Goal: Information Seeking & Learning: Check status

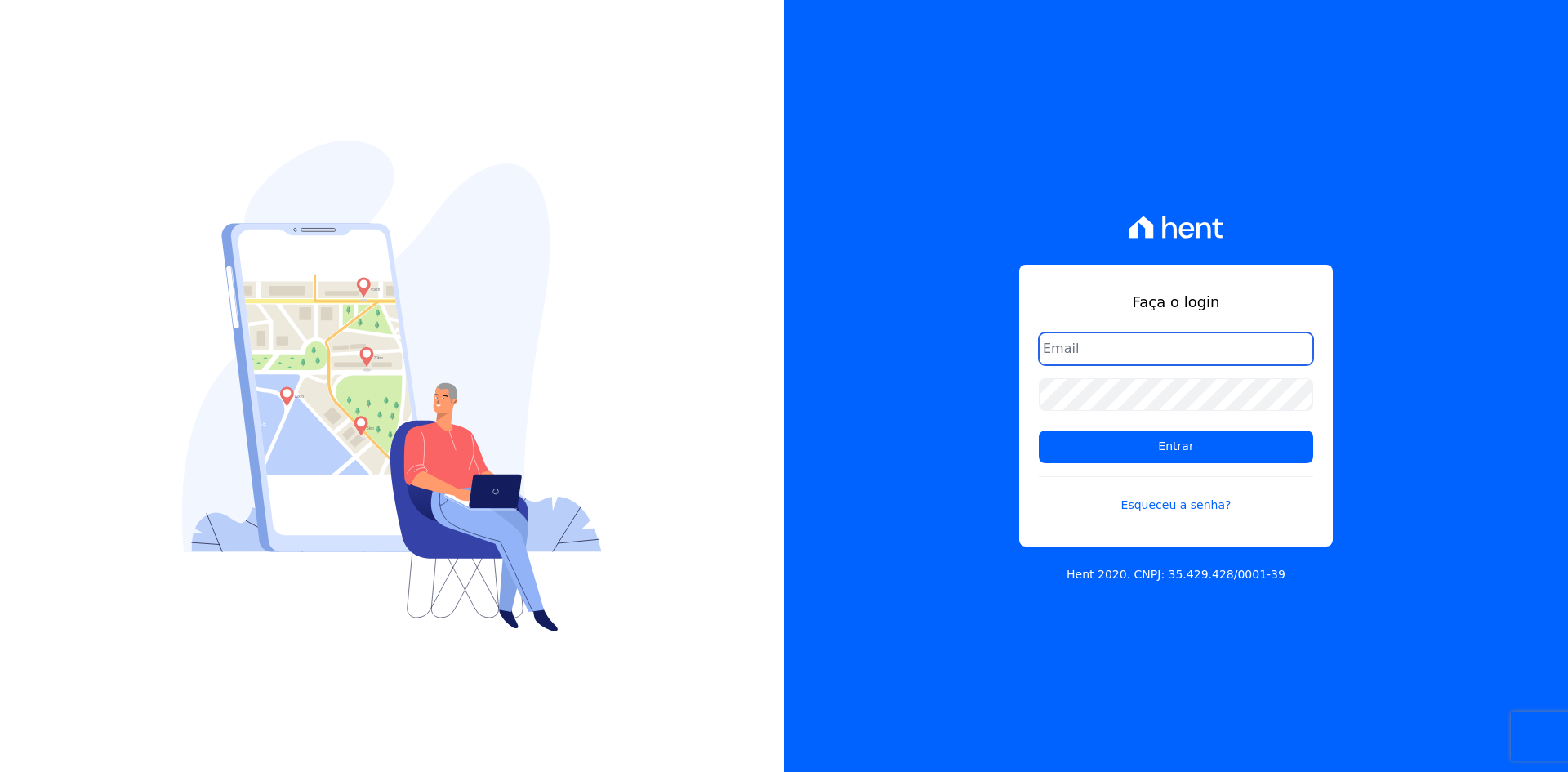
type input "matheaus@celinaguimaraes.com.br"
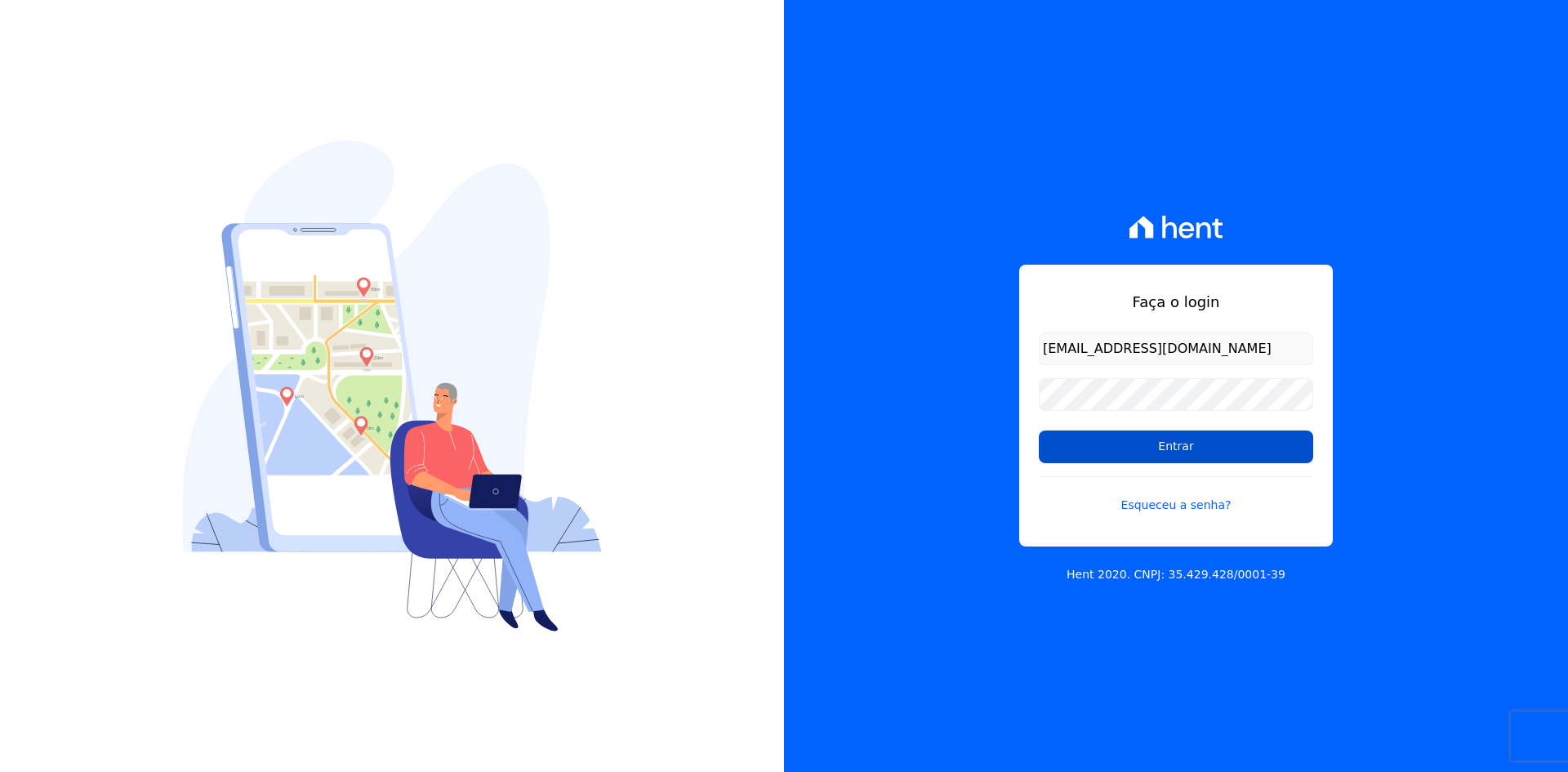
click at [1110, 454] on input "Entrar" at bounding box center [1176, 447] width 274 height 33
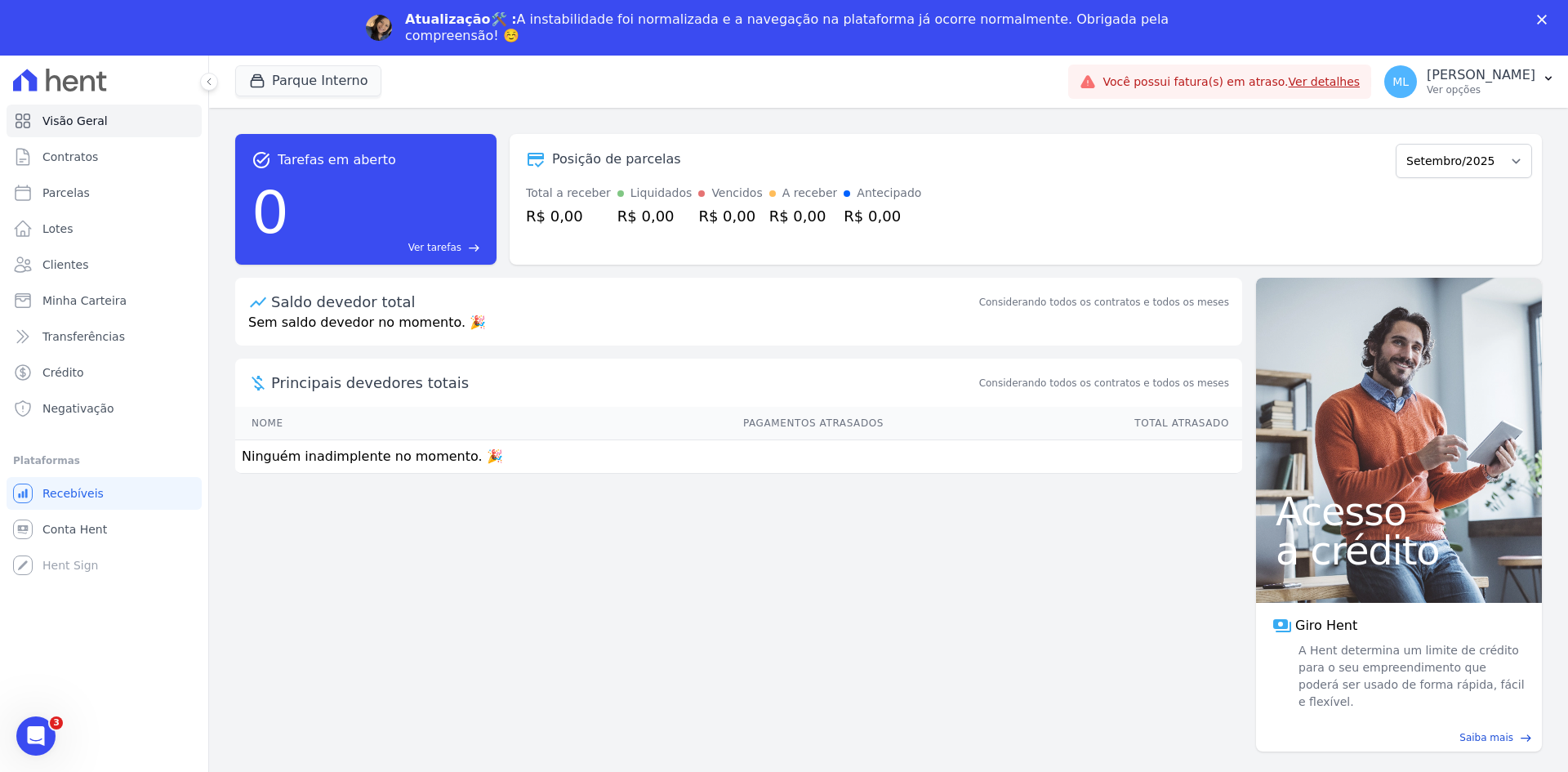
click at [1548, 16] on div "Fechar" at bounding box center [1546, 20] width 17 height 10
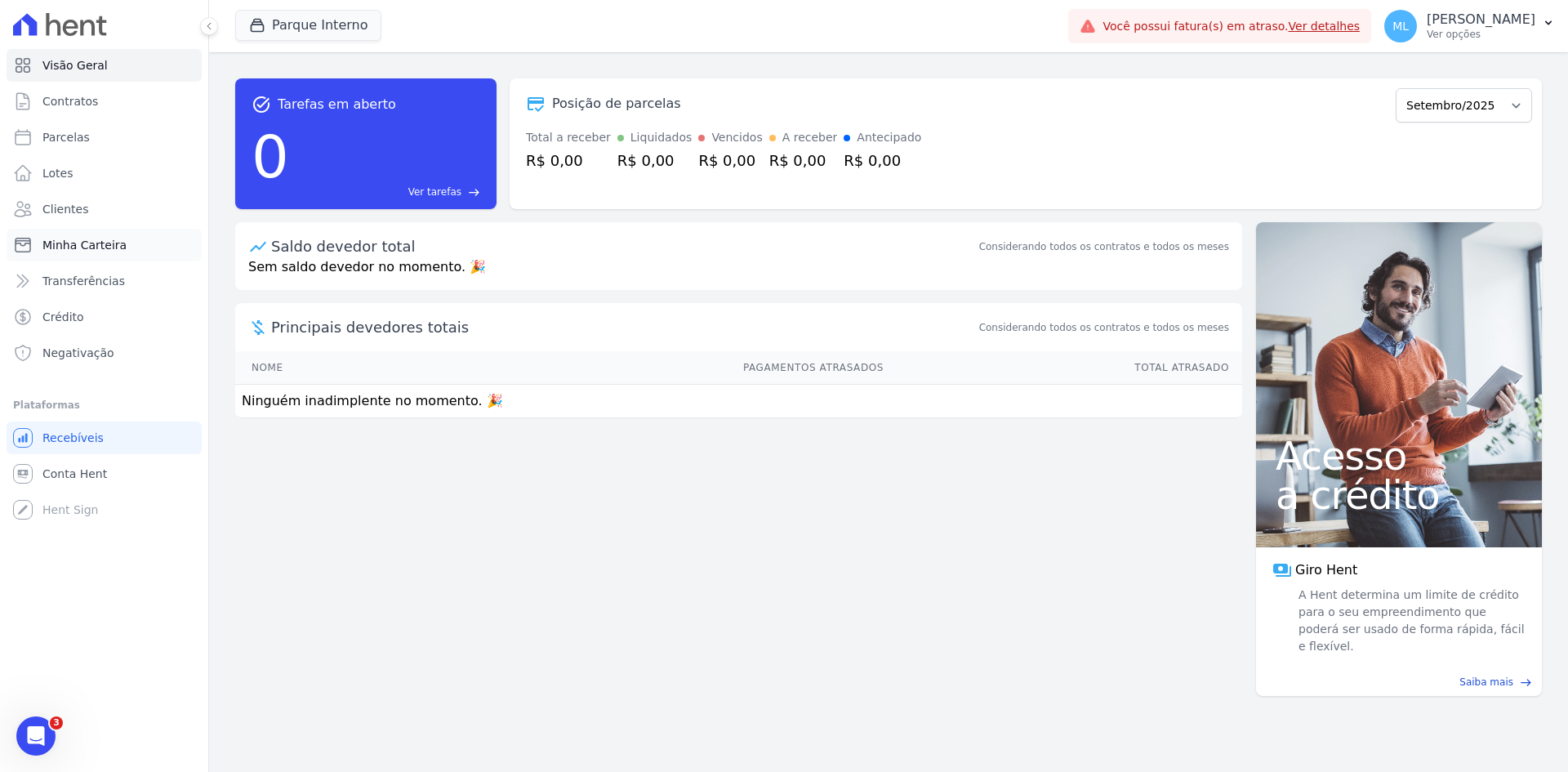
click at [113, 248] on span "Minha Carteira" at bounding box center [84, 245] width 84 height 17
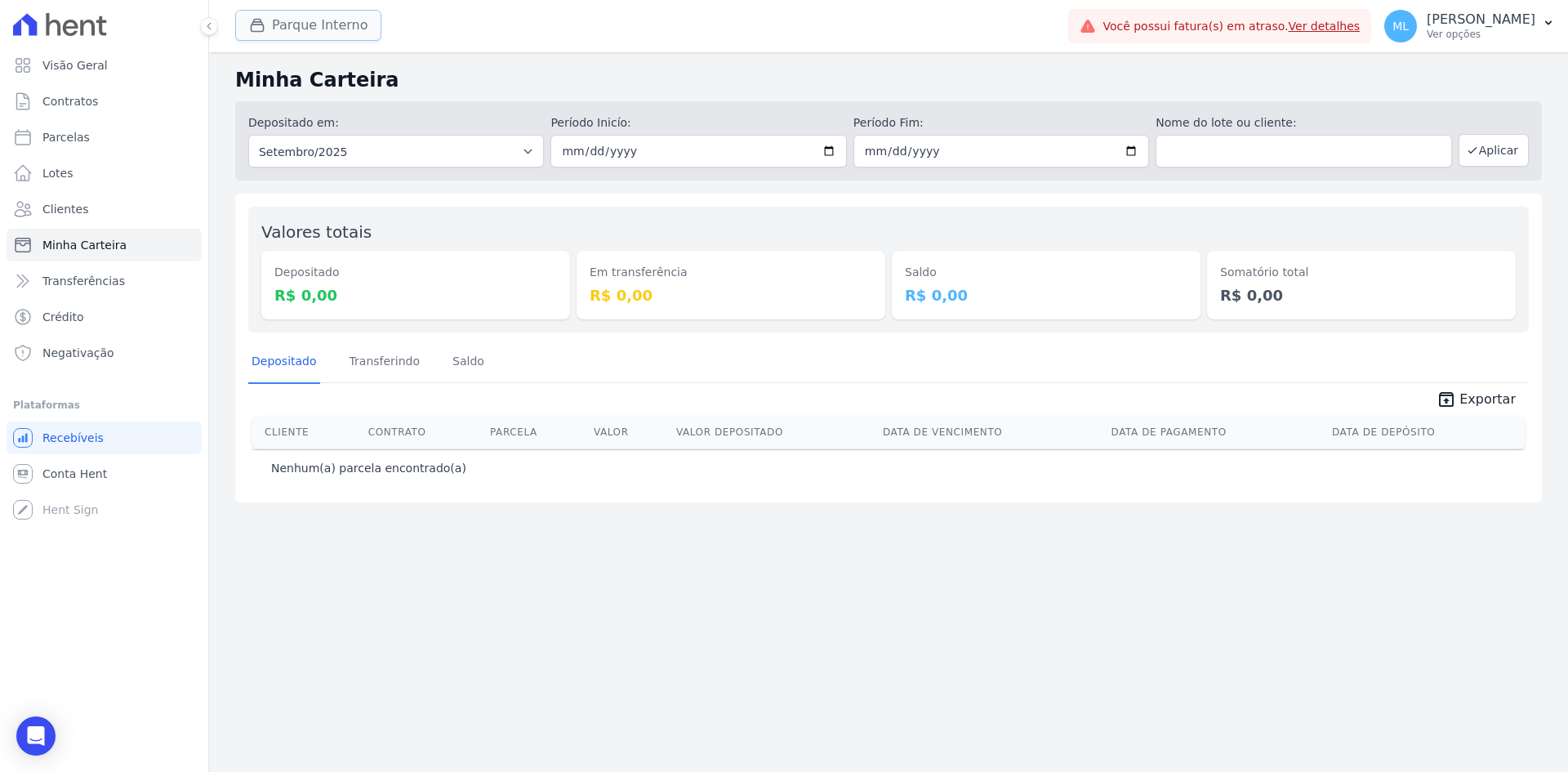
click at [344, 38] on button "Parque Interno" at bounding box center [308, 26] width 146 height 31
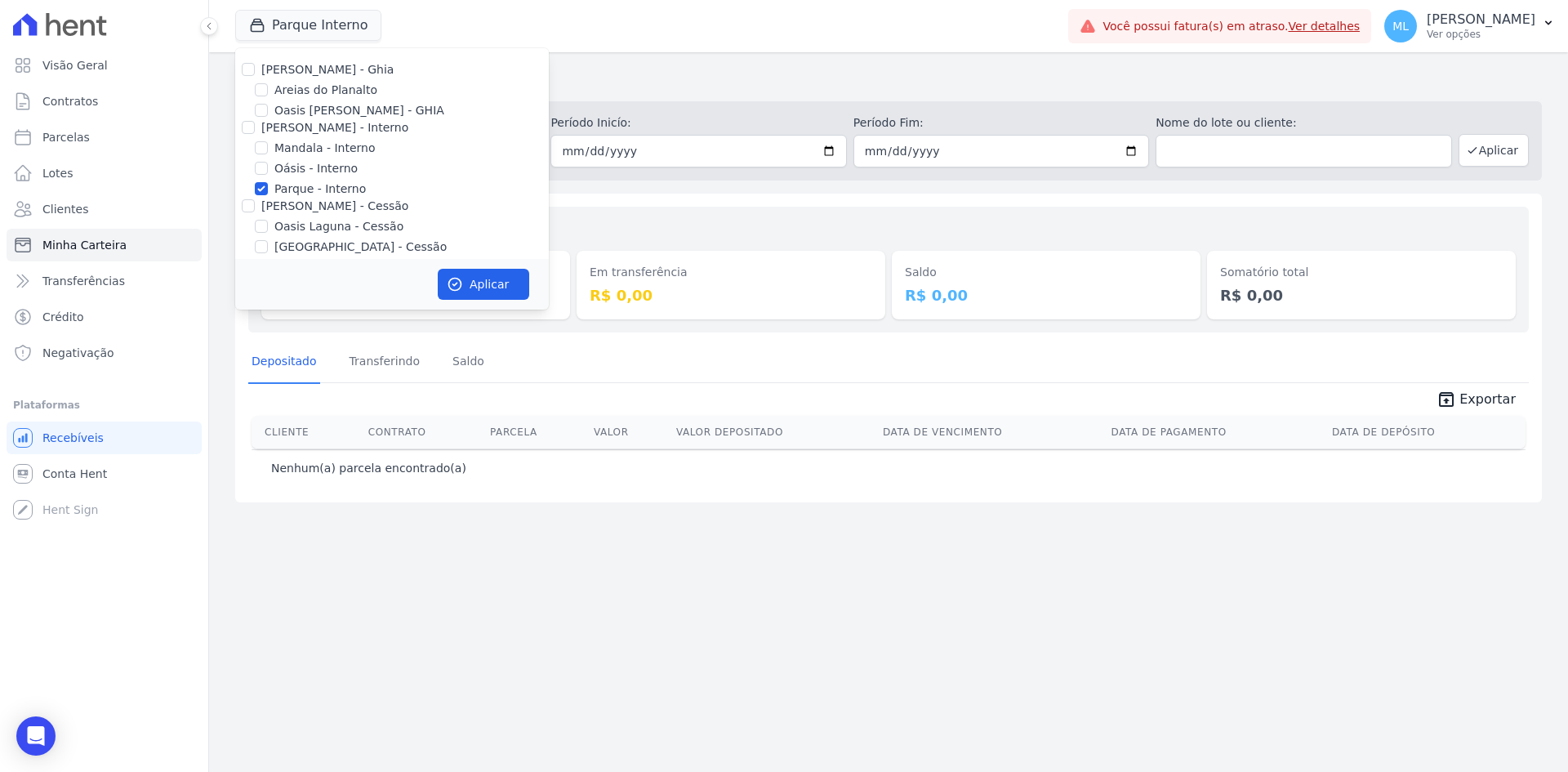
click at [287, 190] on label "Parque - Interno" at bounding box center [320, 189] width 92 height 17
click at [268, 190] on input "Parque - Interno" at bounding box center [262, 189] width 13 height 13
checkbox input "false"
click at [315, 94] on label "Areias do Planalto" at bounding box center [325, 90] width 103 height 17
click at [268, 94] on input "Areias do Planalto" at bounding box center [262, 90] width 13 height 13
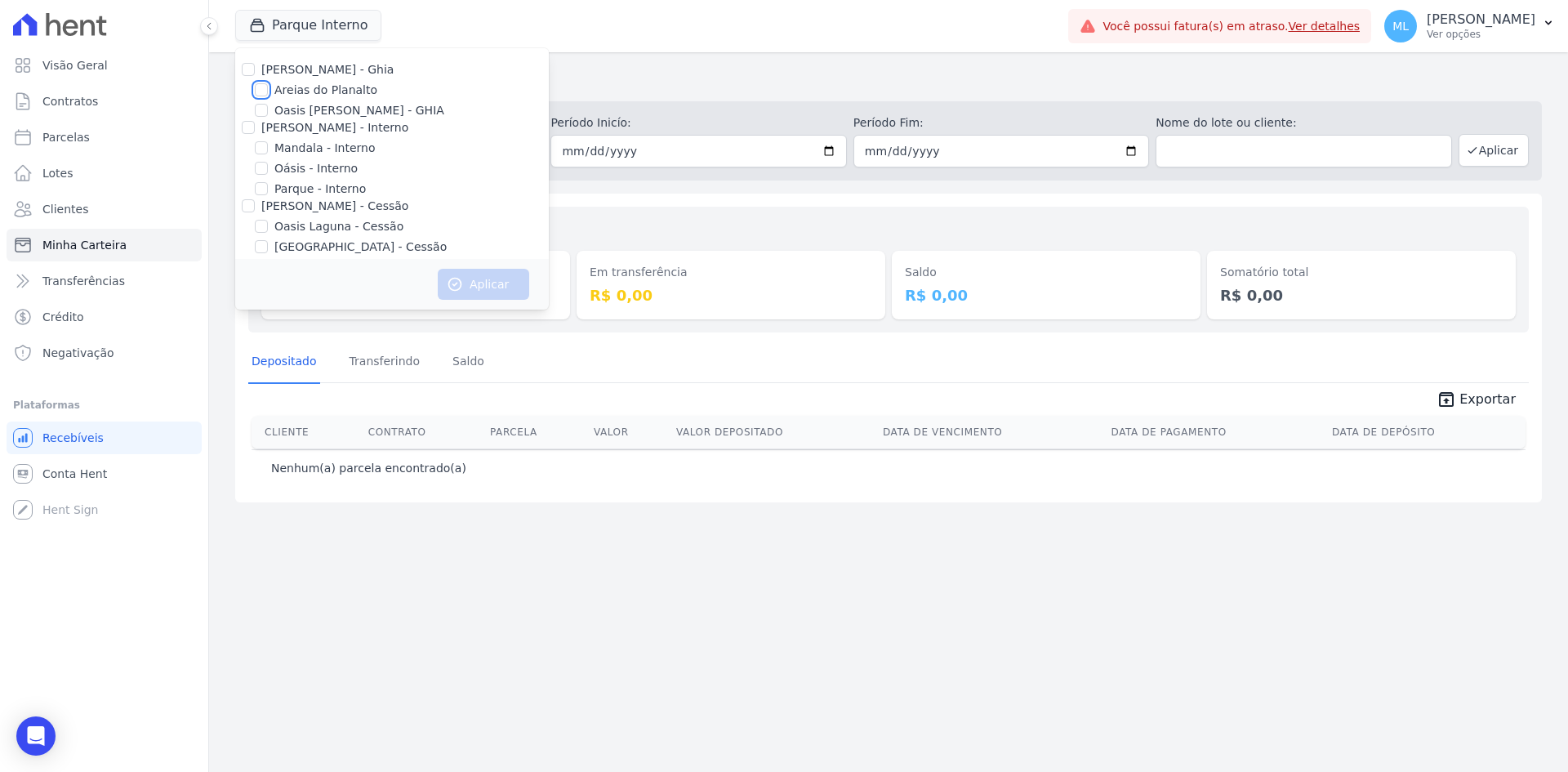
checkbox input "true"
click at [479, 279] on button "Aplicar" at bounding box center [483, 284] width 92 height 31
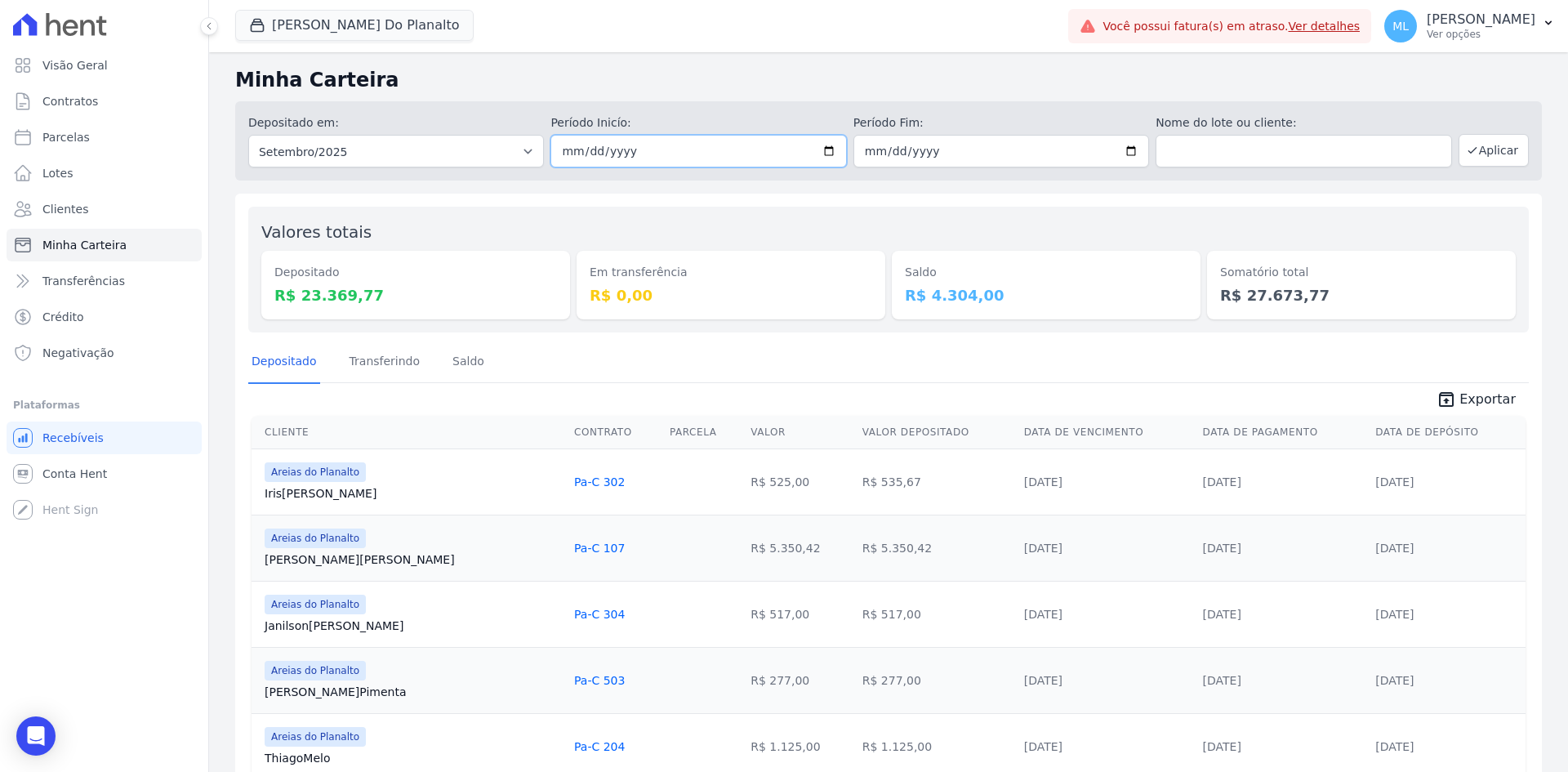
click at [830, 151] on input "[DATE]" at bounding box center [699, 151] width 296 height 33
type input "2025-09-15"
click at [1131, 149] on input "2025-09-30" at bounding box center [1002, 151] width 296 height 33
type input "2025-09-15"
click at [1485, 144] on button "Aplicar" at bounding box center [1494, 150] width 70 height 33
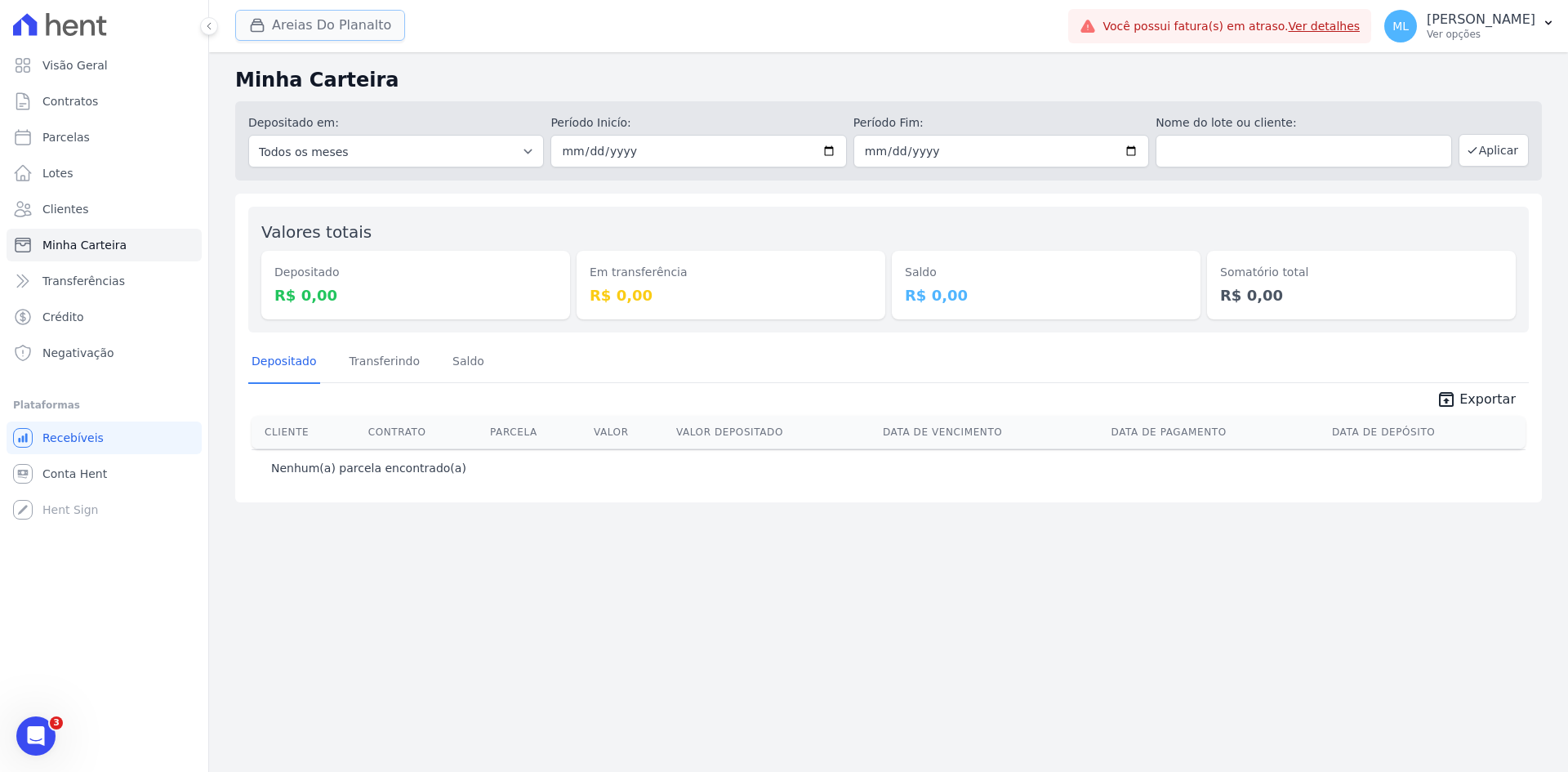
click at [337, 26] on button "Areias Do Planalto" at bounding box center [320, 26] width 170 height 31
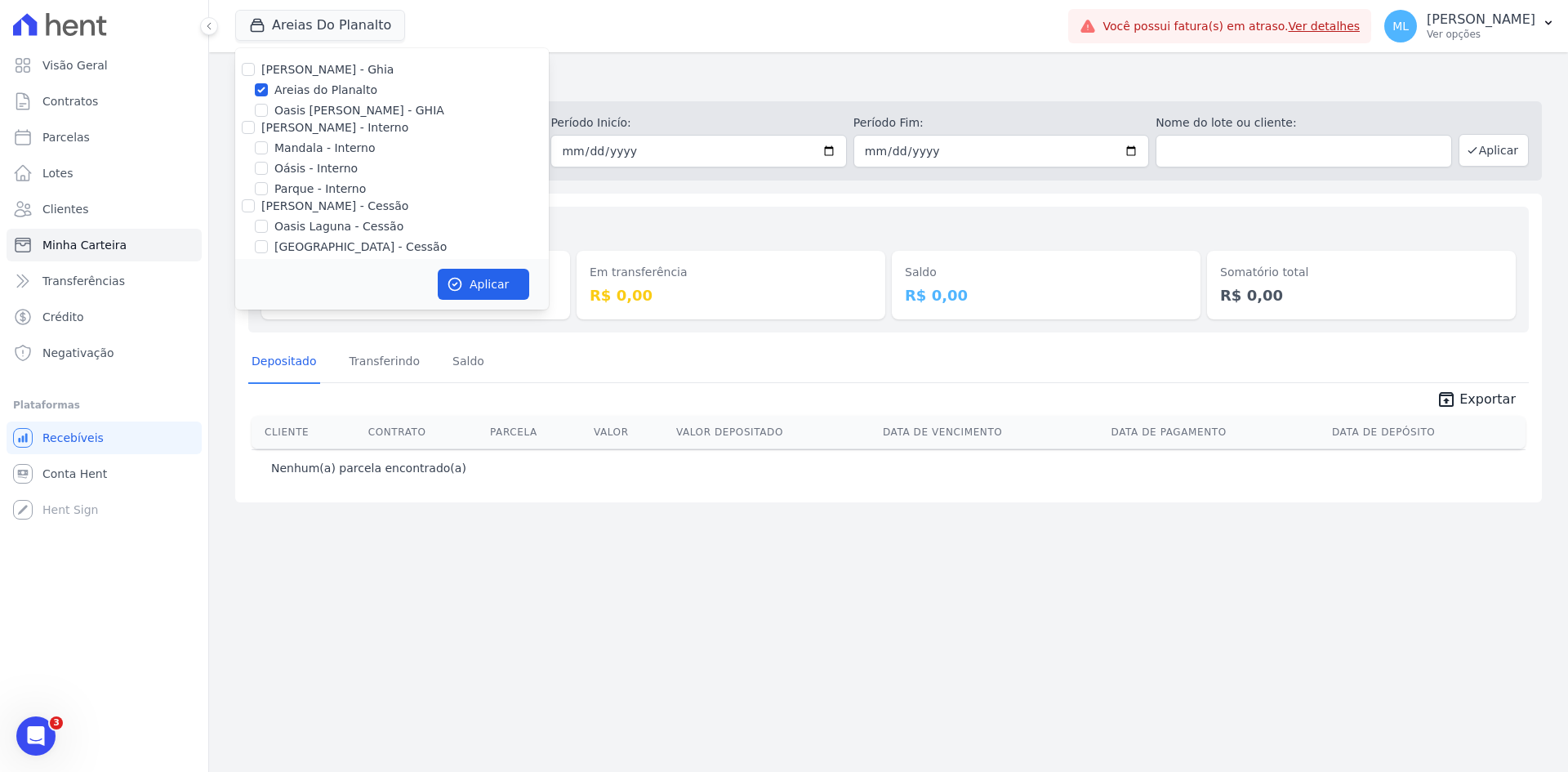
click at [670, 81] on h2 "Minha Carteira" at bounding box center [888, 80] width 1307 height 30
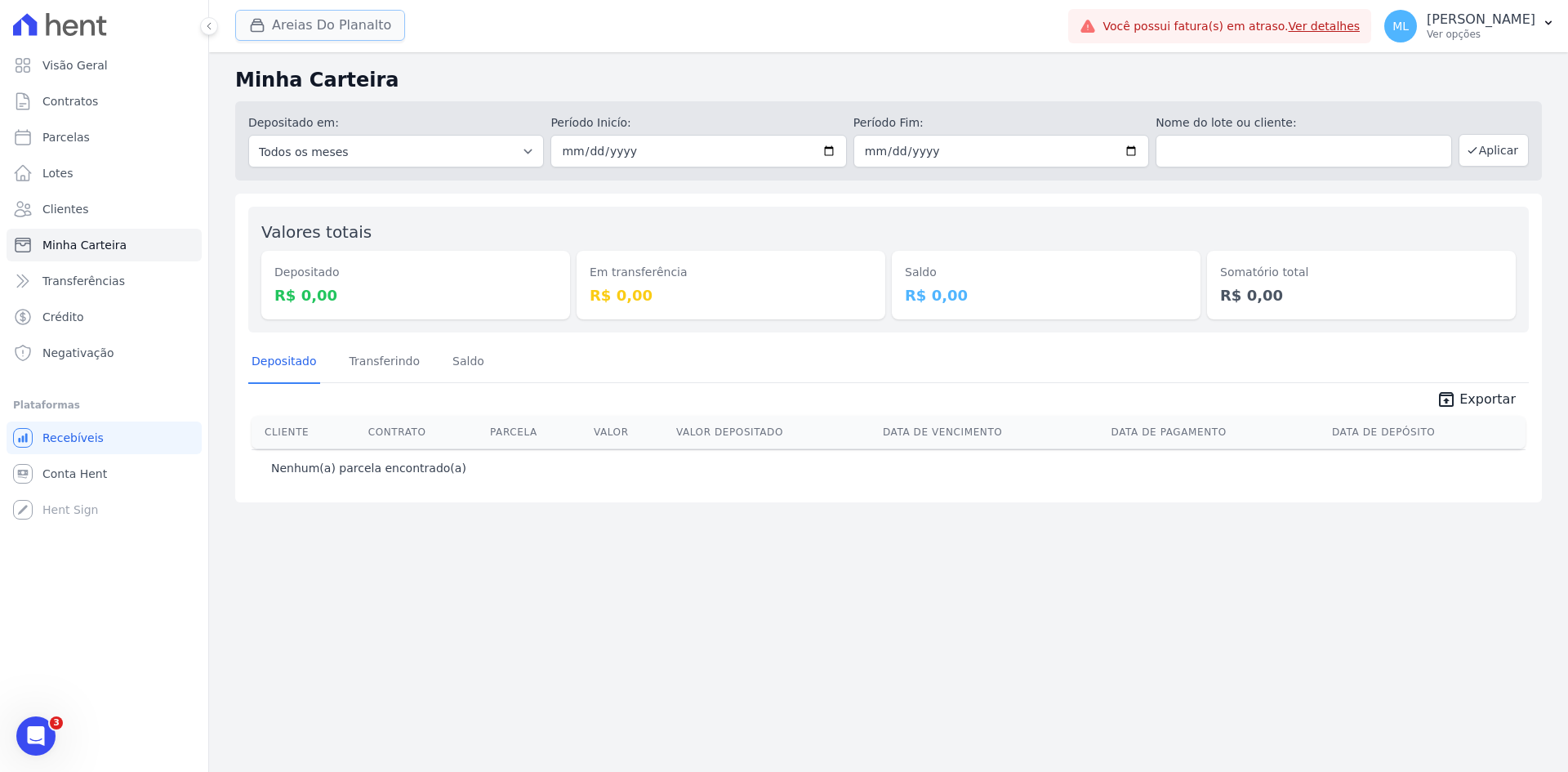
click at [335, 15] on button "Areias Do Planalto" at bounding box center [320, 26] width 170 height 31
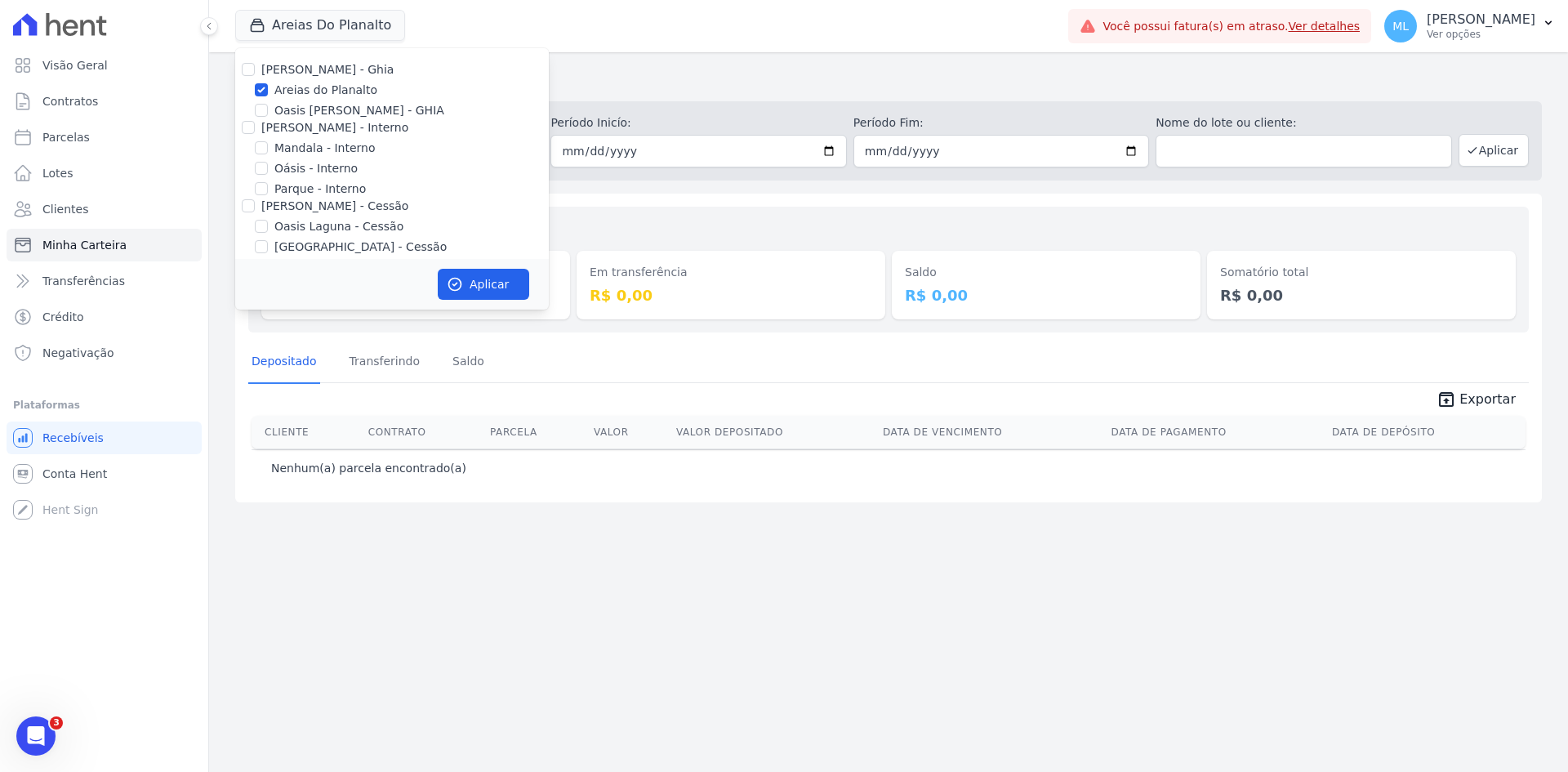
click at [296, 92] on label "Areias do Planalto" at bounding box center [325, 90] width 103 height 17
click at [268, 92] on input "Areias do Planalto" at bounding box center [262, 90] width 13 height 13
checkbox input "false"
click at [291, 187] on label "Parque - Interno" at bounding box center [320, 189] width 92 height 17
click at [268, 187] on input "Parque - Interno" at bounding box center [262, 189] width 13 height 13
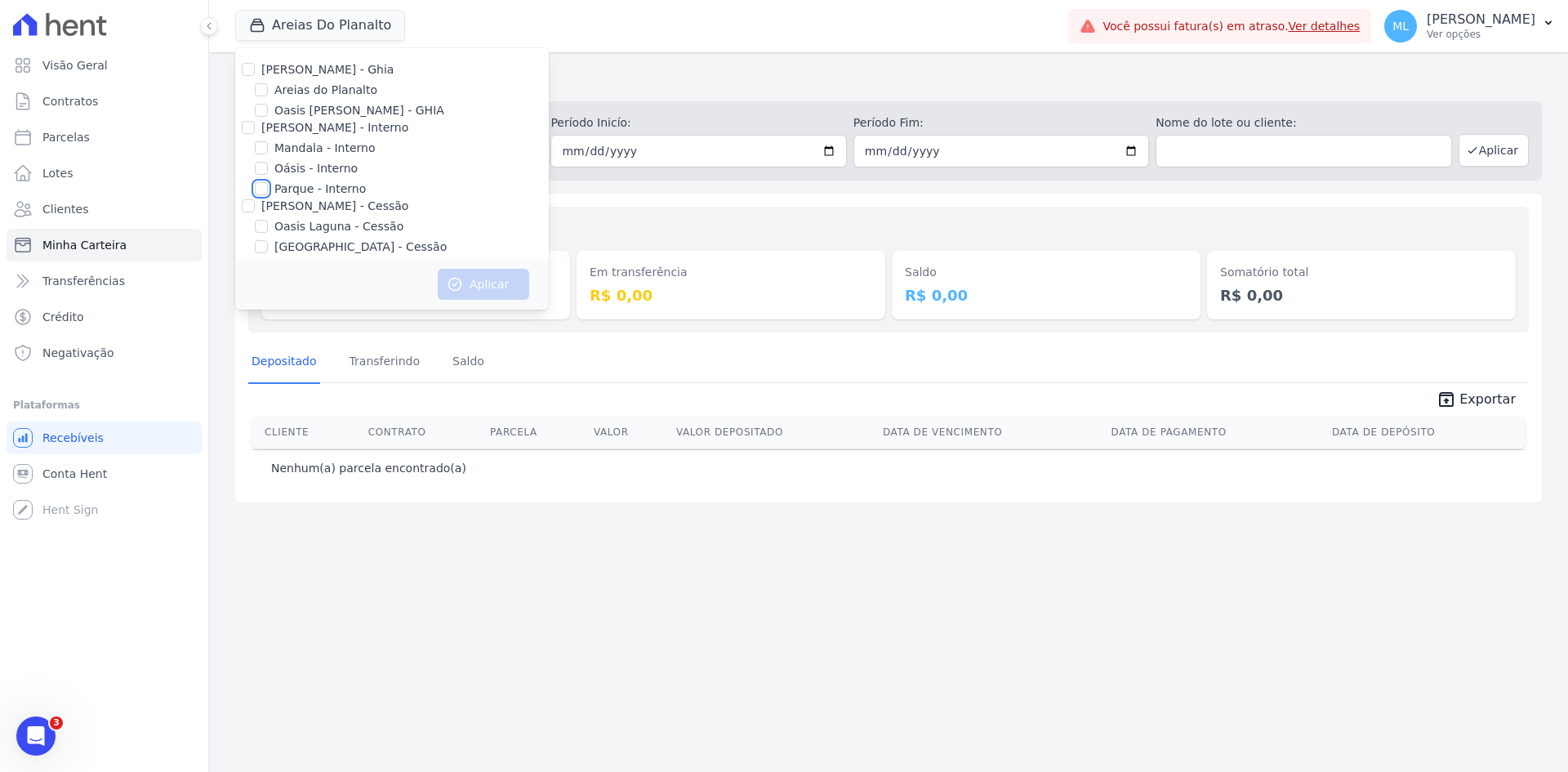
checkbox input "true"
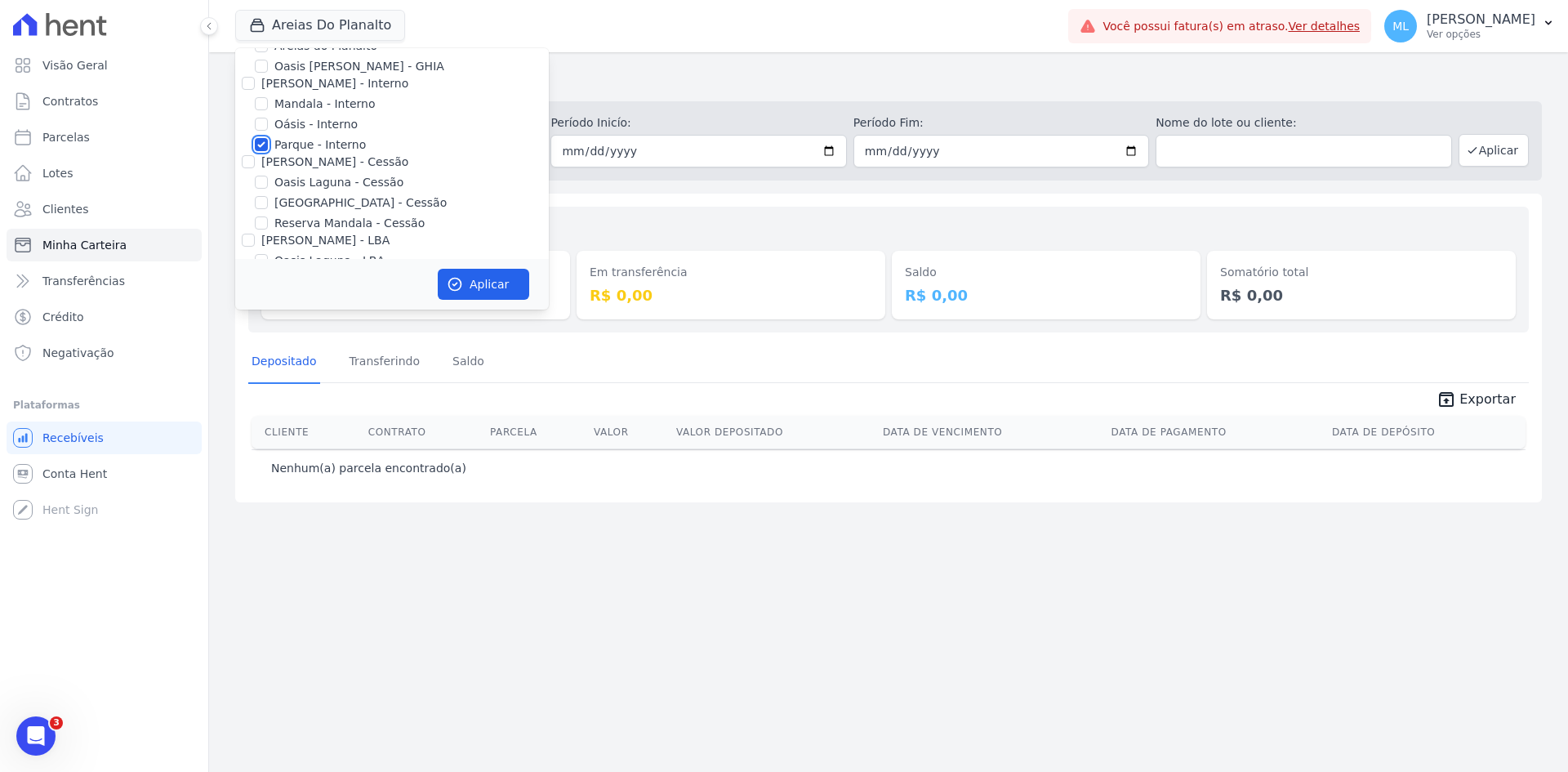
scroll to position [82, 0]
click at [317, 166] on label "[GEOGRAPHIC_DATA] - Cessão" at bounding box center [360, 165] width 173 height 17
click at [268, 166] on input "[GEOGRAPHIC_DATA] - Cessão" at bounding box center [262, 165] width 13 height 13
checkbox input "true"
click at [477, 284] on button "Aplicar" at bounding box center [483, 284] width 92 height 31
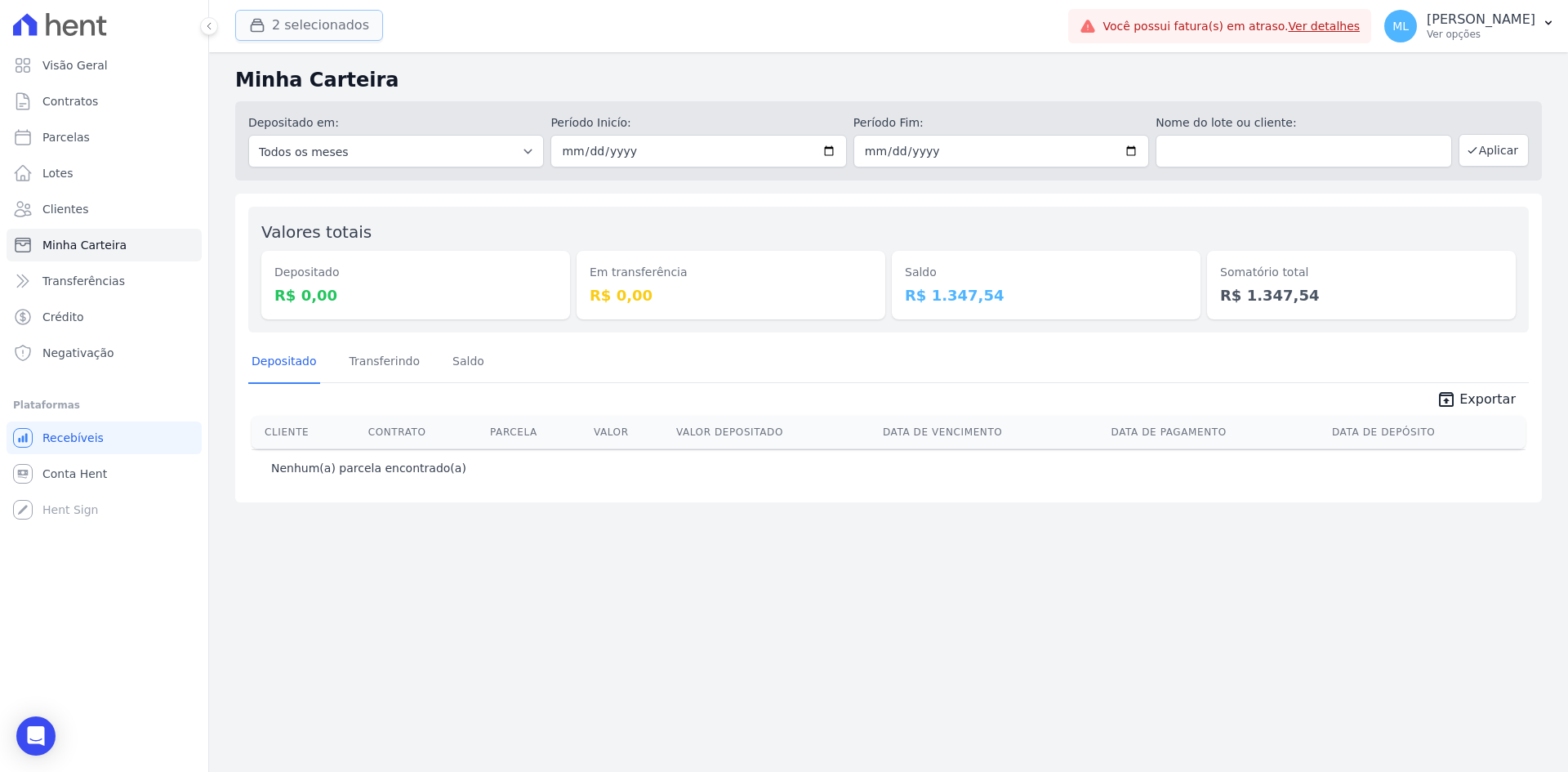
click at [316, 31] on button "2 selecionados" at bounding box center [309, 26] width 148 height 31
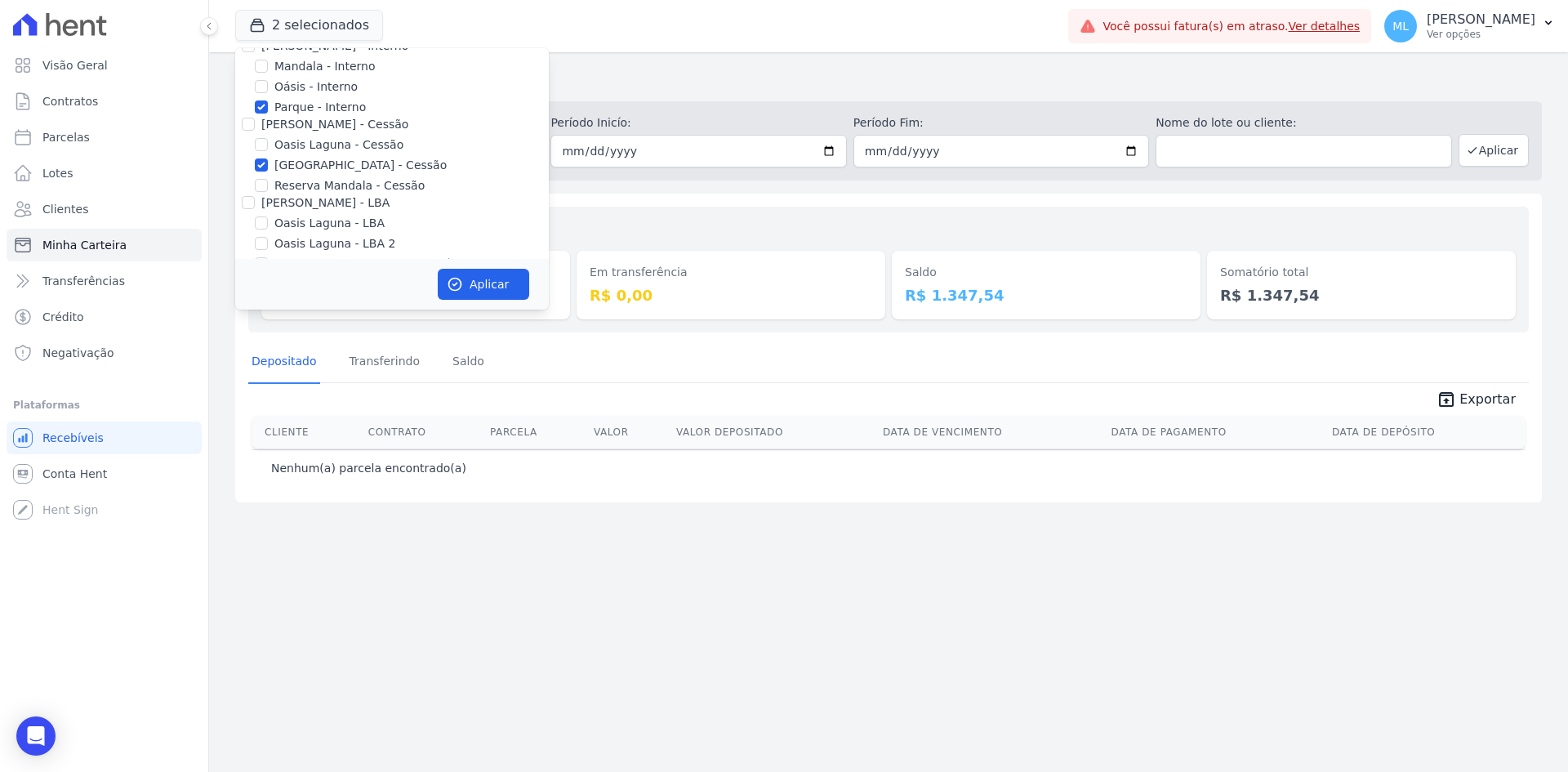
click at [296, 106] on label "Parque - Interno" at bounding box center [320, 107] width 92 height 17
click at [268, 106] on input "Parque - Interno" at bounding box center [262, 107] width 13 height 13
checkbox input "false"
click at [302, 166] on label "[GEOGRAPHIC_DATA] - Cessão" at bounding box center [360, 165] width 173 height 17
click at [268, 166] on input "[GEOGRAPHIC_DATA] - Cessão" at bounding box center [262, 165] width 13 height 13
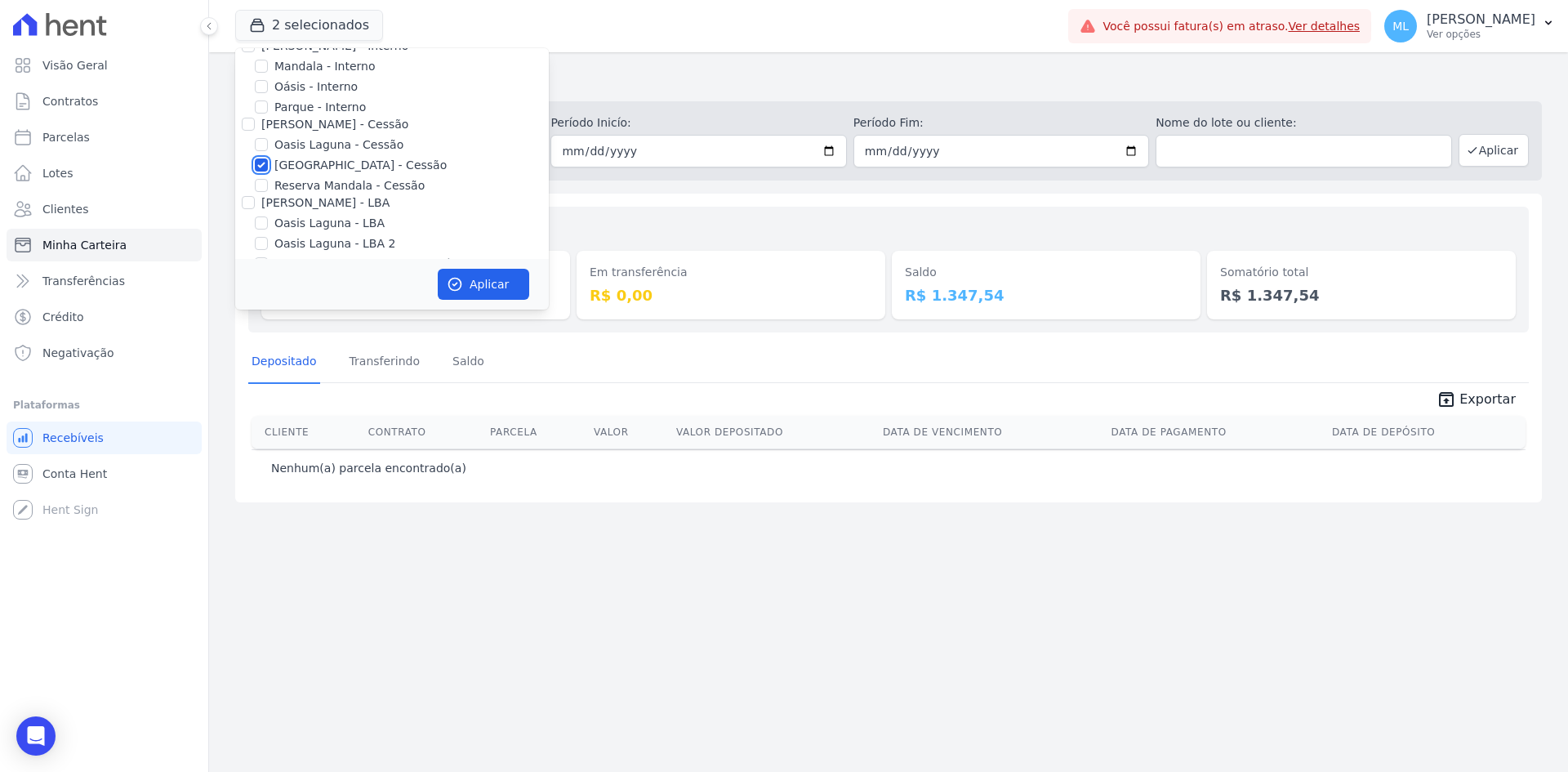
checkbox input "false"
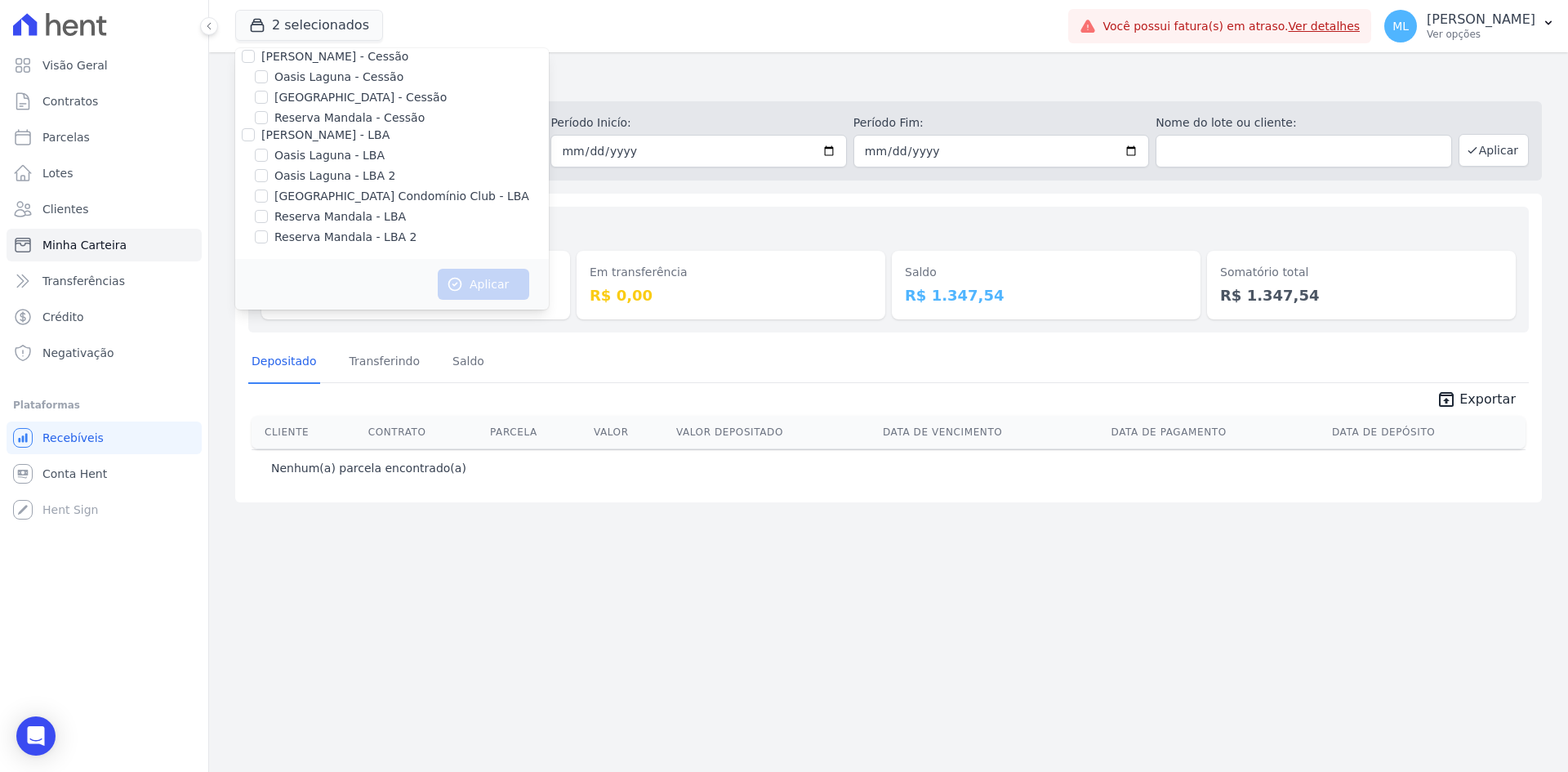
click at [339, 194] on label "[GEOGRAPHIC_DATA] Condomínio Club - LBA" at bounding box center [401, 197] width 255 height 17
click at [268, 194] on input "[GEOGRAPHIC_DATA] Condomínio Club - LBA" at bounding box center [262, 197] width 13 height 13
checkbox input "true"
click at [498, 279] on button "Aplicar" at bounding box center [483, 284] width 92 height 31
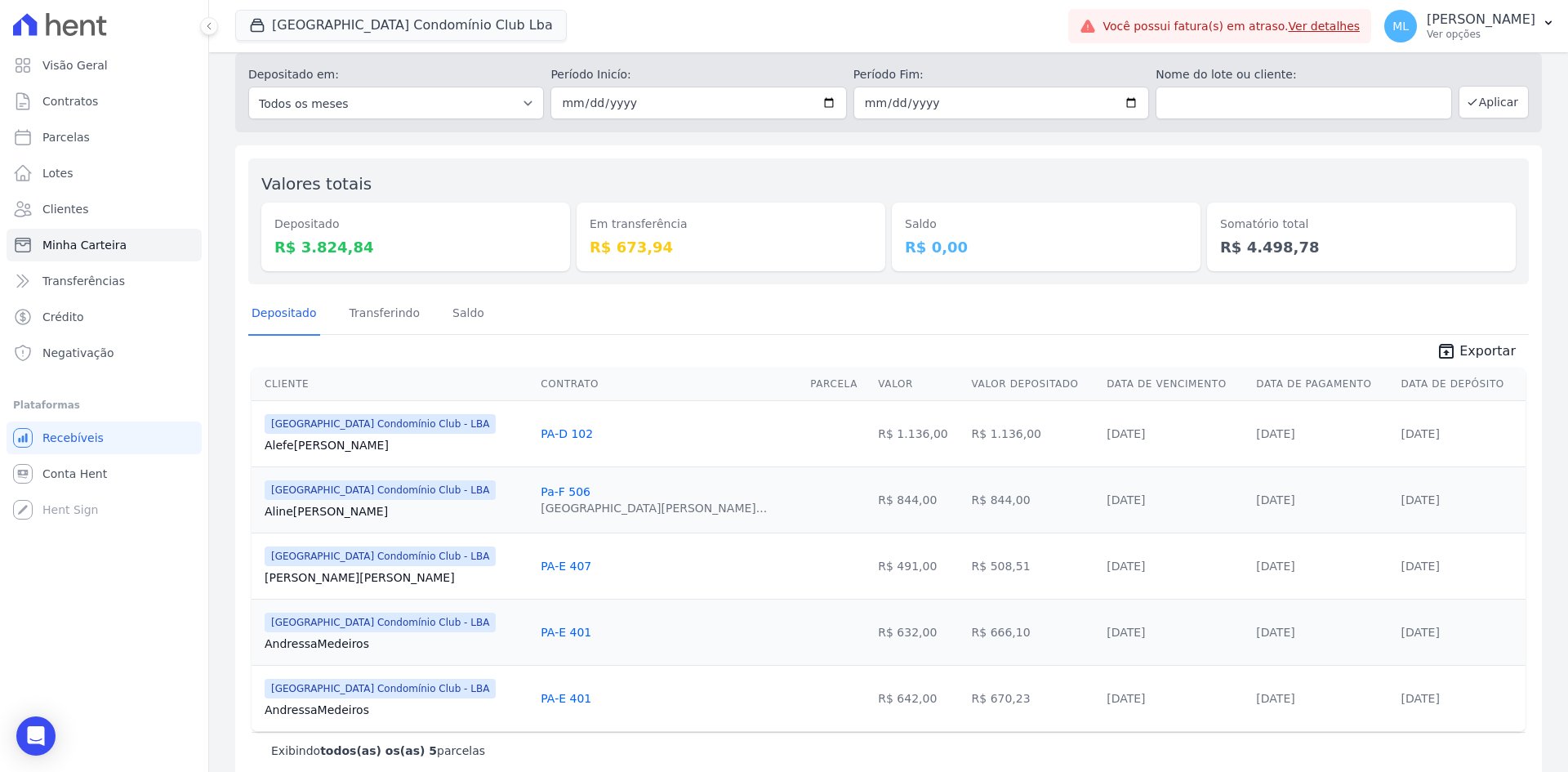
scroll to position [74, 0]
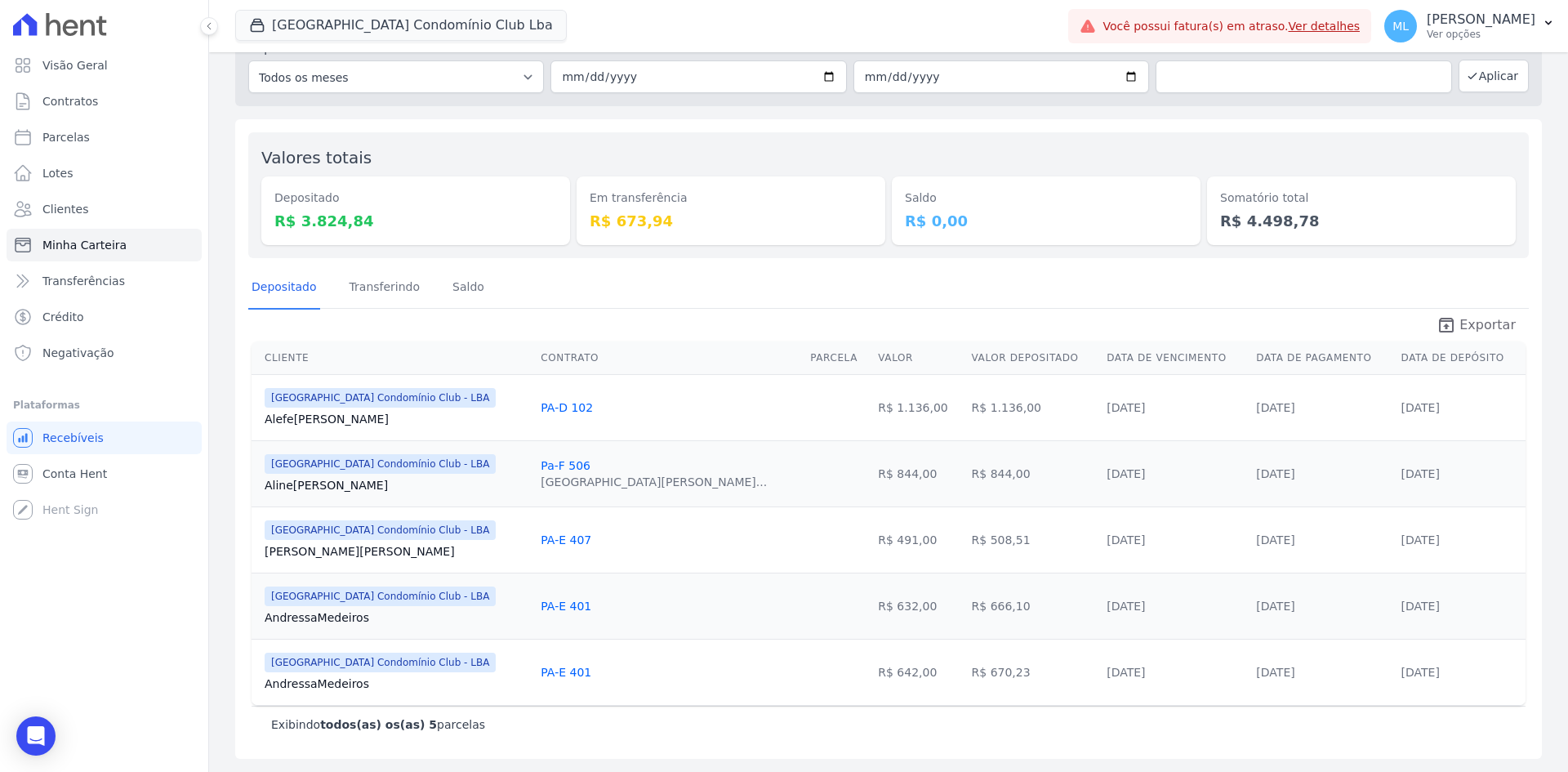
click at [1461, 321] on span "Exportar" at bounding box center [1488, 325] width 56 height 20
click at [400, 17] on button "Parque Do Planalto Condomínio Club Lba" at bounding box center [401, 26] width 332 height 31
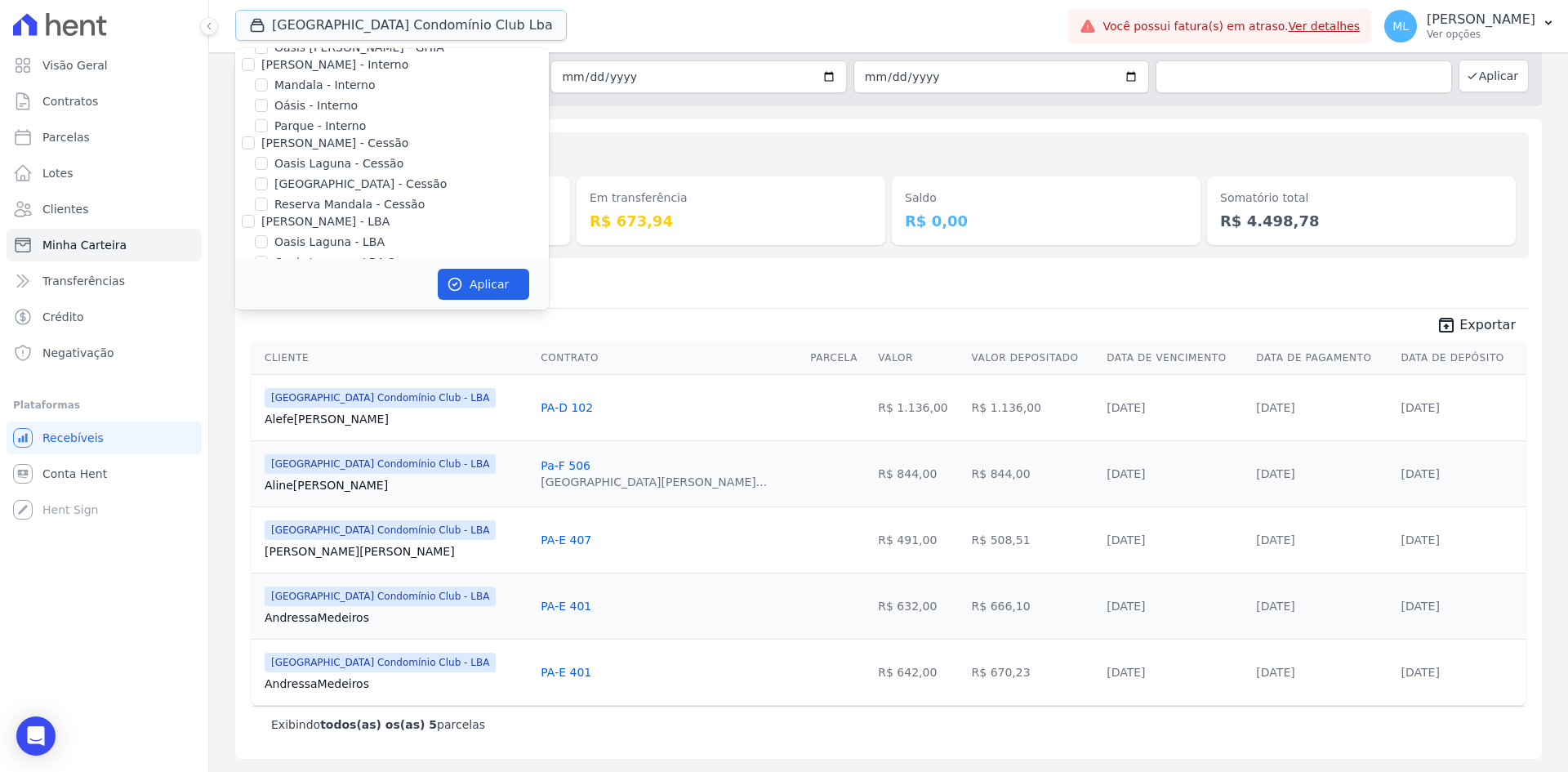
scroll to position [149, 0]
click at [744, 290] on div "Depositado Transferindo Saldo" at bounding box center [888, 287] width 1281 height 40
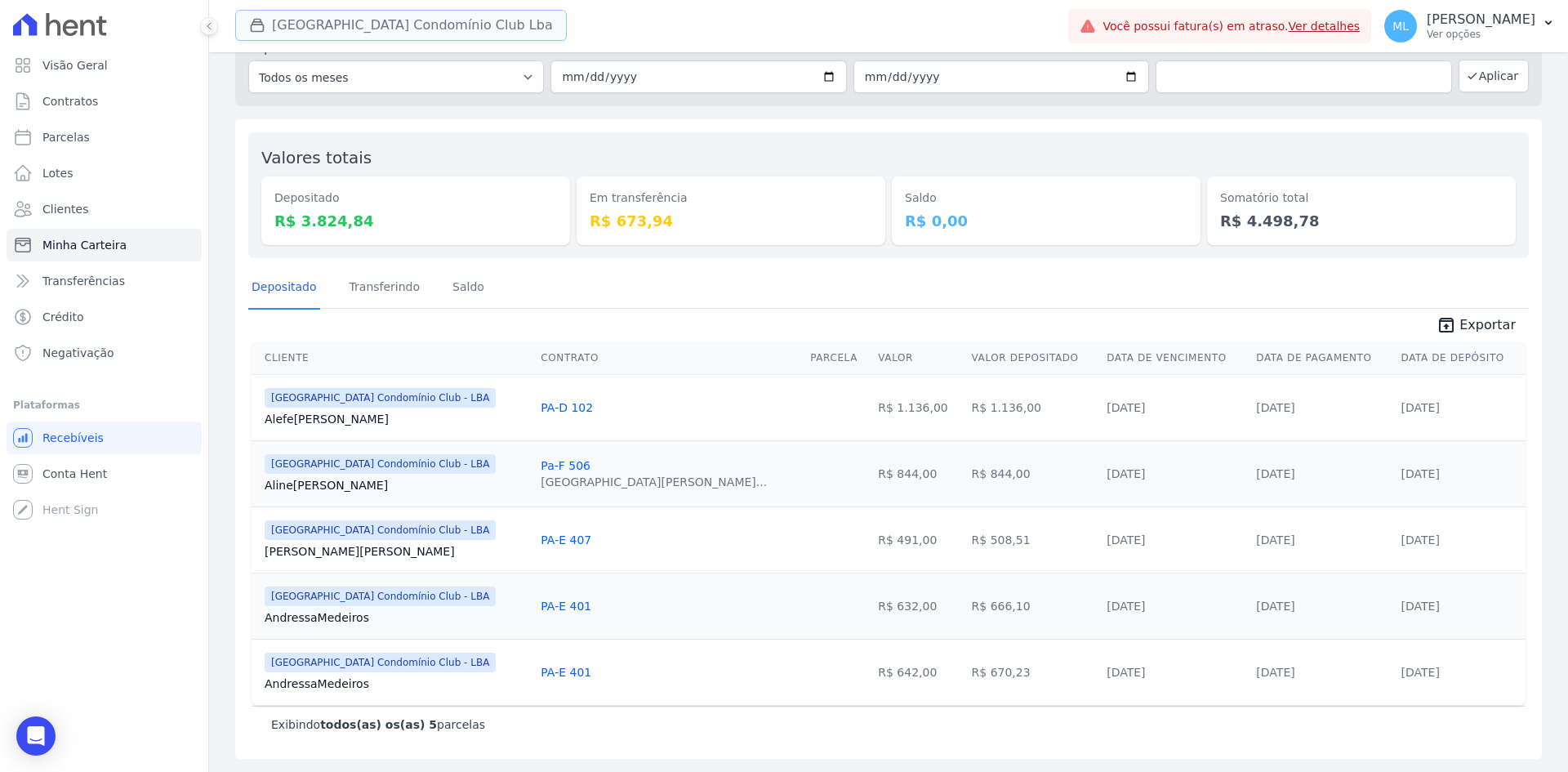
click at [355, 21] on button "Parque Do Planalto Condomínio Club Lba" at bounding box center [401, 26] width 332 height 31
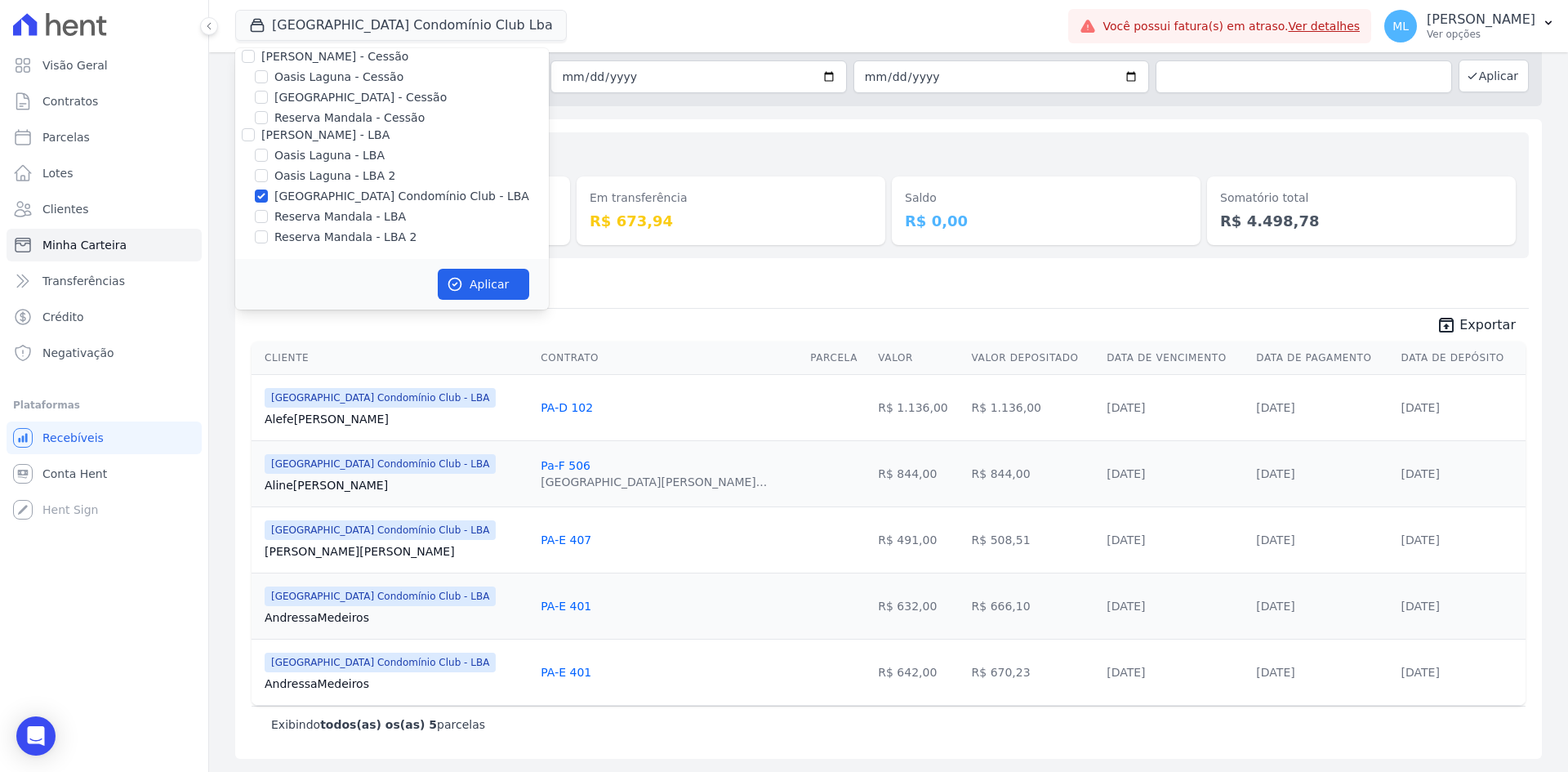
click at [316, 192] on label "[GEOGRAPHIC_DATA] Condomínio Club - LBA" at bounding box center [401, 197] width 255 height 17
click at [268, 192] on input "[GEOGRAPHIC_DATA] Condomínio Club - LBA" at bounding box center [262, 197] width 13 height 13
checkbox input "false"
click at [319, 217] on label "Reserva Mandala - LBA" at bounding box center [339, 216] width 131 height 17
click at [268, 217] on input "Reserva Mandala - LBA" at bounding box center [262, 216] width 13 height 13
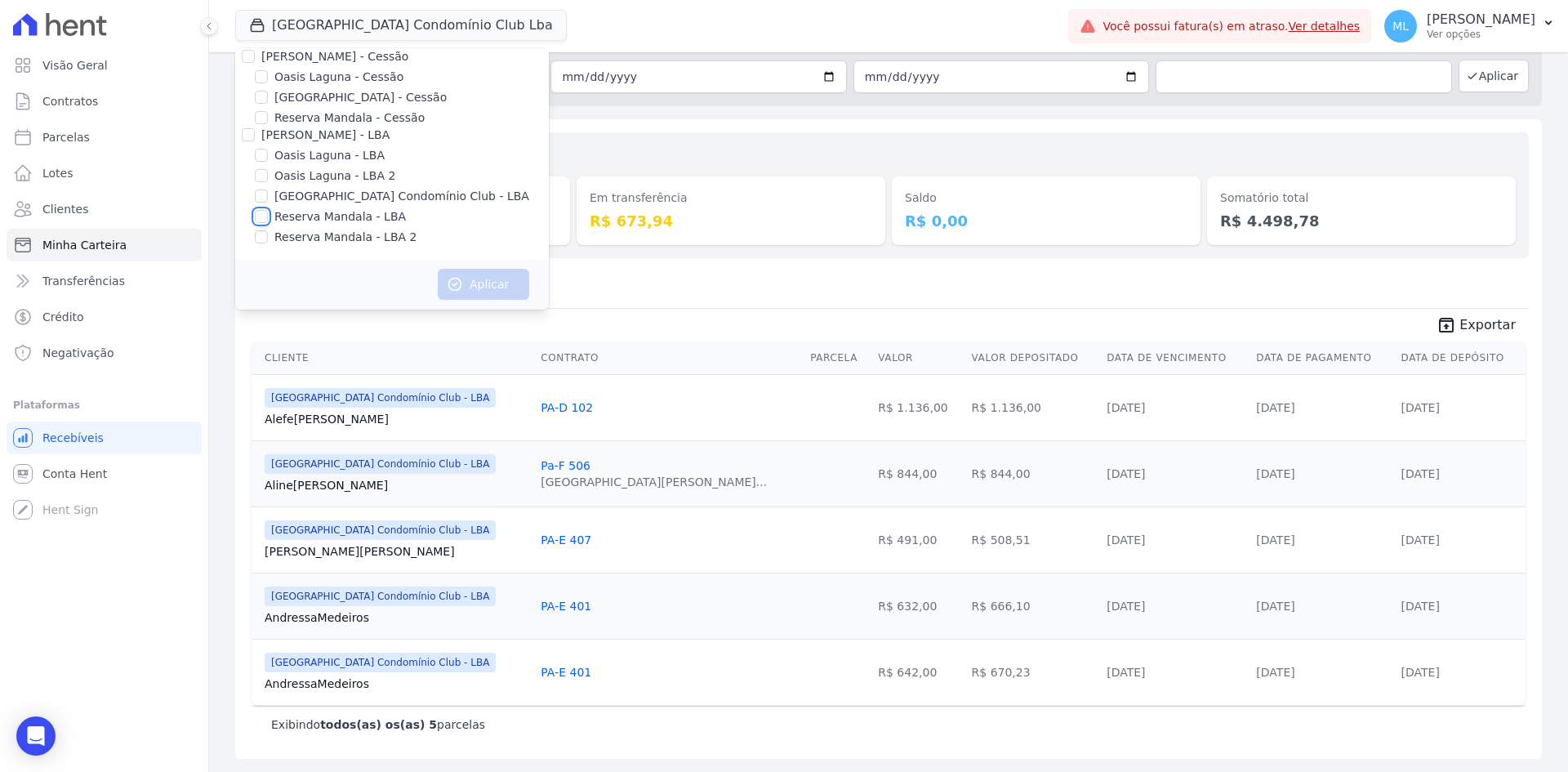
checkbox input "true"
click at [322, 239] on label "Reserva Mandala - LBA 2" at bounding box center [345, 237] width 142 height 17
click at [268, 239] on input "Reserva Mandala - LBA 2" at bounding box center [262, 237] width 13 height 13
checkbox input "true"
click at [477, 277] on button "Aplicar" at bounding box center [483, 284] width 92 height 31
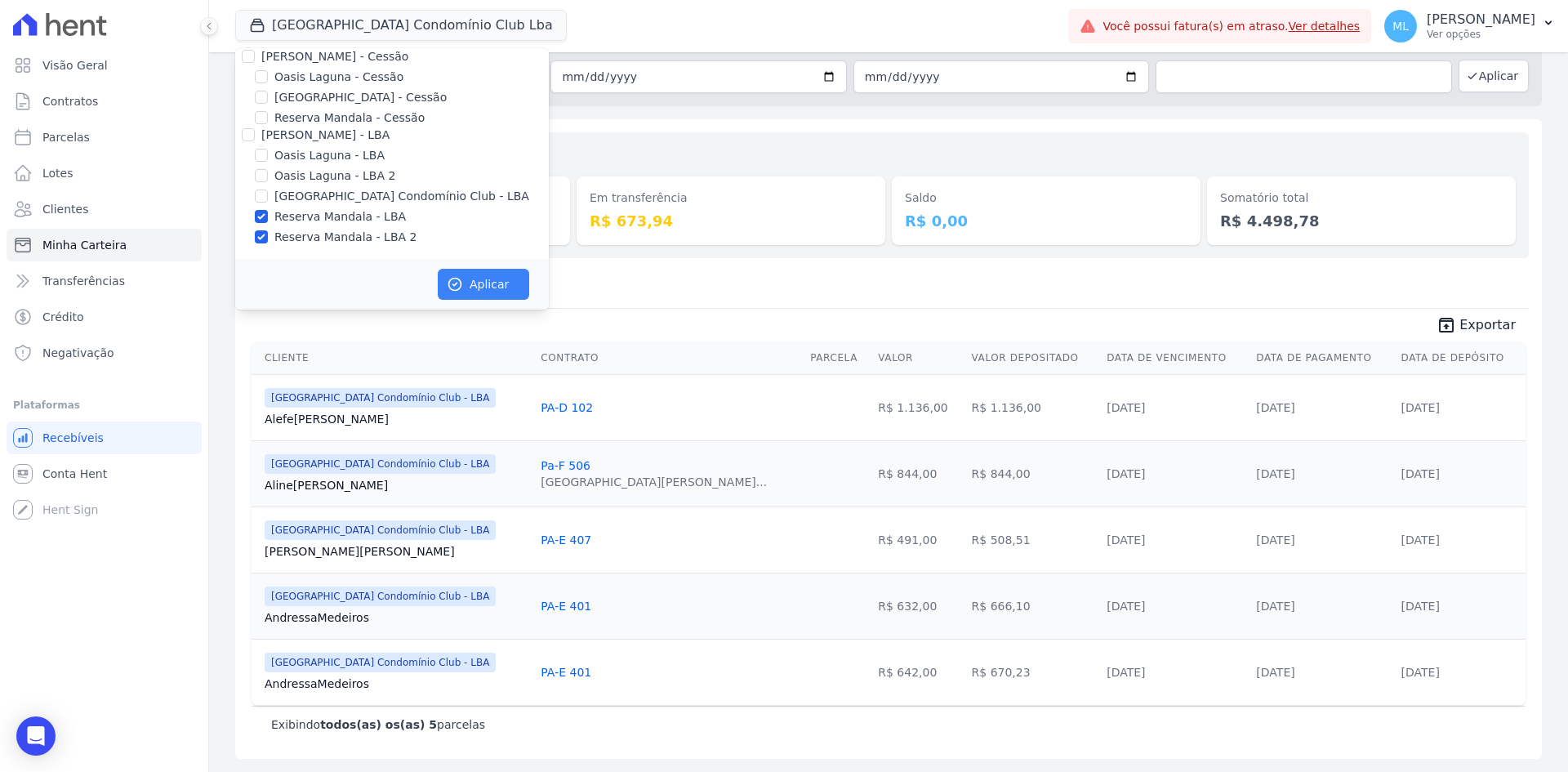
scroll to position [146, 0]
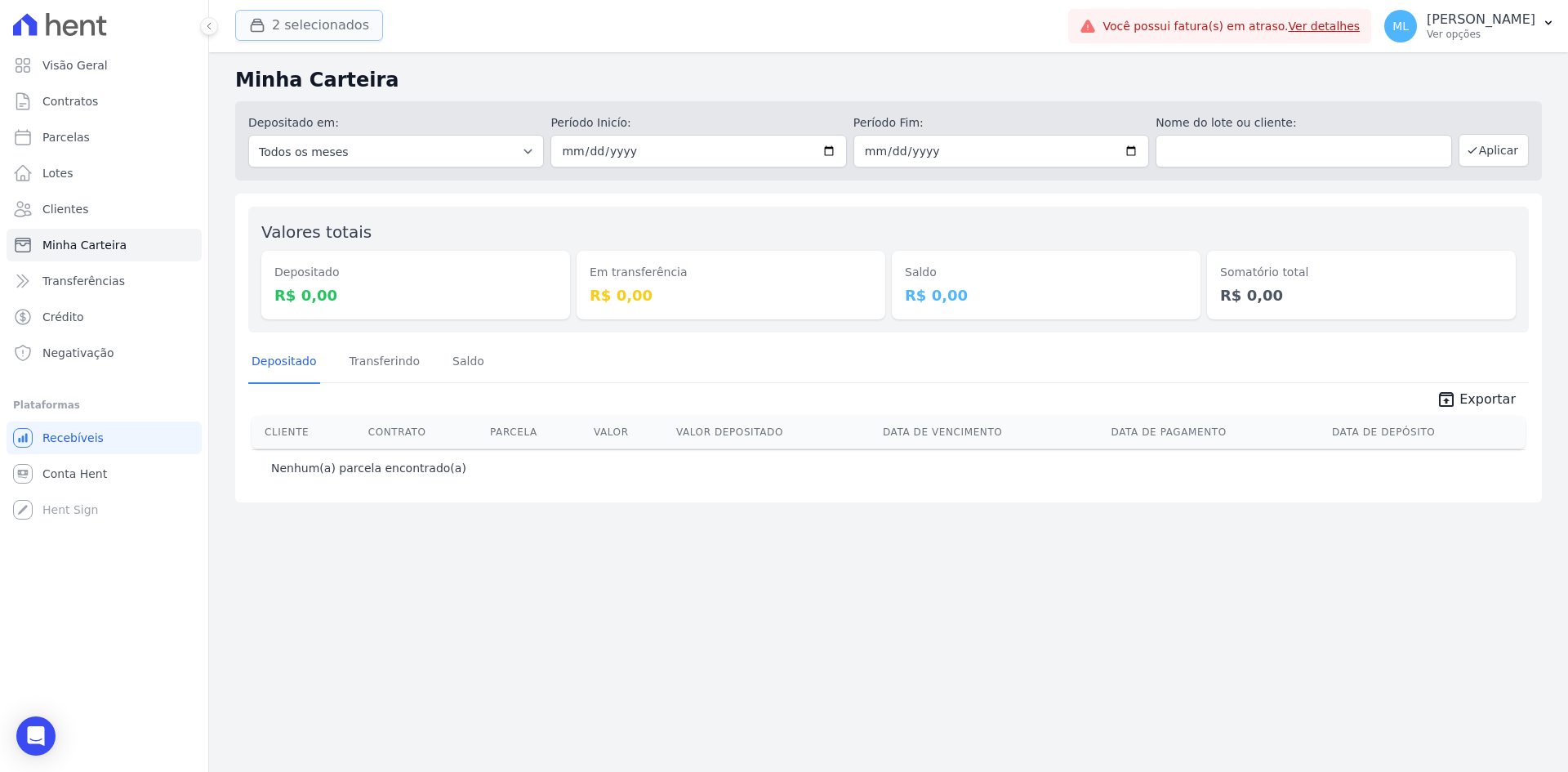
click at [339, 26] on button "2 selecionados" at bounding box center [309, 26] width 148 height 31
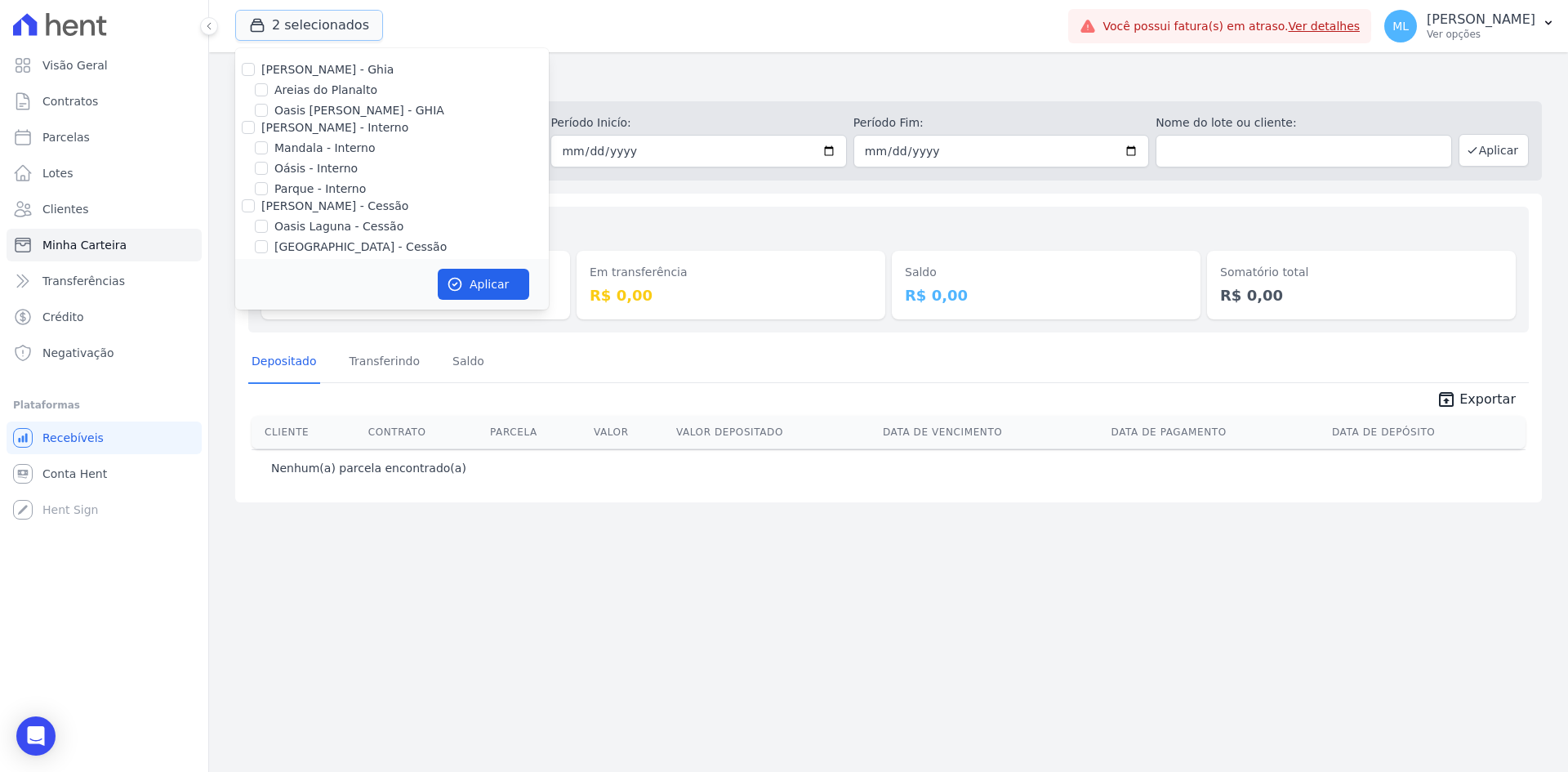
scroll to position [149, 0]
click at [323, 112] on label "Reserva Mandala - Cessão" at bounding box center [349, 118] width 150 height 17
click at [268, 112] on input "Reserva Mandala - Cessão" at bounding box center [262, 118] width 13 height 13
checkbox input "true"
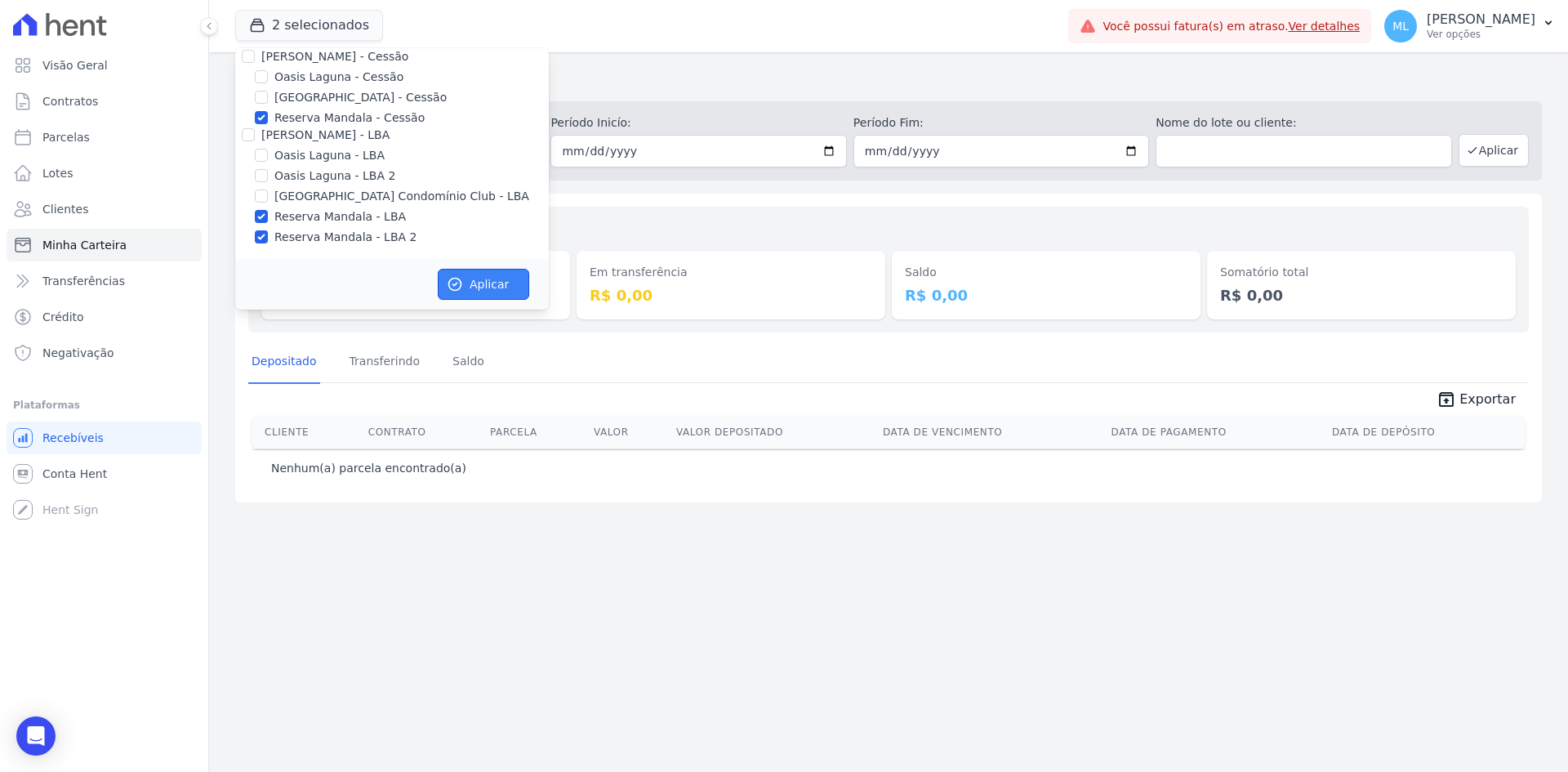
click at [476, 282] on button "Aplicar" at bounding box center [483, 284] width 92 height 31
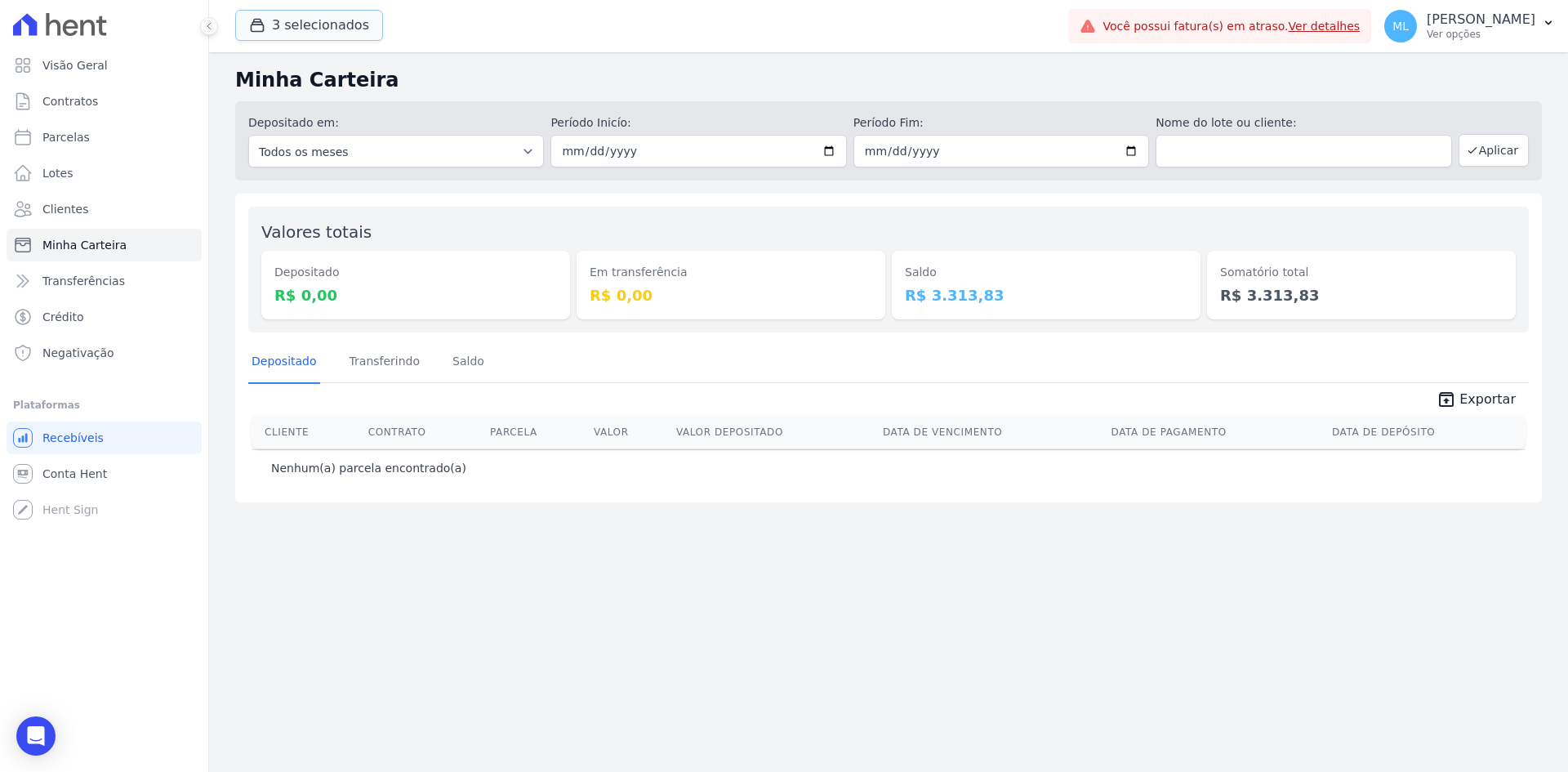
click at [331, 26] on button "3 selecionados" at bounding box center [309, 26] width 148 height 31
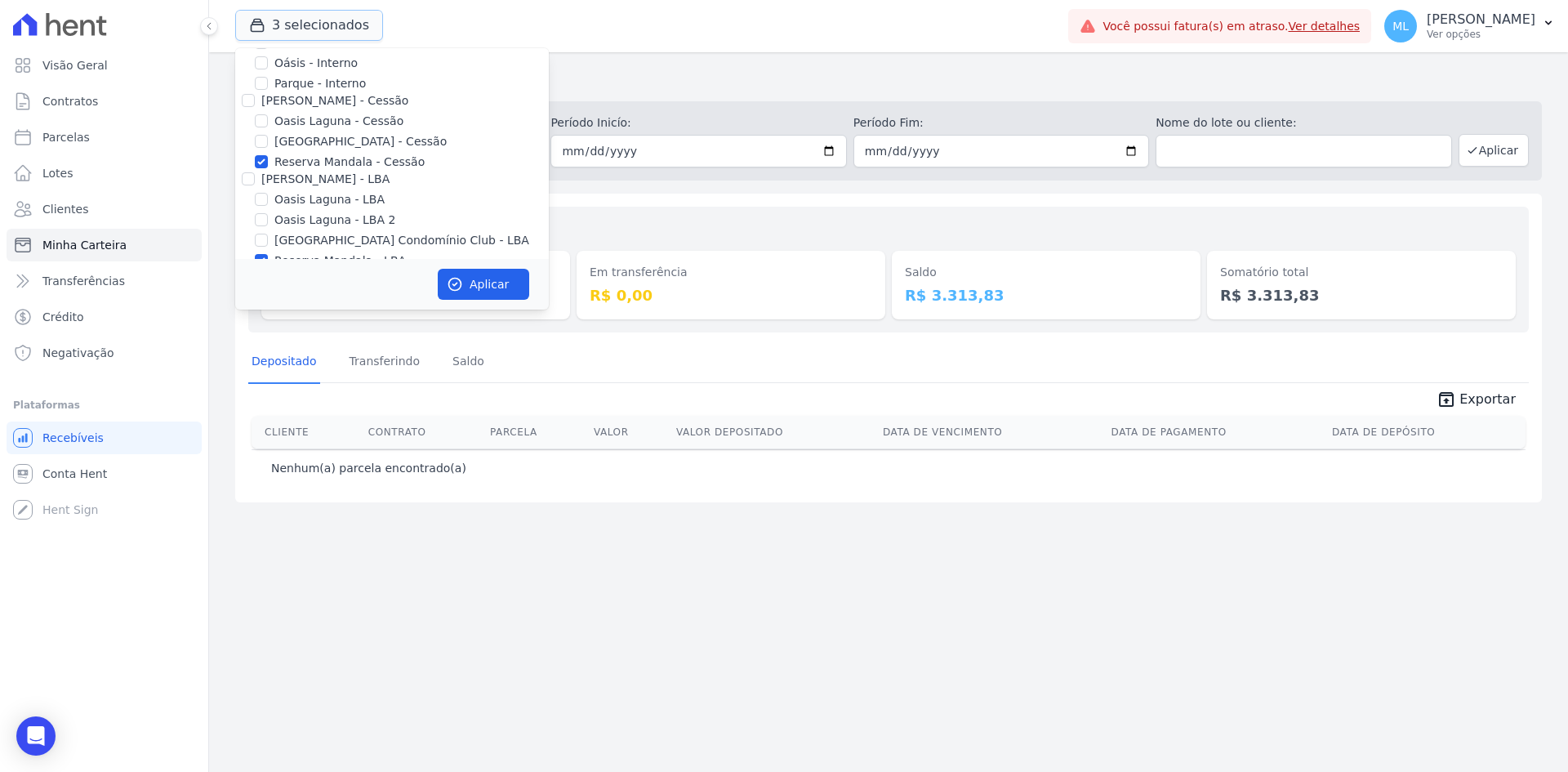
scroll to position [68, 0]
click at [329, 83] on label "Mandala - Interno" at bounding box center [324, 80] width 101 height 17
click at [268, 83] on input "Mandala - Interno" at bounding box center [262, 80] width 13 height 13
checkbox input "true"
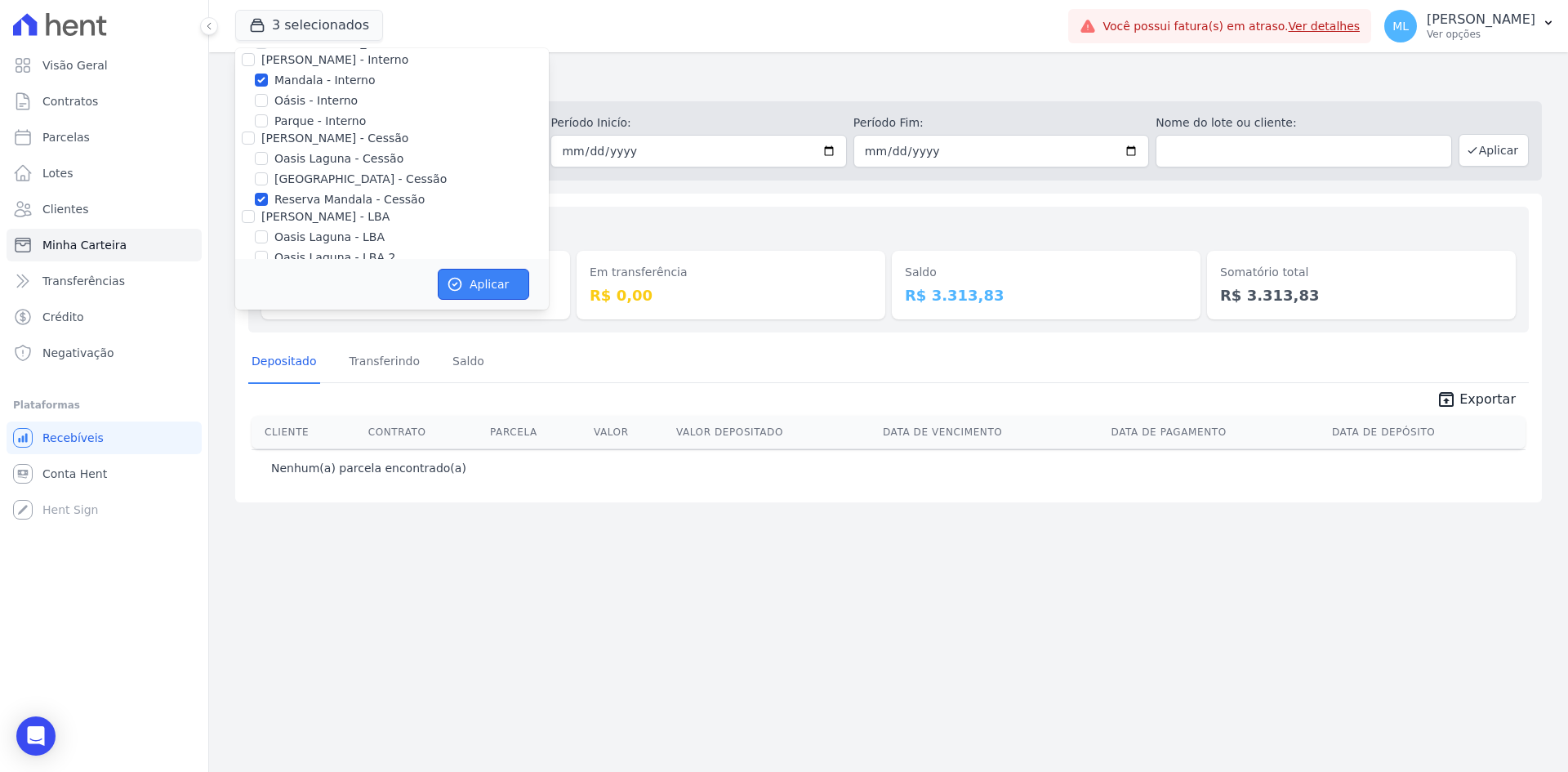
click at [474, 277] on button "Aplicar" at bounding box center [483, 284] width 92 height 31
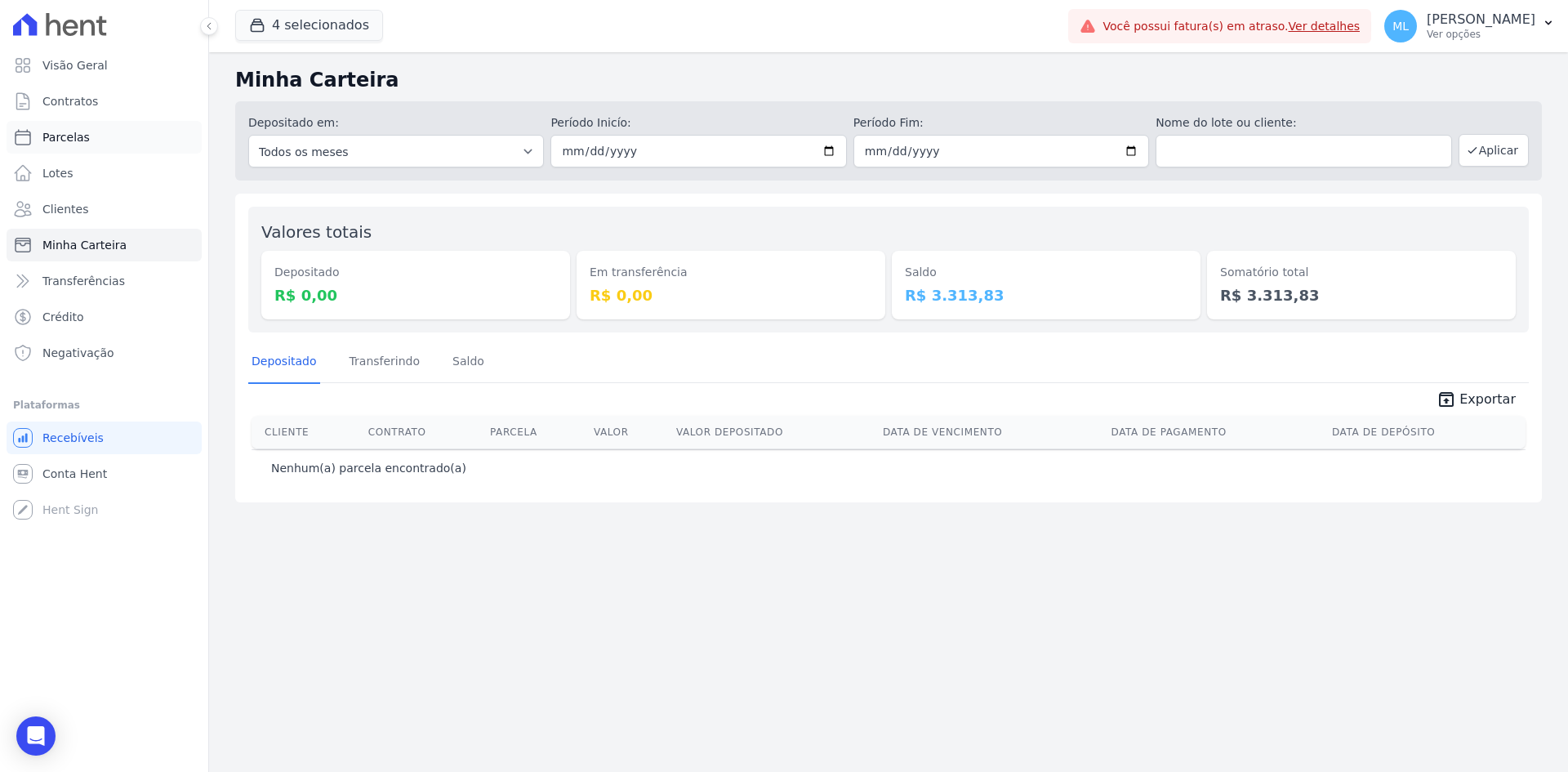
click at [117, 130] on link "Parcelas" at bounding box center [104, 137] width 195 height 33
select select
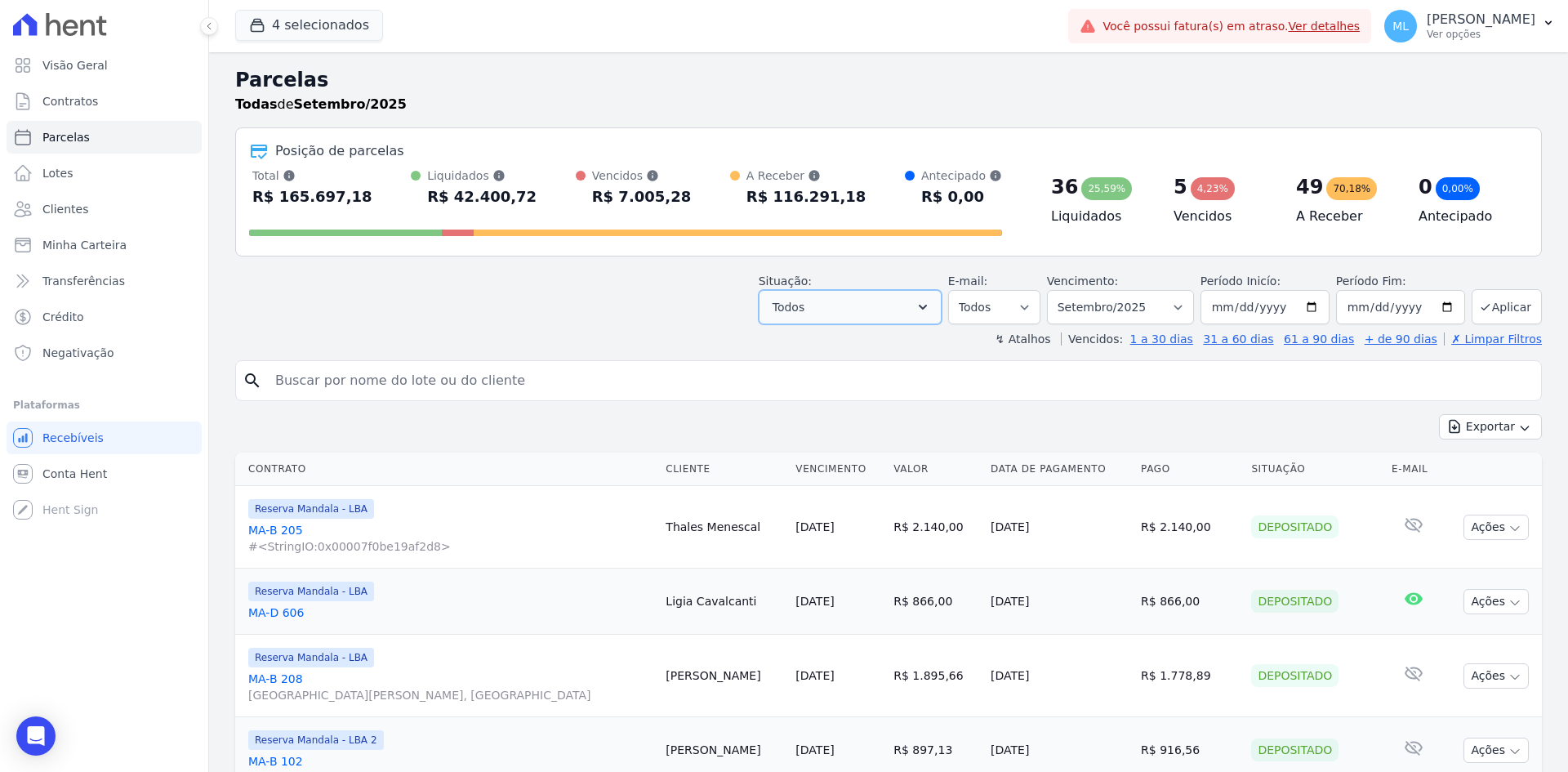
click at [804, 304] on span "Todos" at bounding box center [789, 307] width 32 height 20
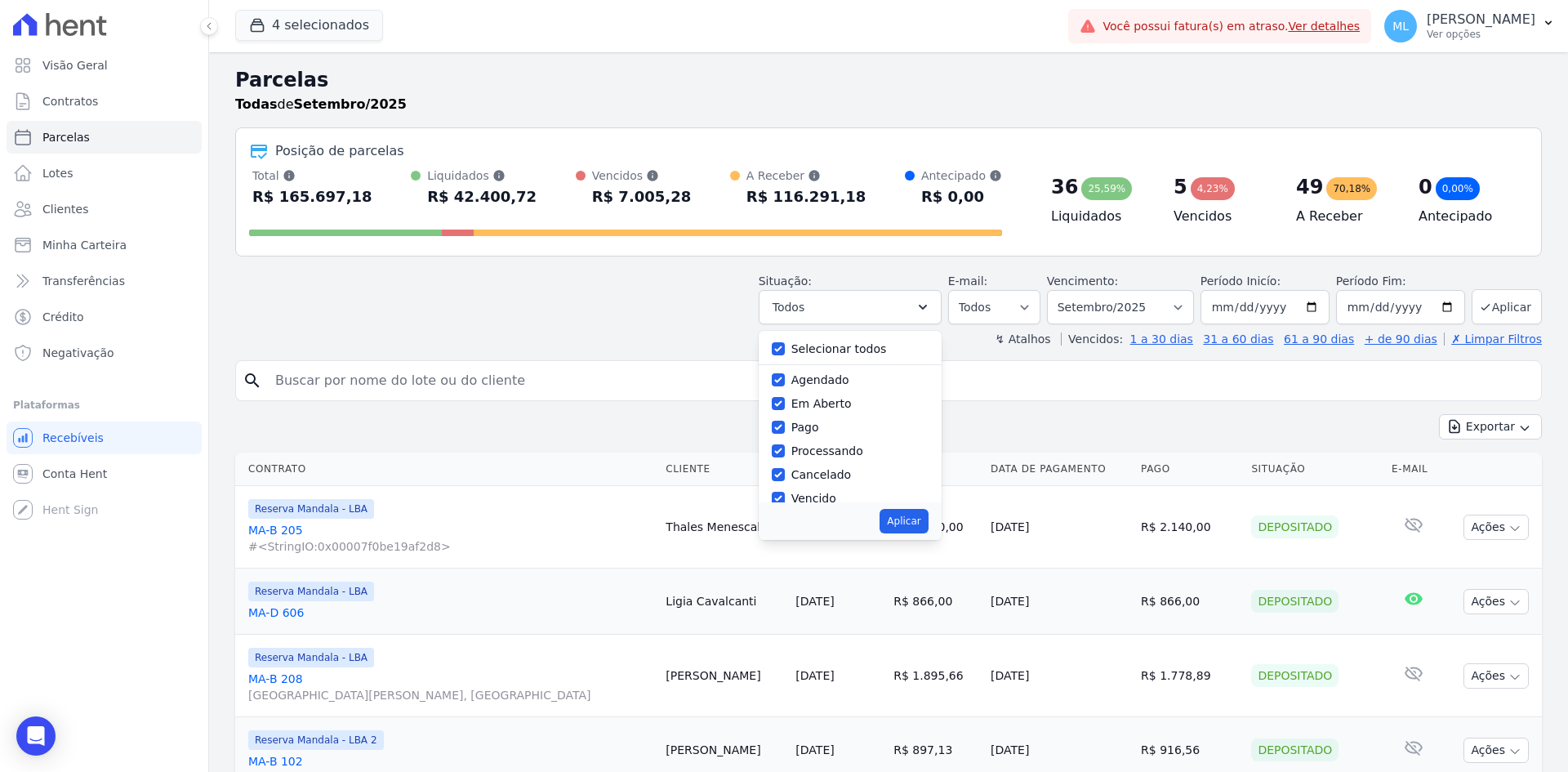
click at [827, 351] on label "Selecionar todos" at bounding box center [840, 348] width 96 height 13
click at [785, 351] on input "Selecionar todos" at bounding box center [779, 348] width 13 height 13
checkbox input "false"
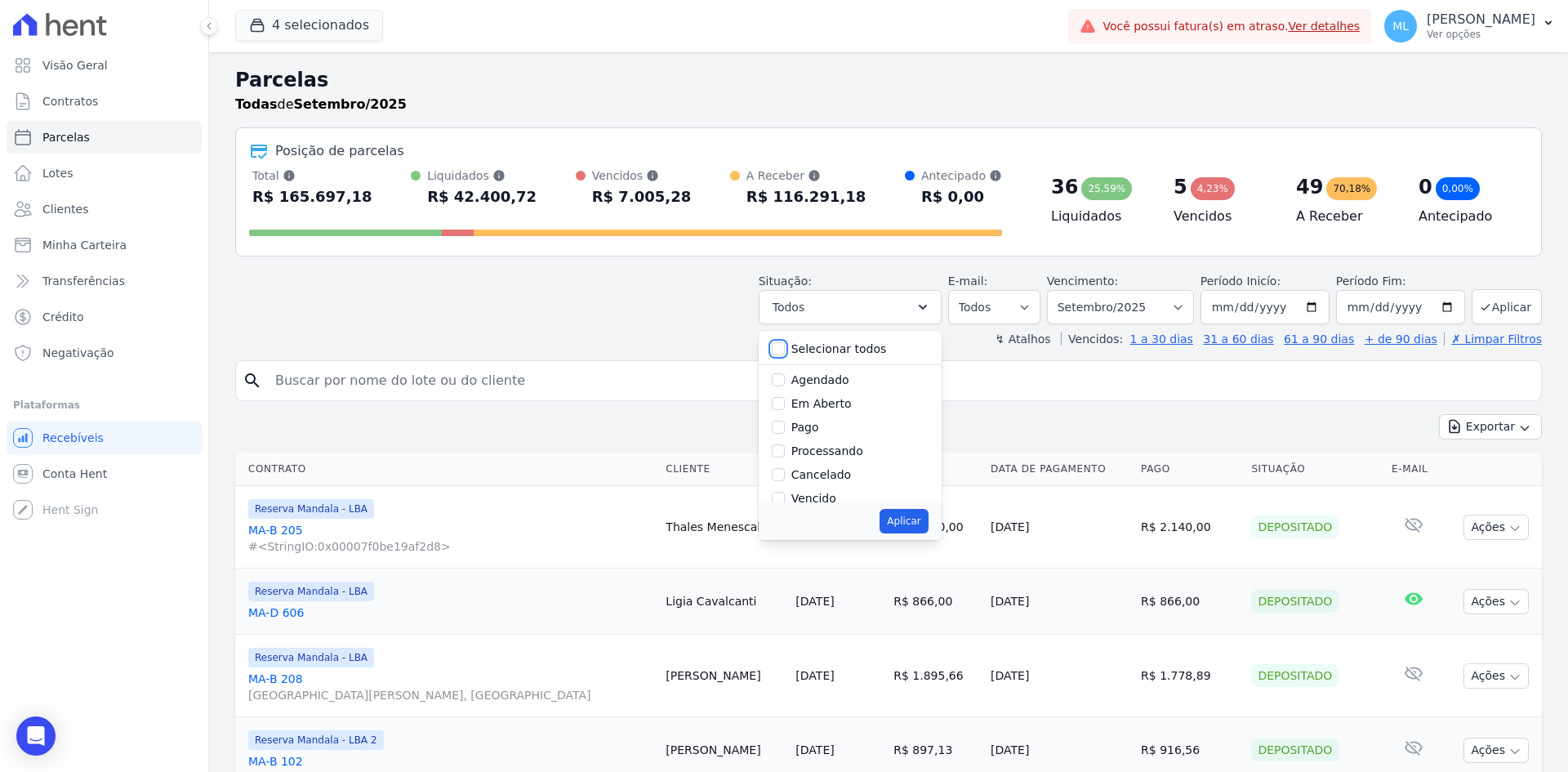
checkbox input "false"
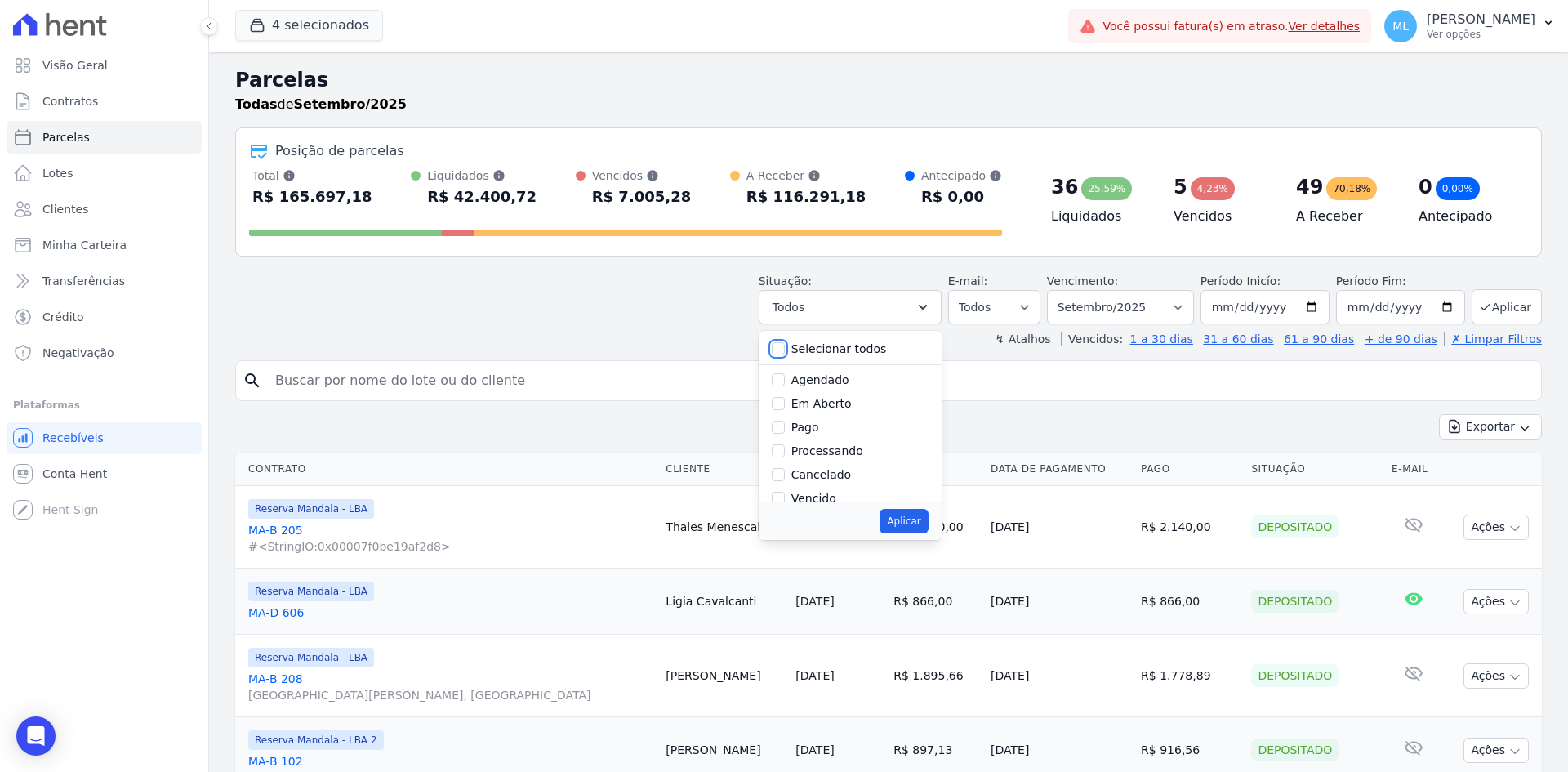
checkbox input "false"
click at [821, 495] on label "Vencido" at bounding box center [814, 499] width 45 height 13
click at [785, 495] on input "Vencido" at bounding box center [779, 499] width 13 height 13
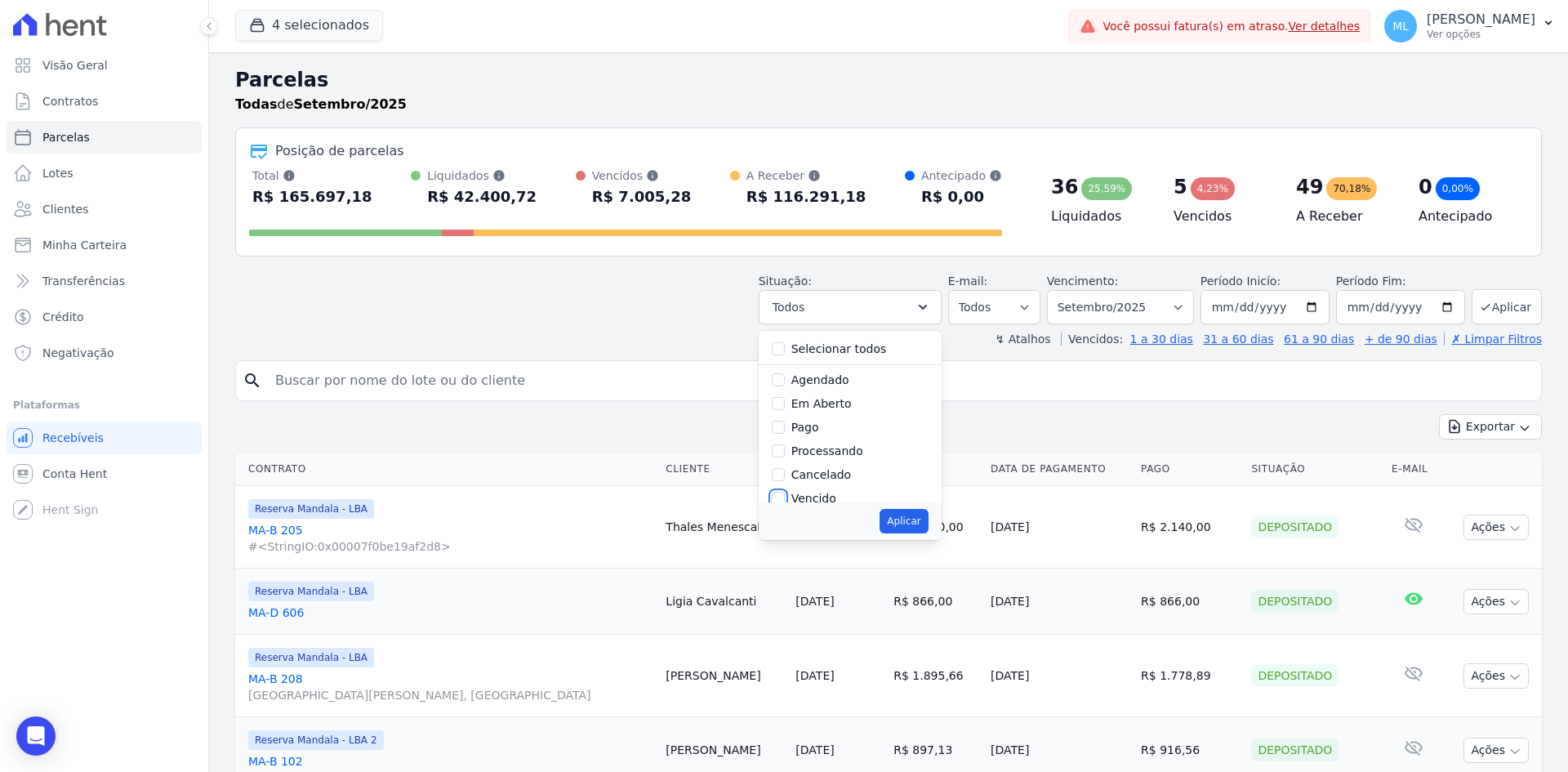
checkbox input "true"
click at [916, 514] on button "Aplicar" at bounding box center [903, 521] width 48 height 25
select select "overdue"
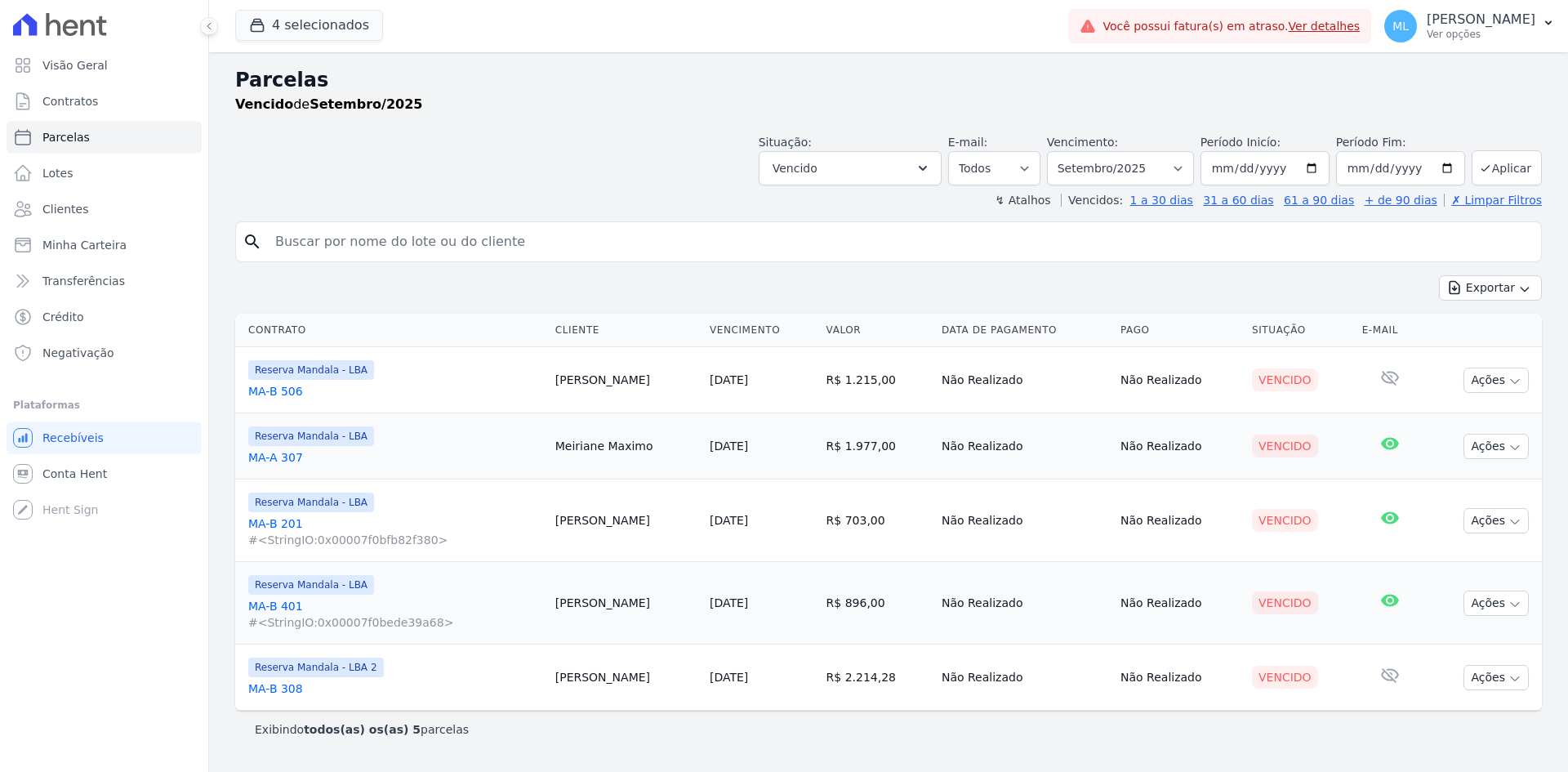
select select
click at [358, 37] on button "4 selecionados" at bounding box center [309, 26] width 148 height 31
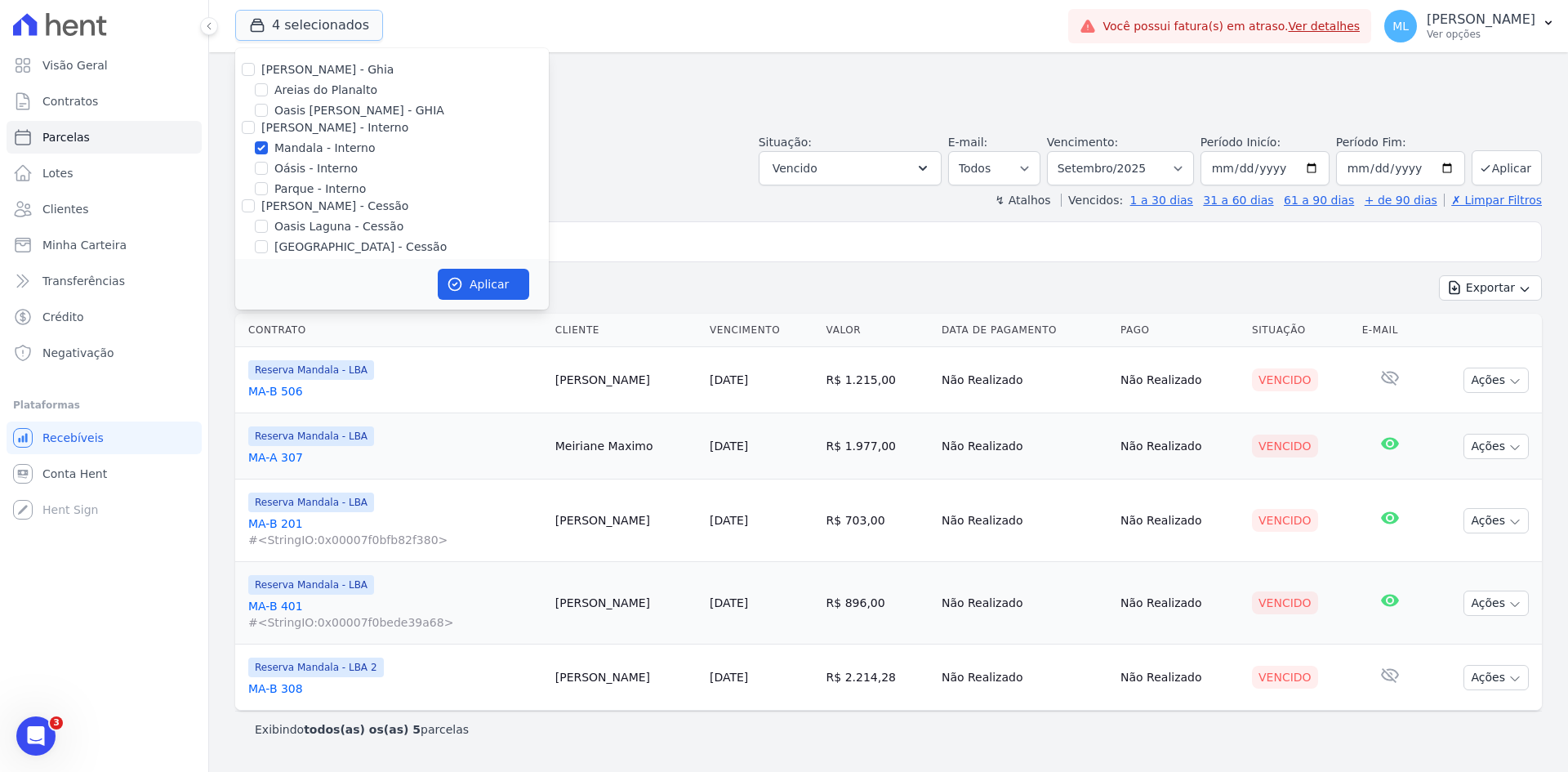
scroll to position [149, 0]
click at [669, 194] on div "↯ Atalhos Vencidos: 1 a 30 dias 31 a 60 dias 61 a 90 dias + de 90 dias ✗ Limpar…" at bounding box center [888, 200] width 1307 height 17
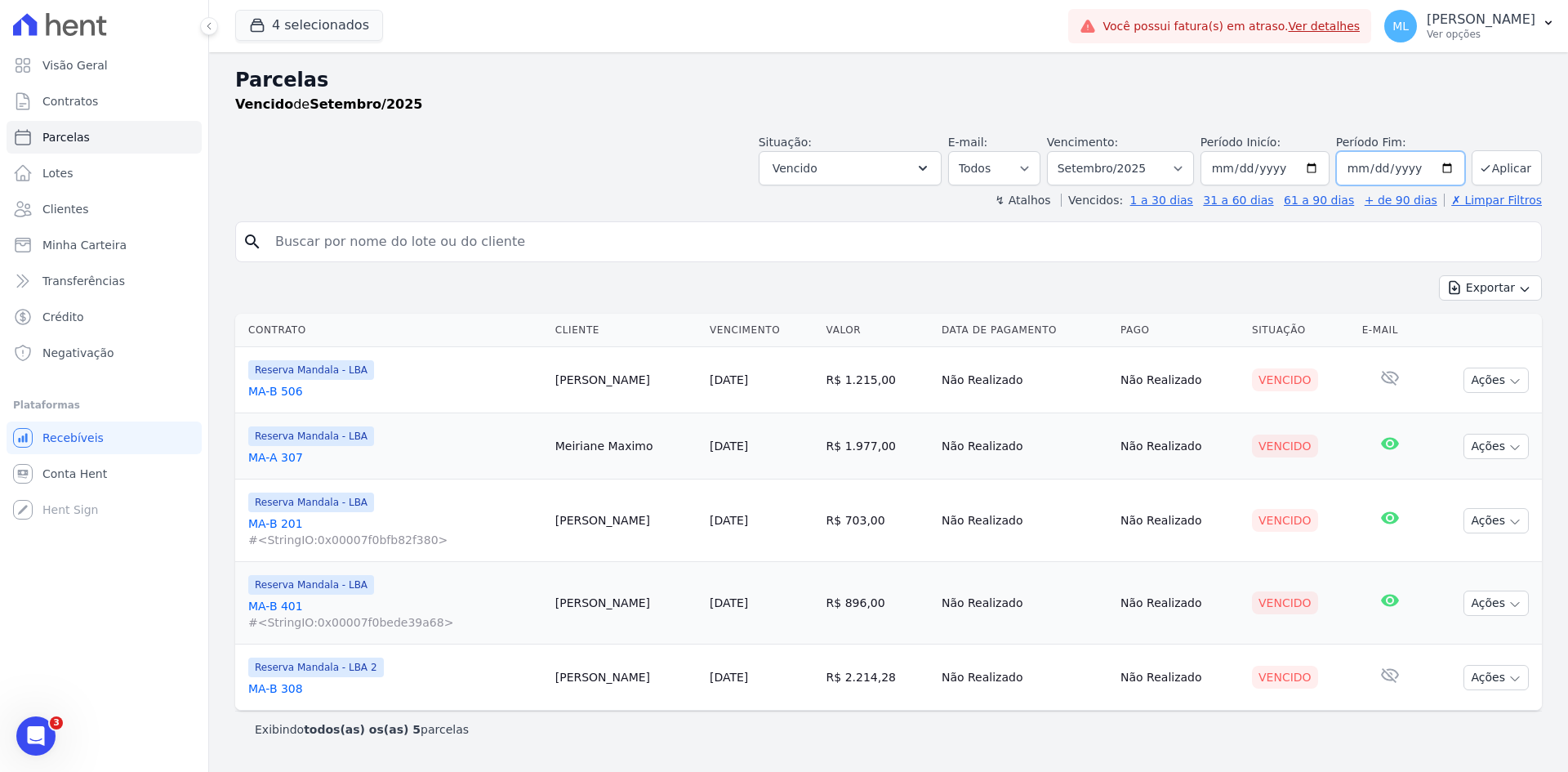
click at [1462, 173] on input "2025-09-30" at bounding box center [1400, 168] width 129 height 35
click at [1451, 166] on input "2025-09-30" at bounding box center [1400, 168] width 129 height 35
type input "[DATE]"
click at [1499, 159] on button "Aplicar" at bounding box center [1507, 168] width 70 height 36
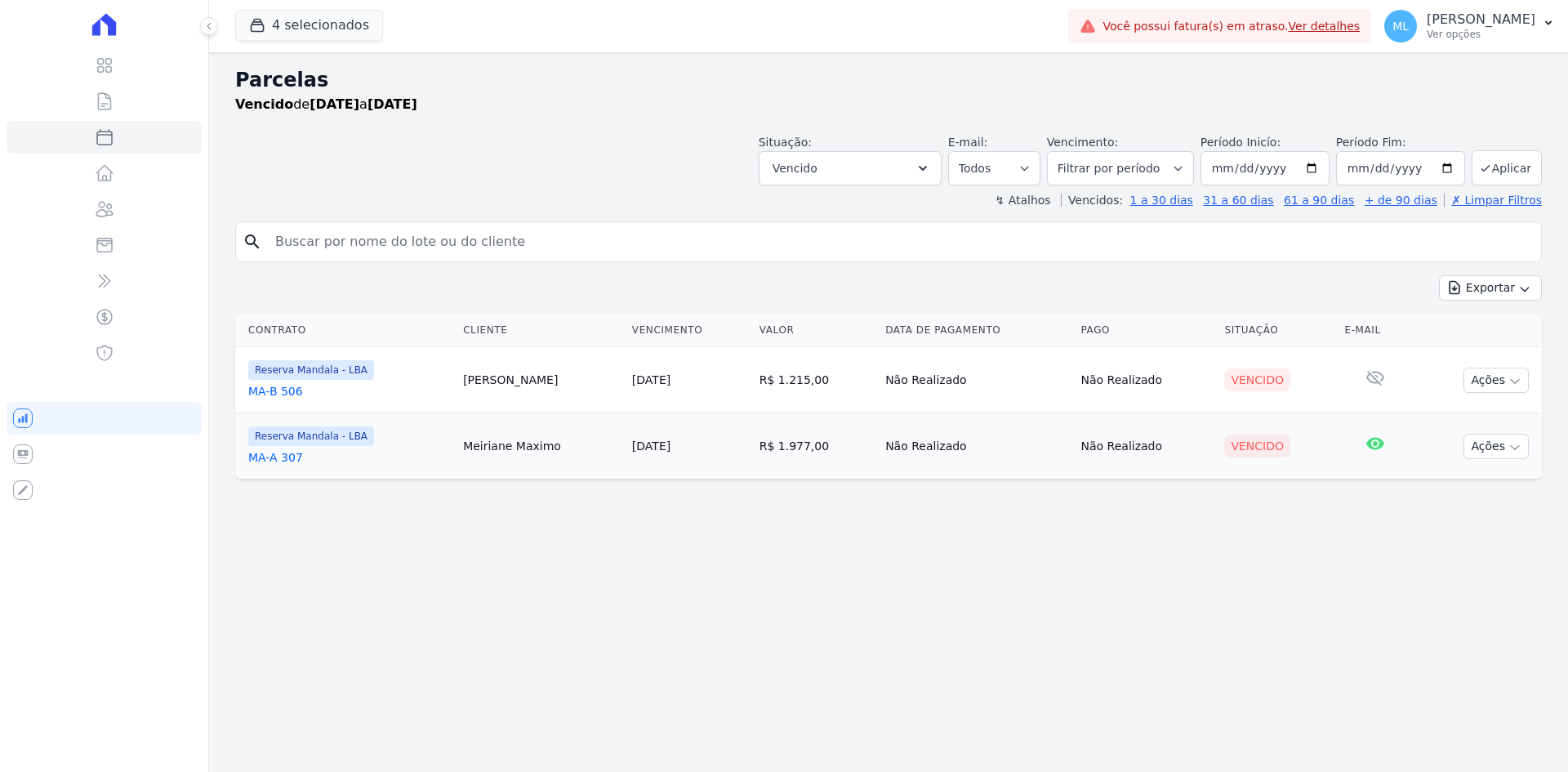
select select
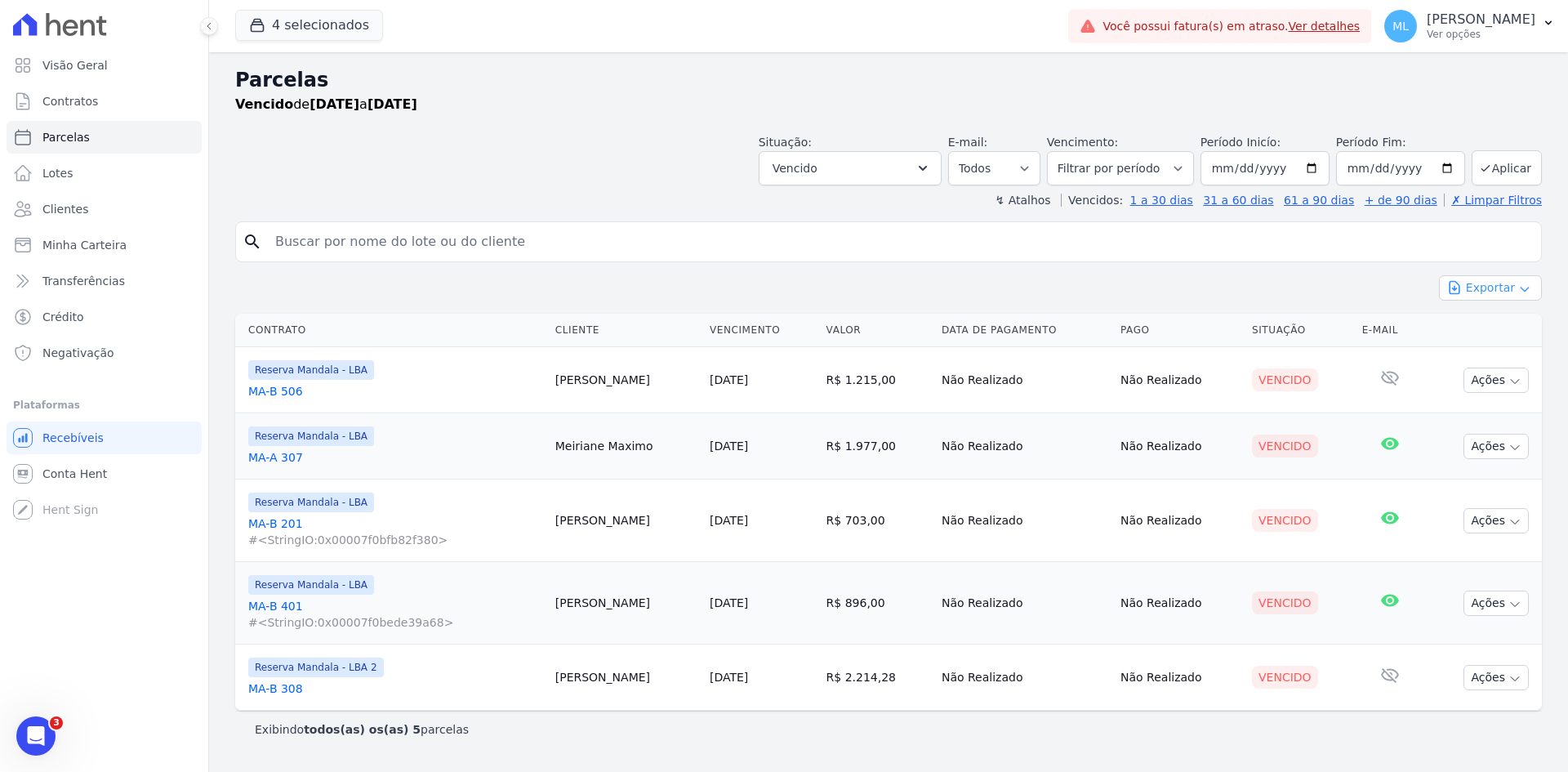
click at [1487, 280] on button "Exportar" at bounding box center [1490, 287] width 103 height 26
click at [1485, 326] on span "Exportar PDF" at bounding box center [1490, 327] width 86 height 17
click at [65, 204] on span "Clientes" at bounding box center [64, 209] width 45 height 17
click at [308, 24] on button "4 selecionados" at bounding box center [309, 26] width 148 height 31
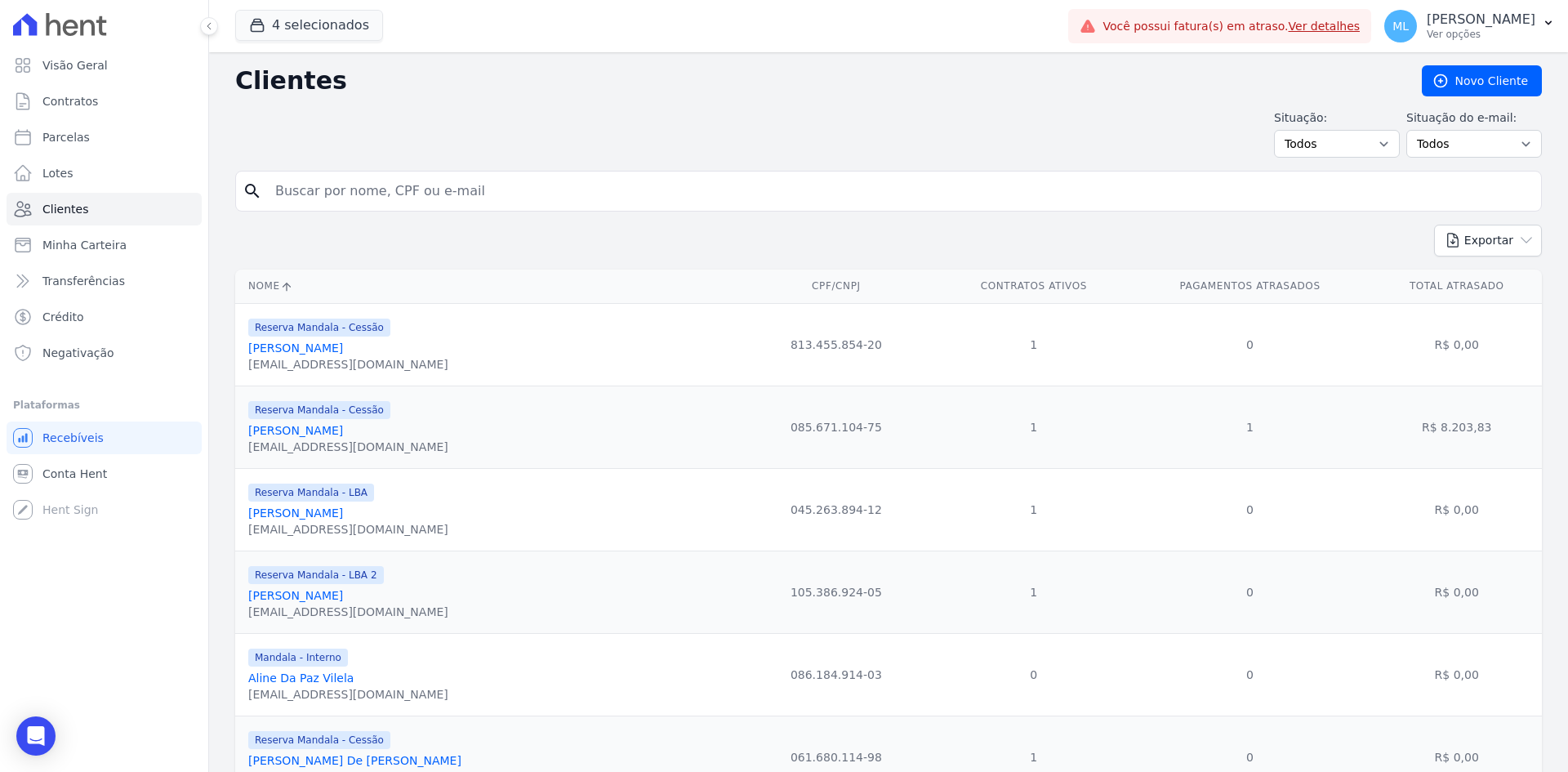
click at [296, 41] on span "4 selecionados" at bounding box center [309, 26] width 148 height 33
click at [299, 25] on button "4 selecionados" at bounding box center [309, 26] width 148 height 31
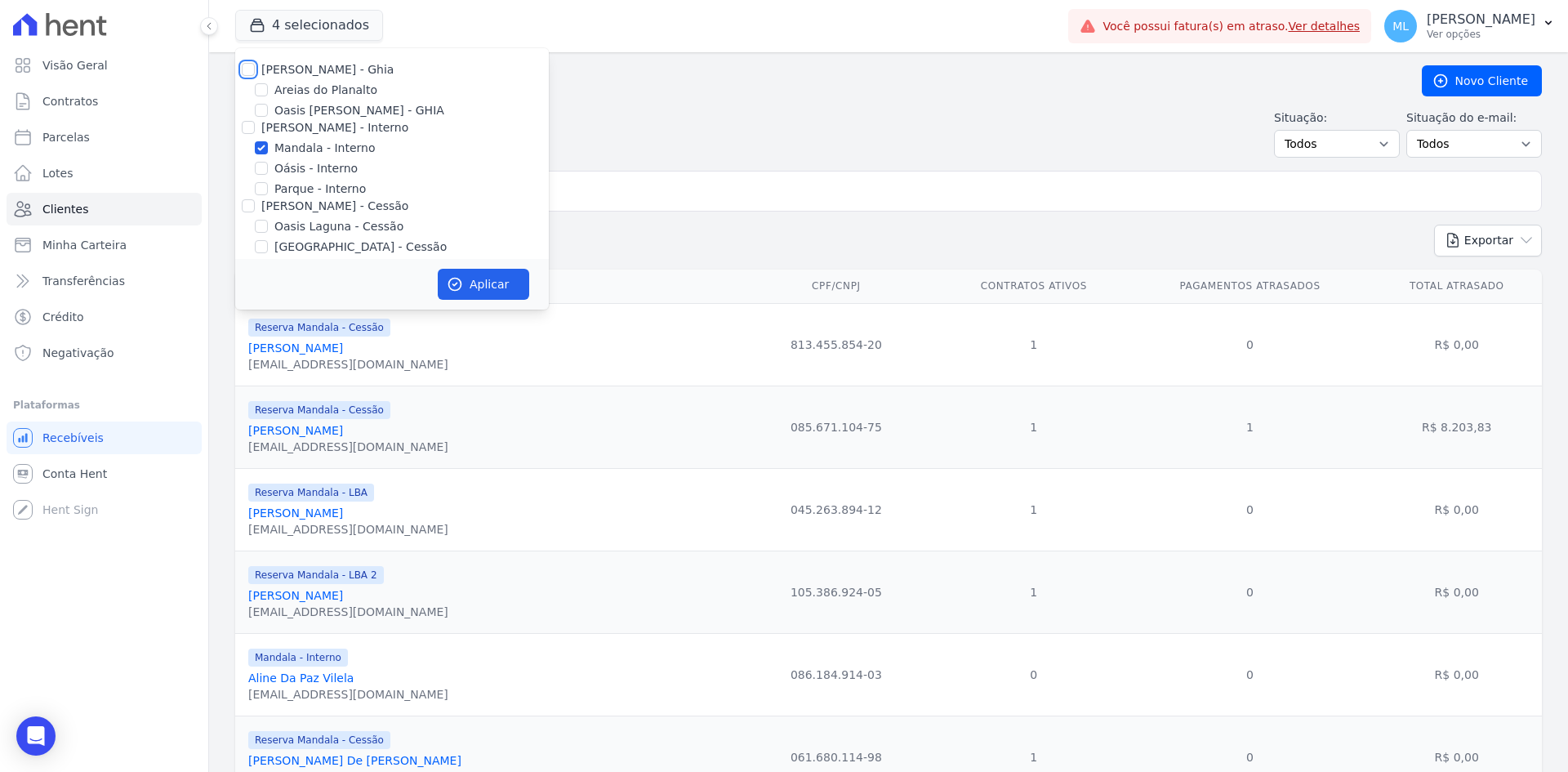
click at [245, 65] on input "[PERSON_NAME] - Ghia" at bounding box center [249, 69] width 13 height 13
checkbox input "true"
click at [250, 123] on input "[PERSON_NAME] - Interno" at bounding box center [249, 127] width 13 height 13
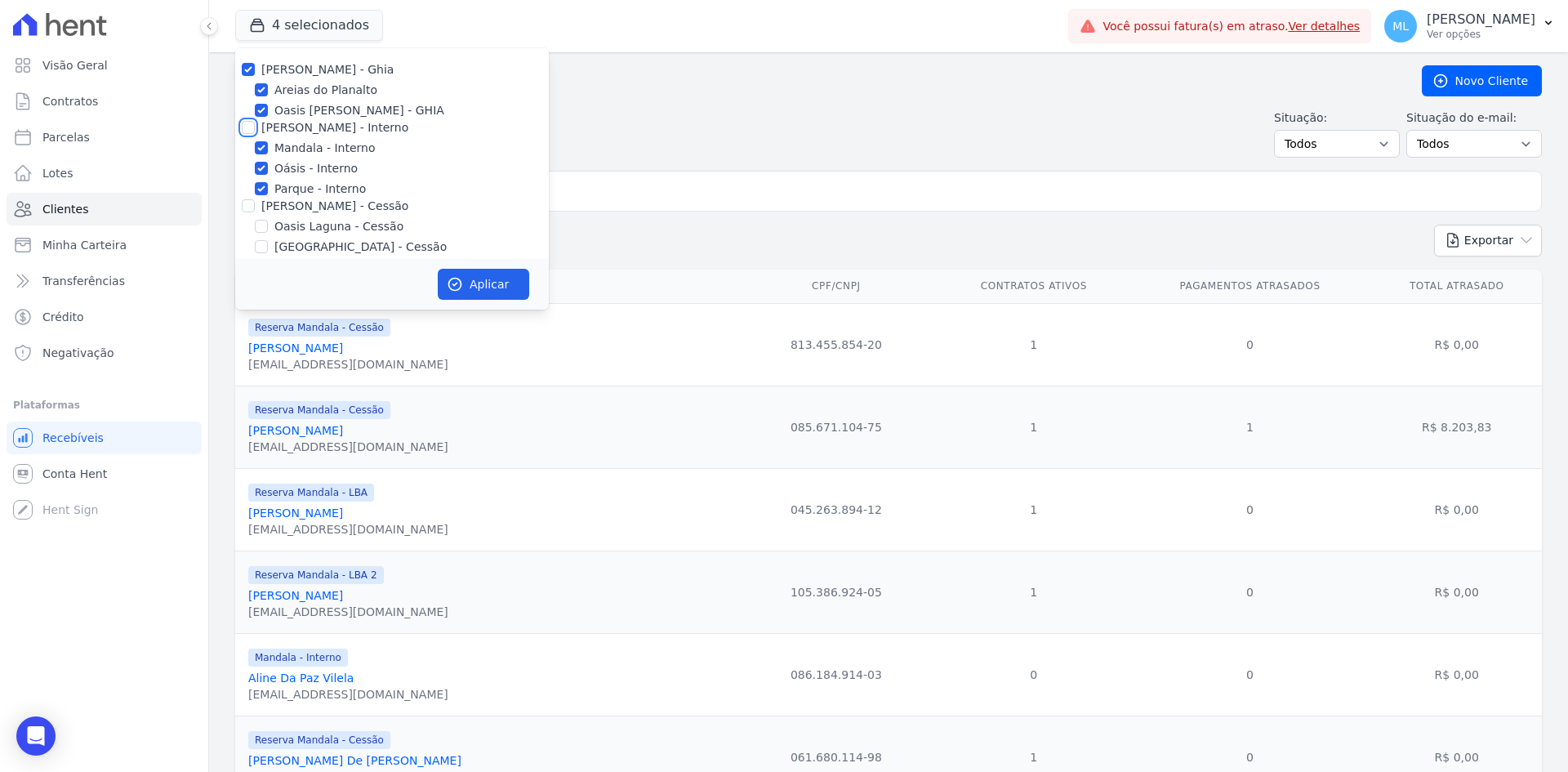
checkbox input "true"
click at [252, 211] on input "[PERSON_NAME] - Cessão" at bounding box center [249, 206] width 13 height 13
checkbox input "true"
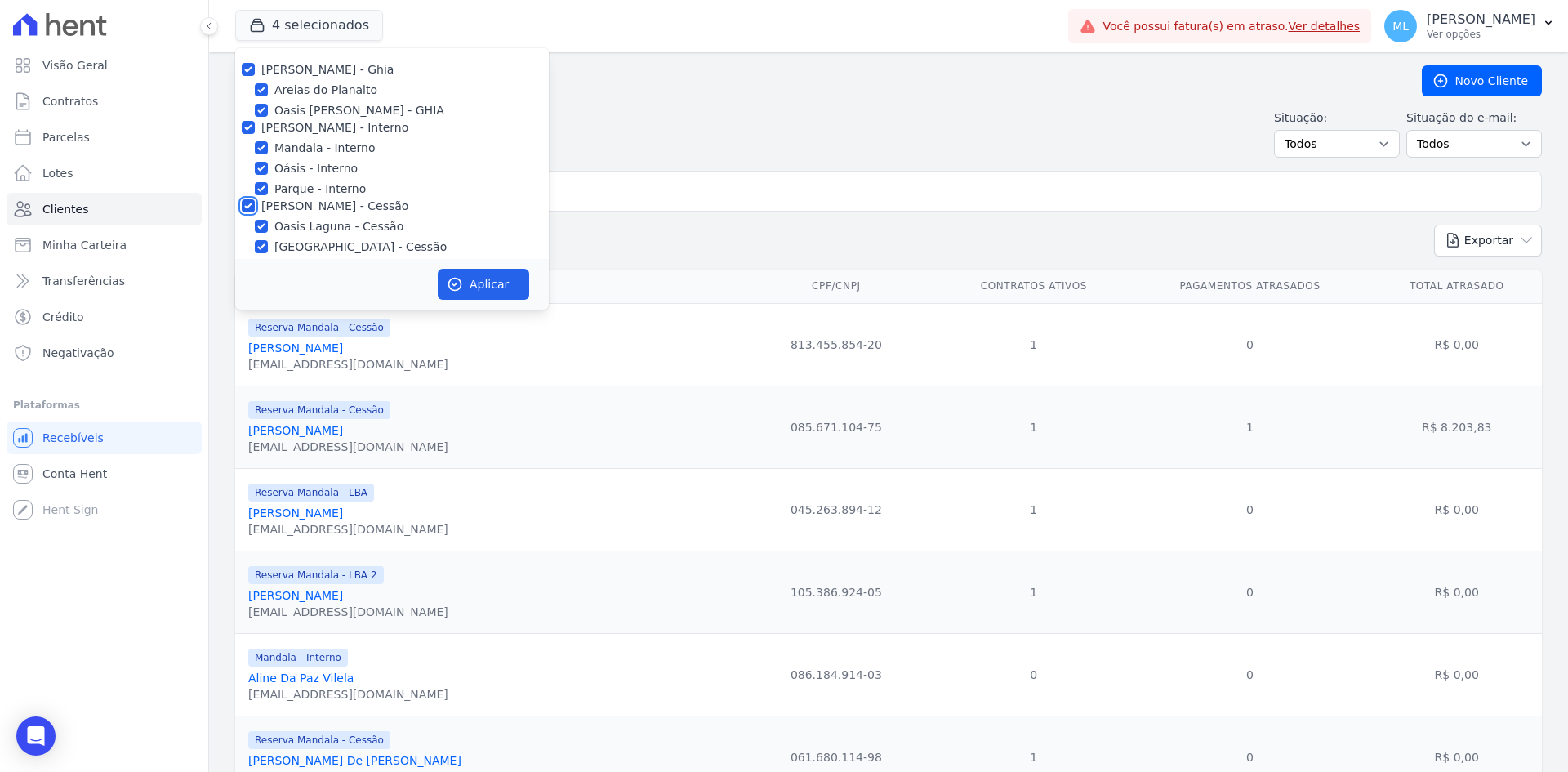
checkbox input "true"
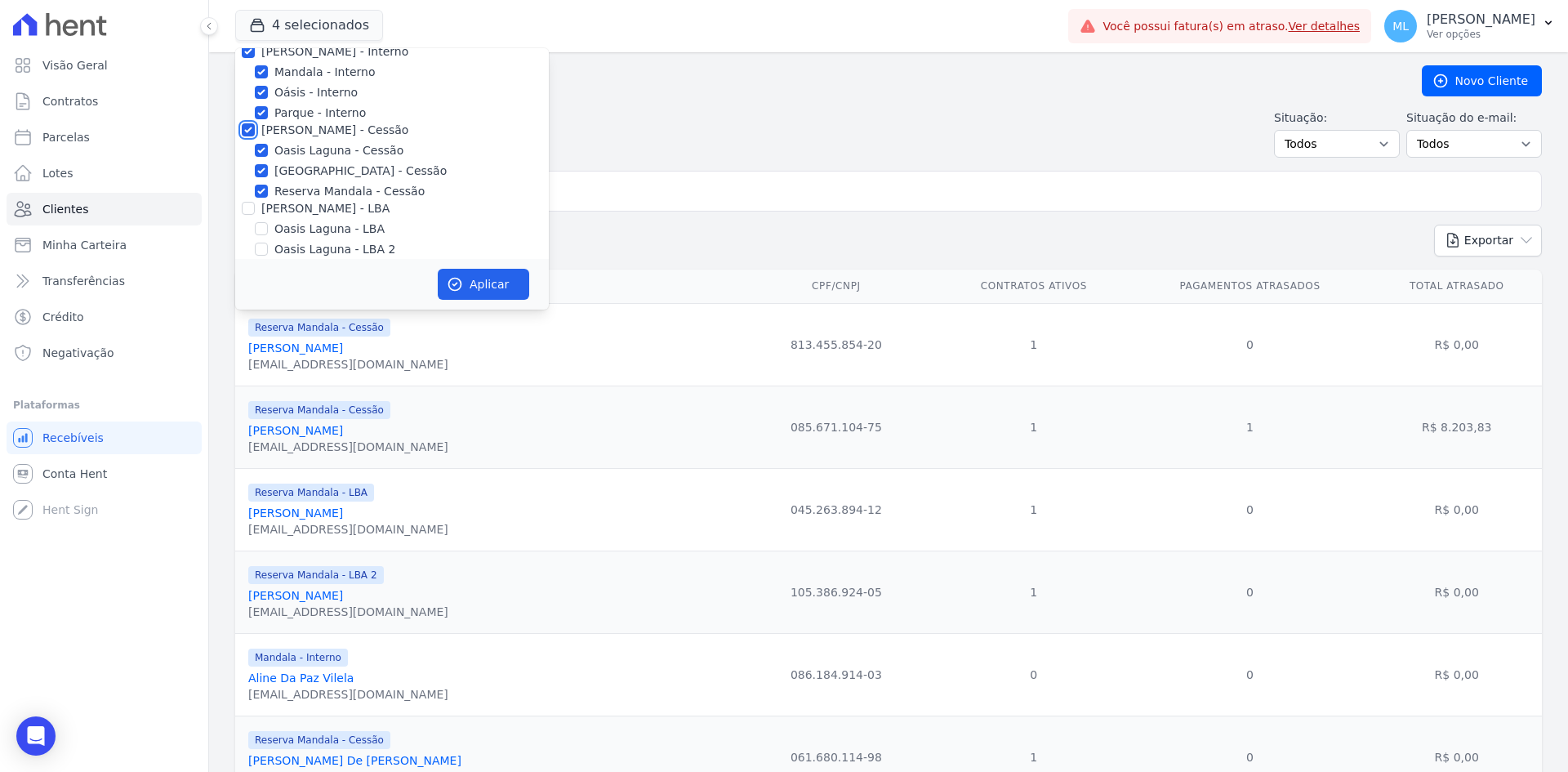
scroll to position [149, 0]
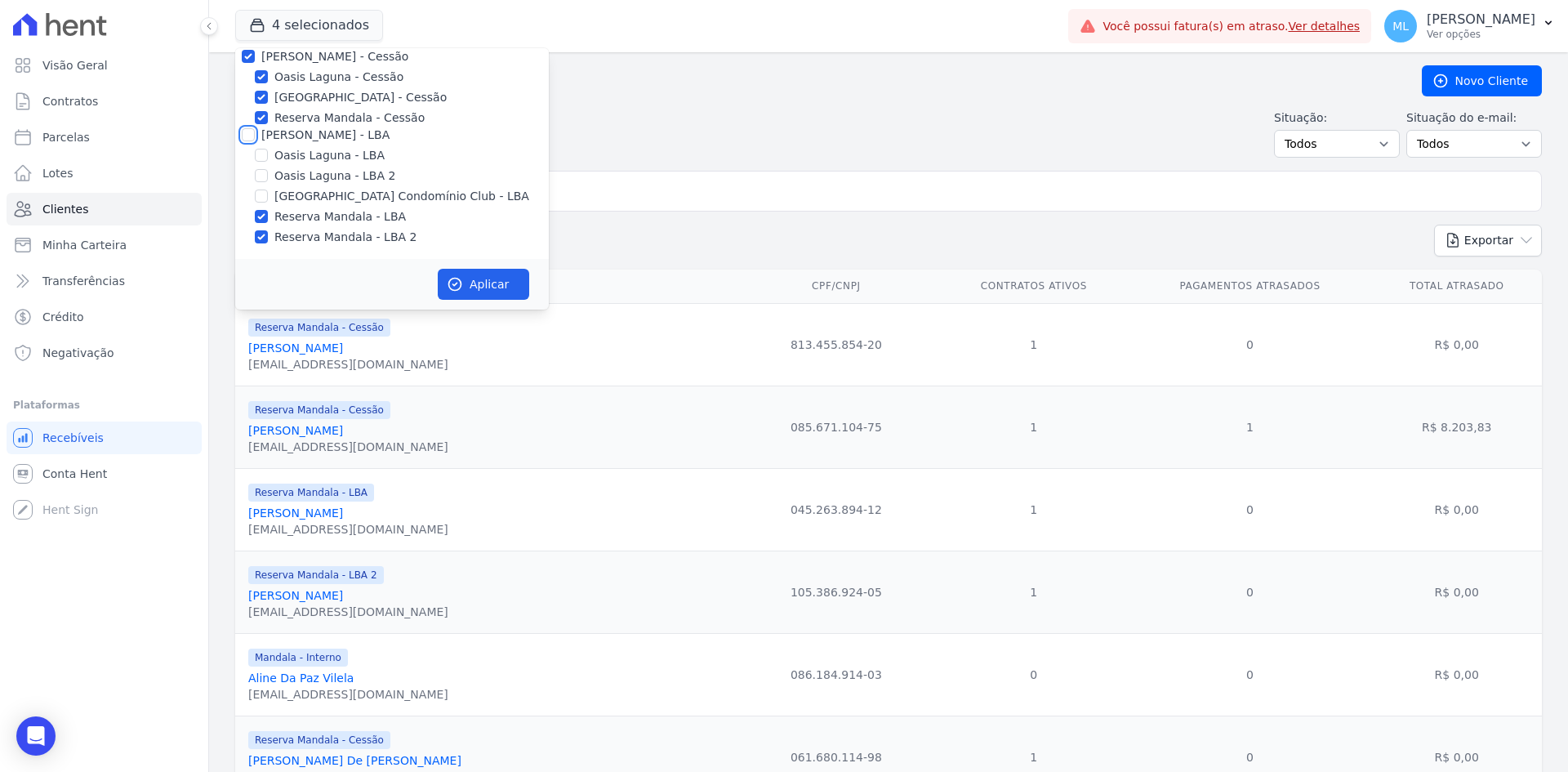
click at [245, 137] on input "[PERSON_NAME] - LBA" at bounding box center [249, 135] width 13 height 13
checkbox input "true"
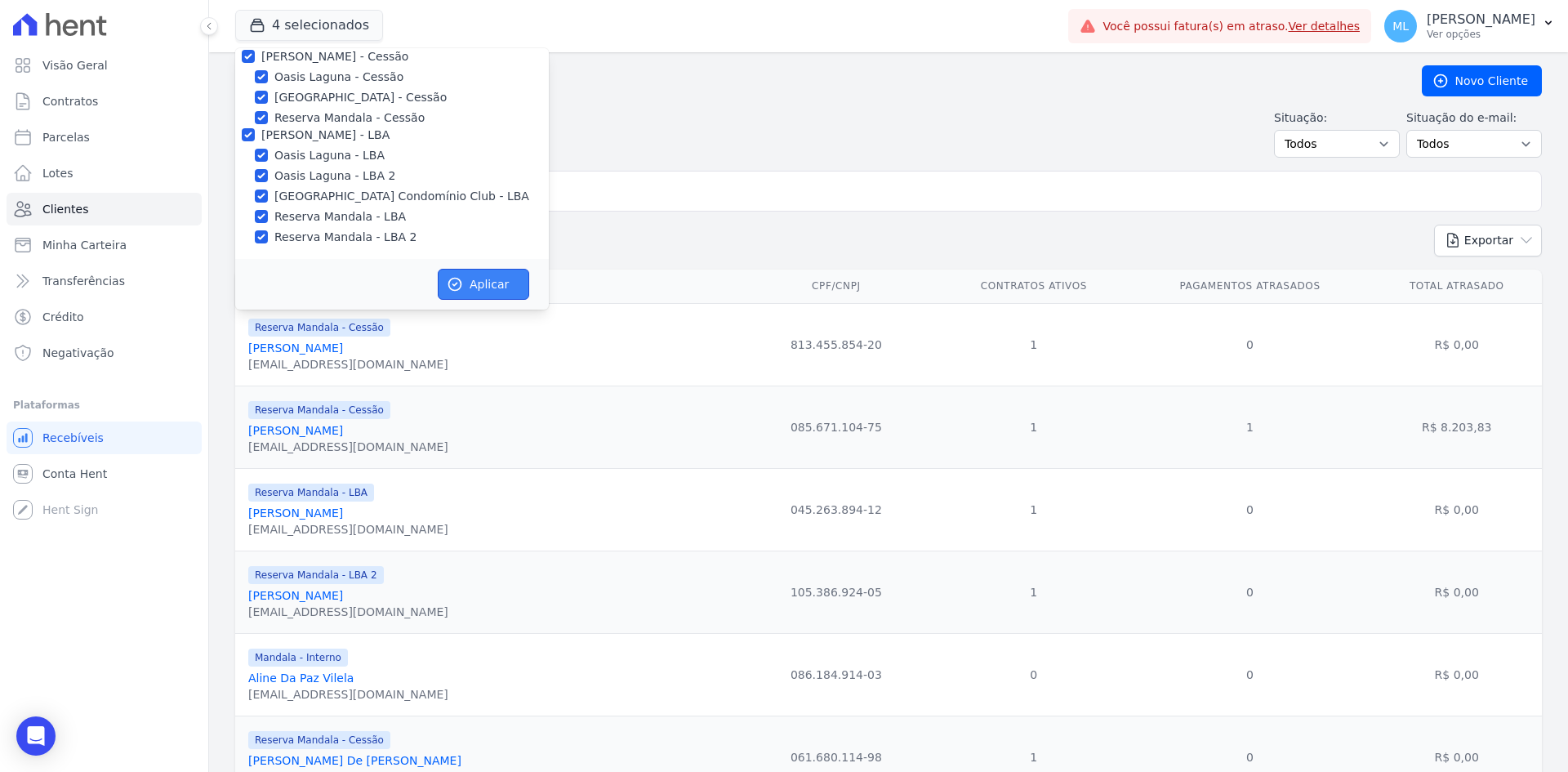
click at [471, 277] on button "Aplicar" at bounding box center [483, 284] width 92 height 31
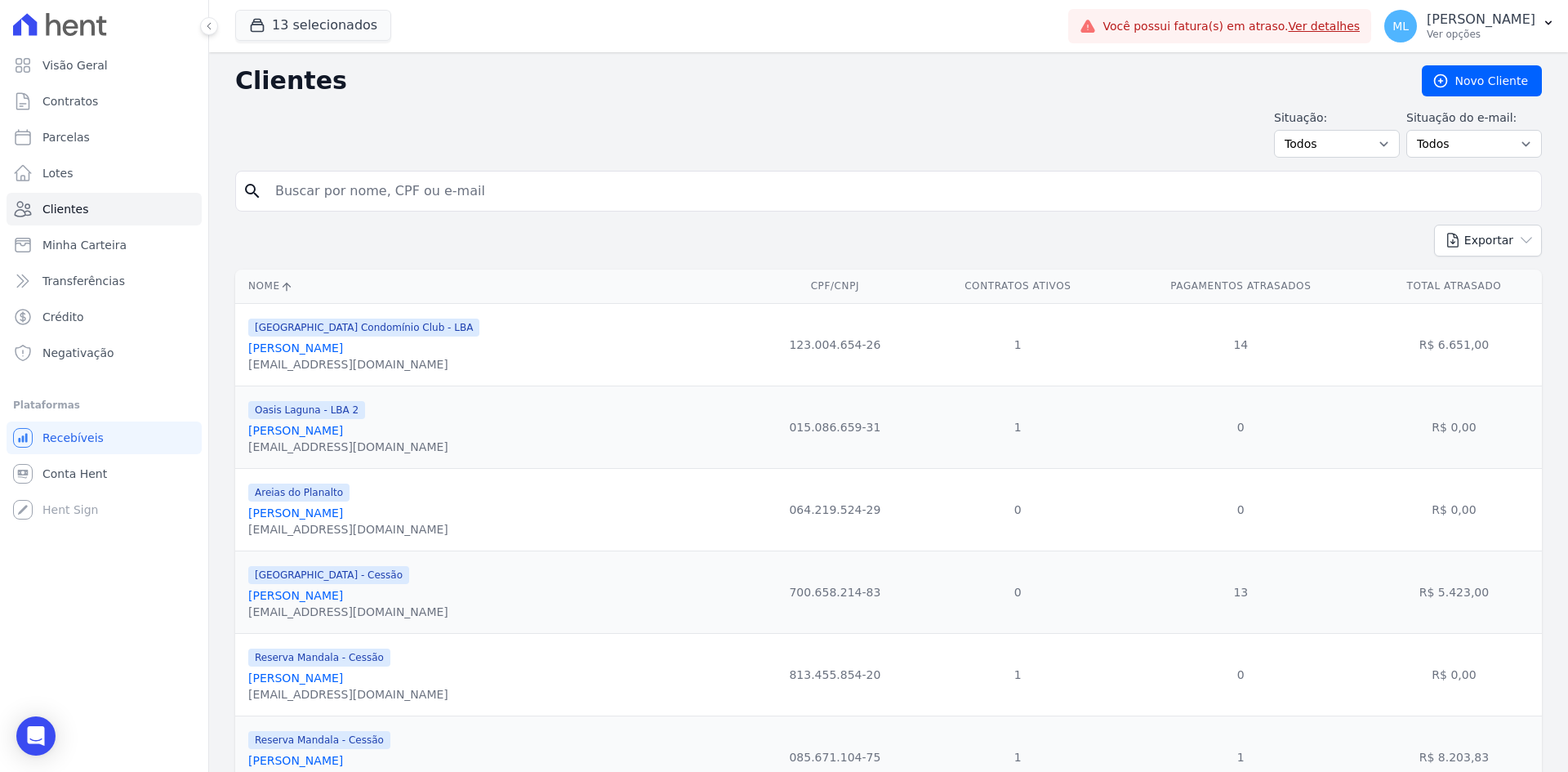
click at [359, 196] on input "search" at bounding box center [899, 192] width 1269 height 33
type input "[PERSON_NAME]"
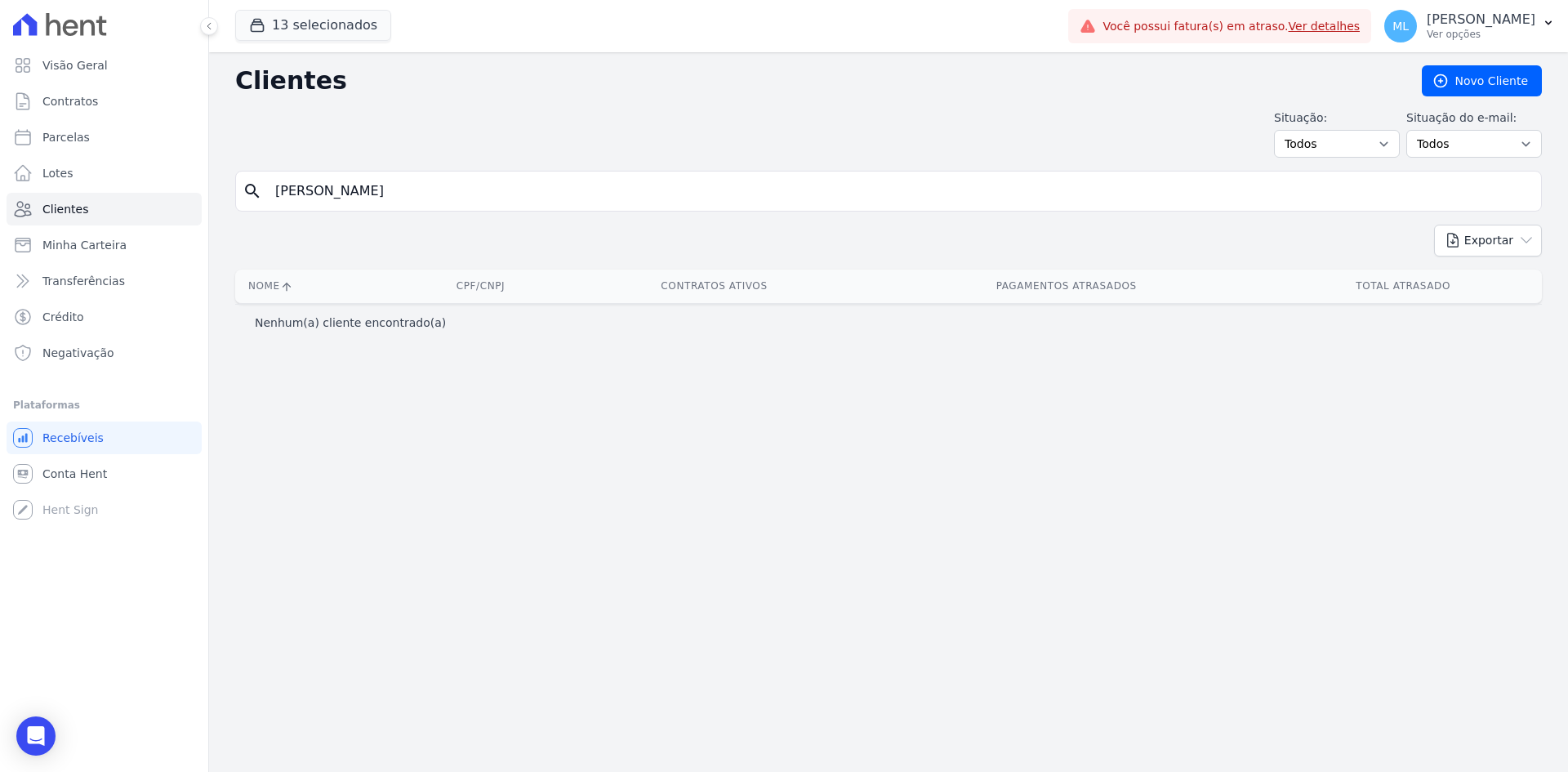
drag, startPoint x: 397, startPoint y: 197, endPoint x: 223, endPoint y: 191, distance: 174.1
click at [223, 191] on div "Clientes [GEOGRAPHIC_DATA] Situação: Todos Adimplentes Inadimplentes Situação d…" at bounding box center [888, 412] width 1359 height 720
type input "[PERSON_NAME]"
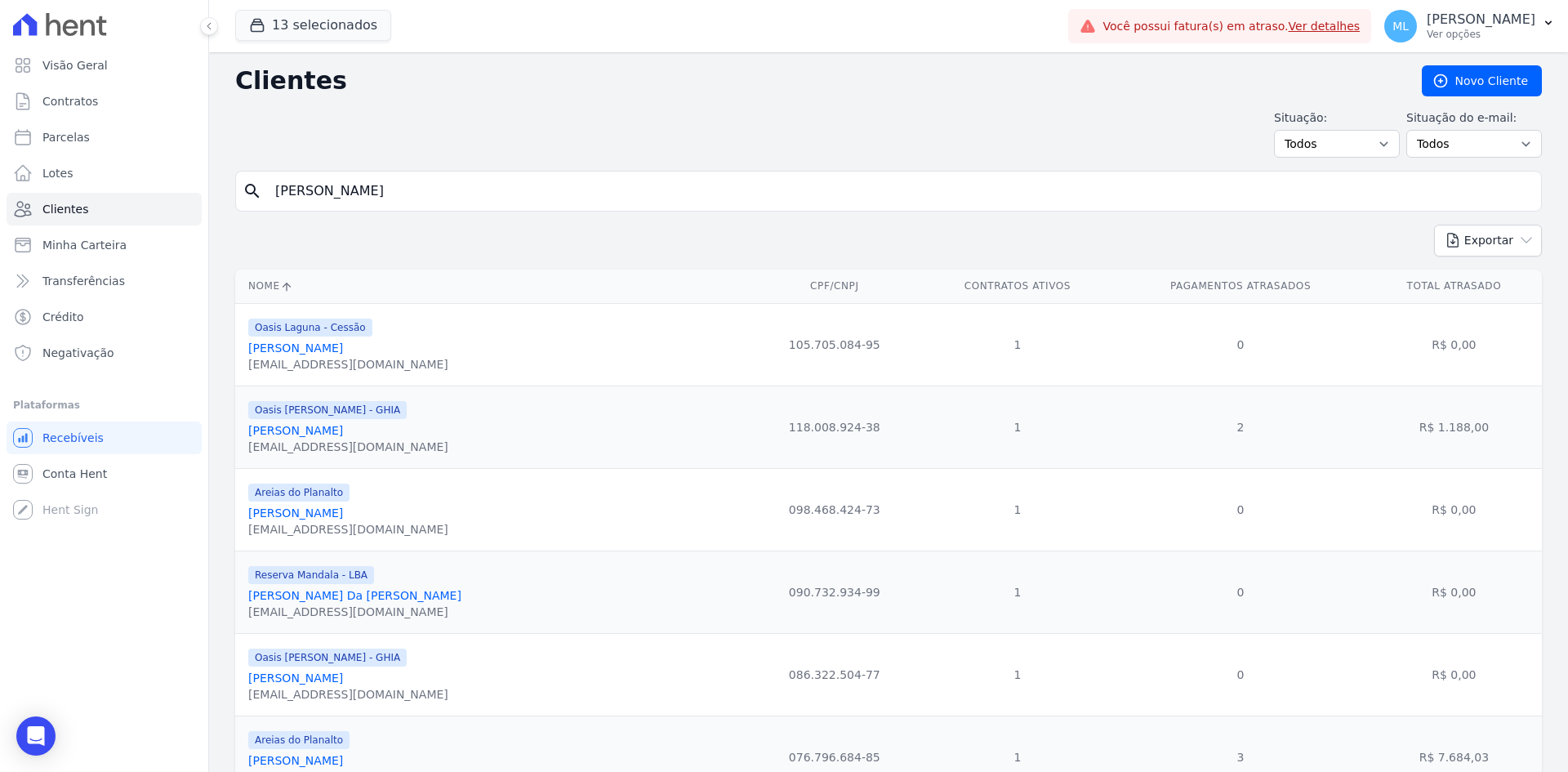
click at [369, 188] on input "[PERSON_NAME]" at bounding box center [899, 192] width 1269 height 33
type input "[PERSON_NAME]"
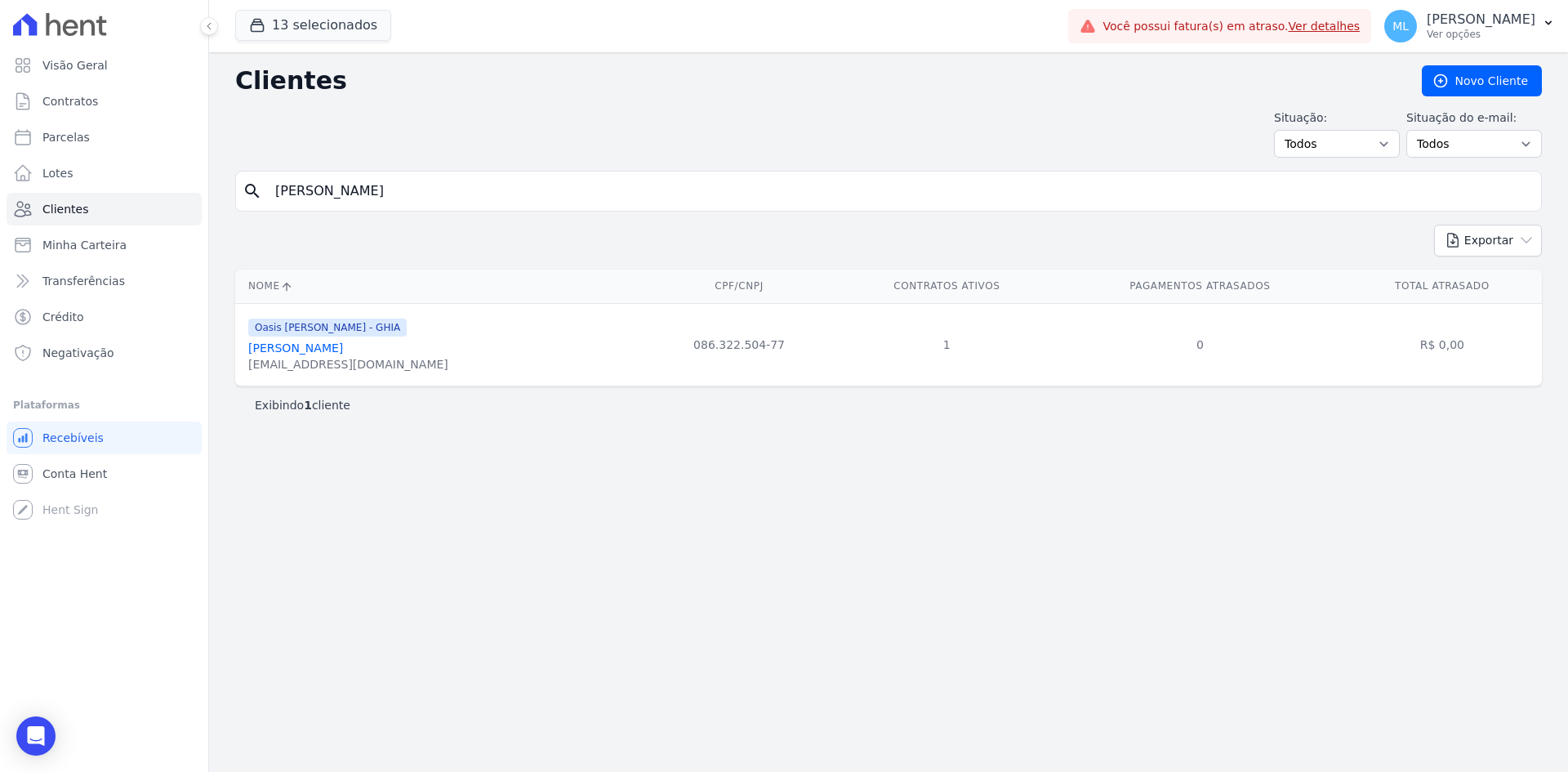
click at [343, 350] on link "[PERSON_NAME]" at bounding box center [296, 348] width 95 height 13
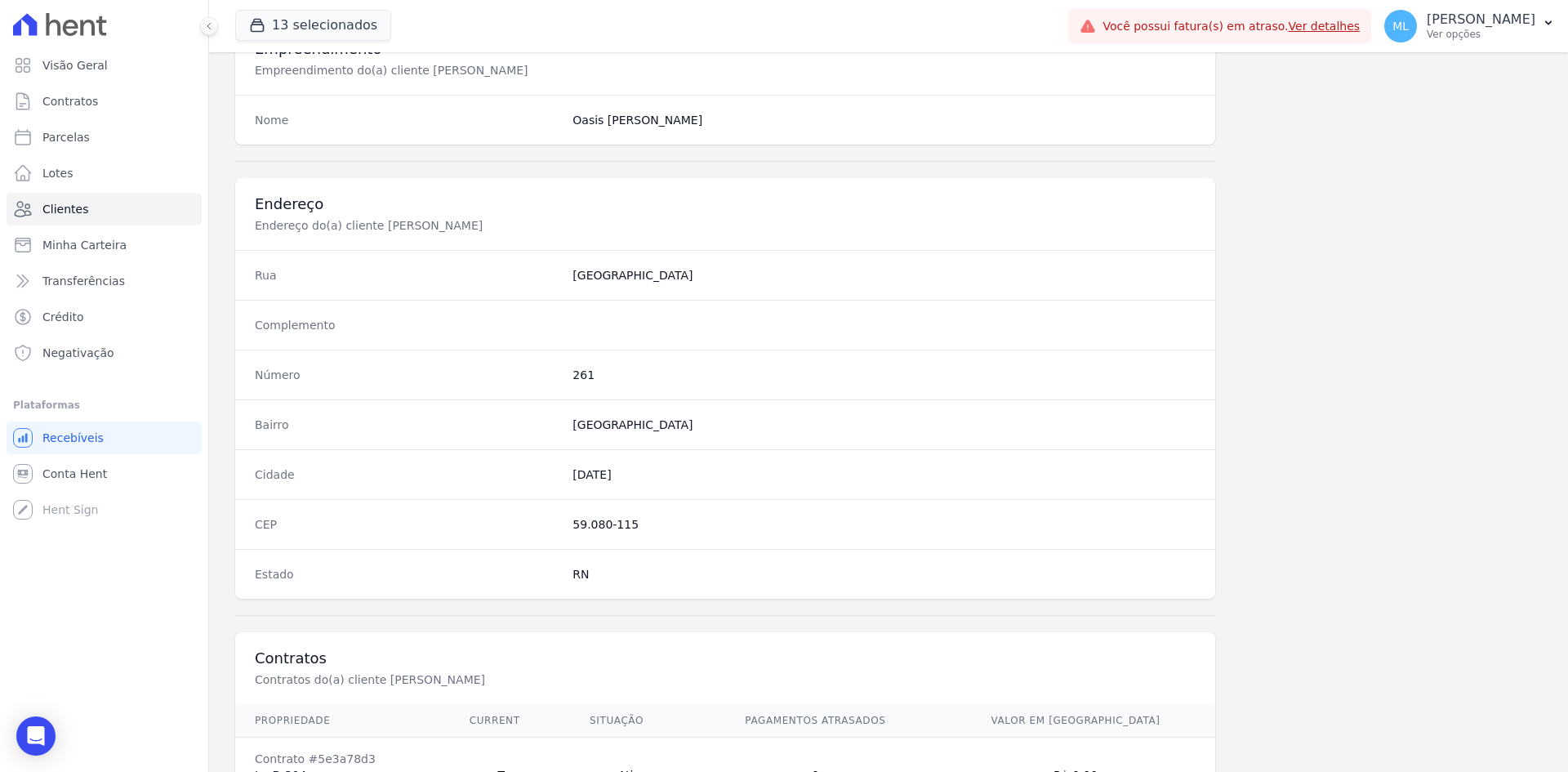
scroll to position [756, 0]
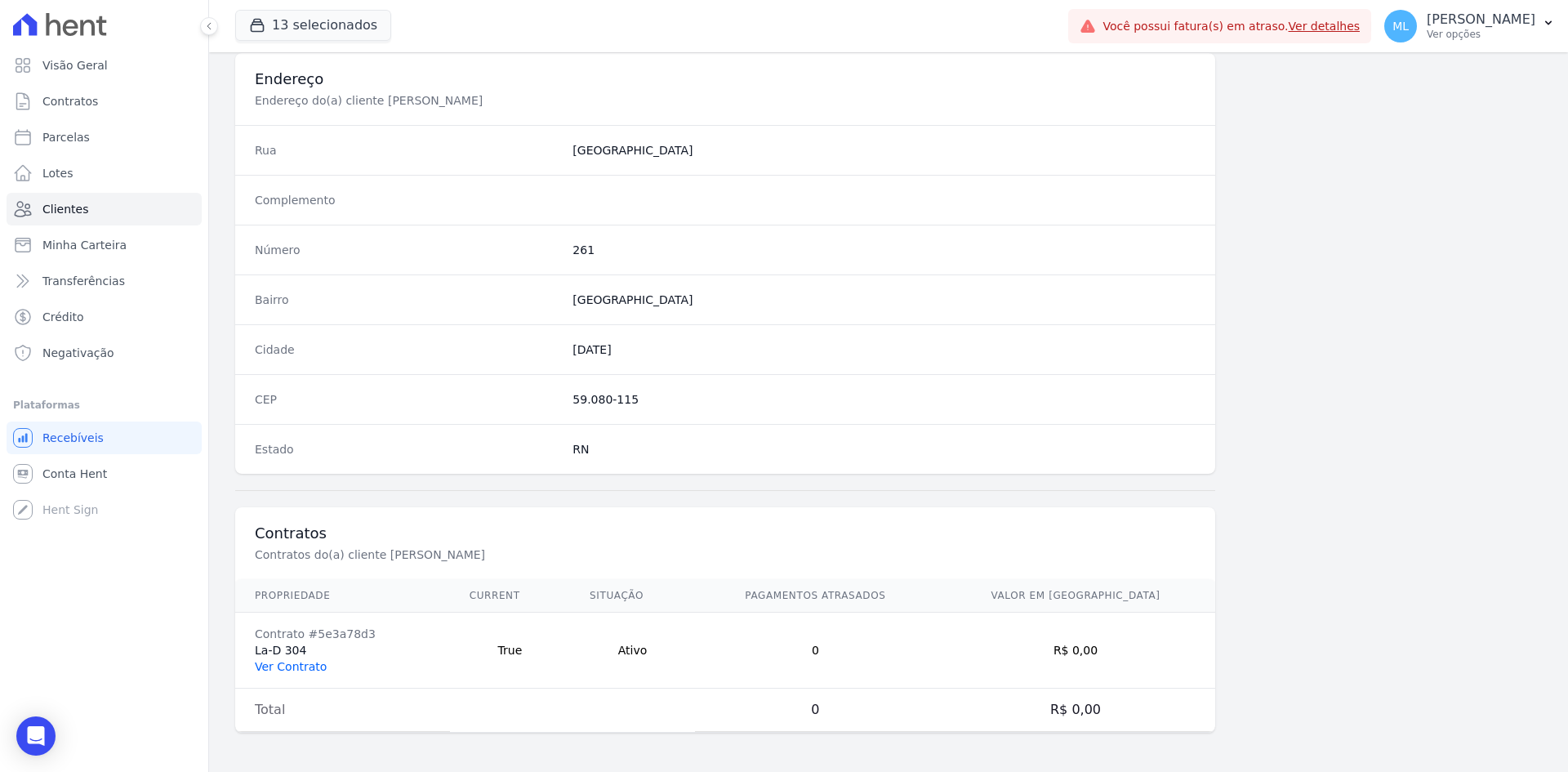
click at [304, 671] on link "Ver Contrato" at bounding box center [291, 666] width 72 height 13
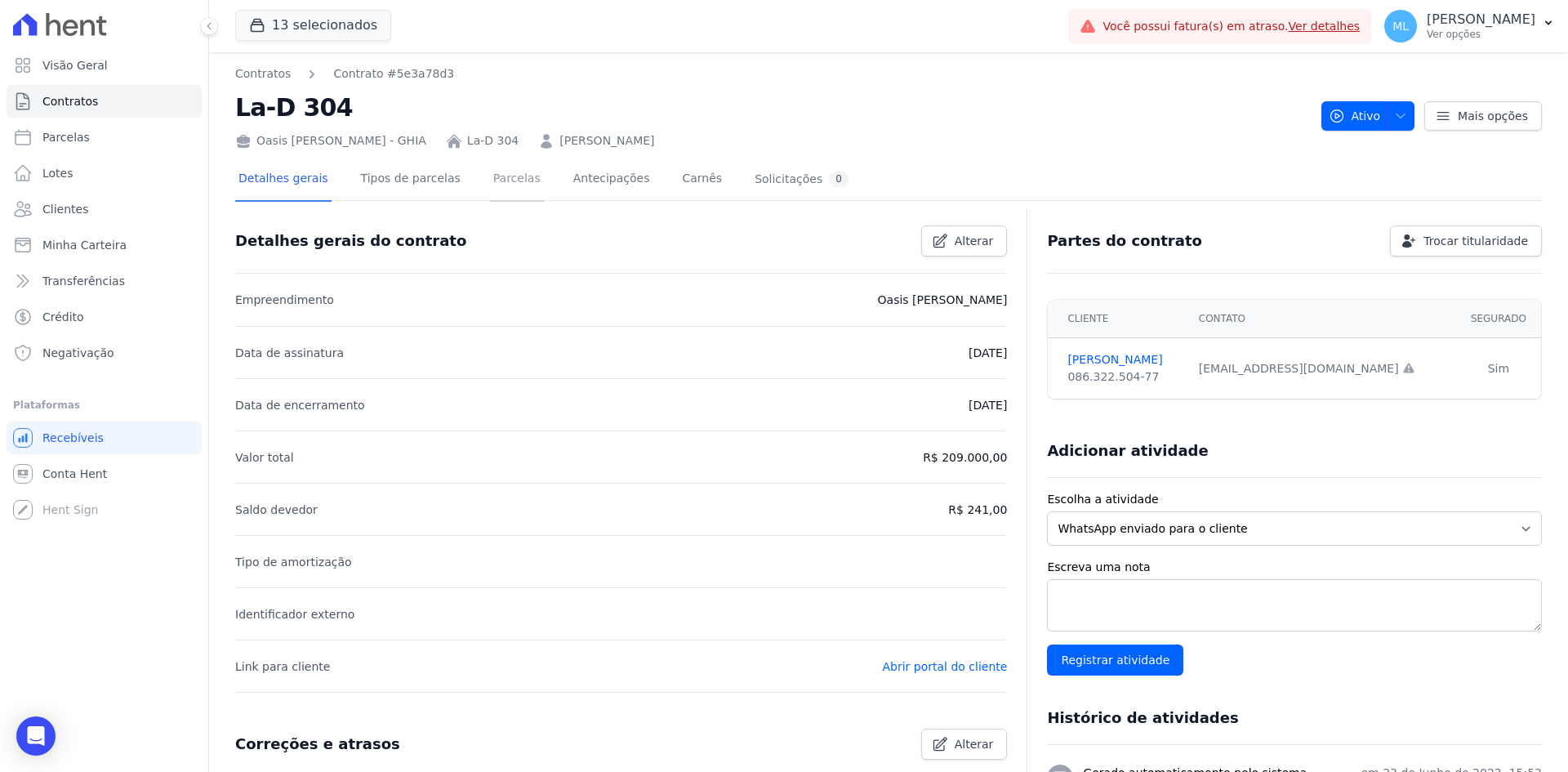
click at [490, 178] on link "Parcelas" at bounding box center [517, 180] width 54 height 43
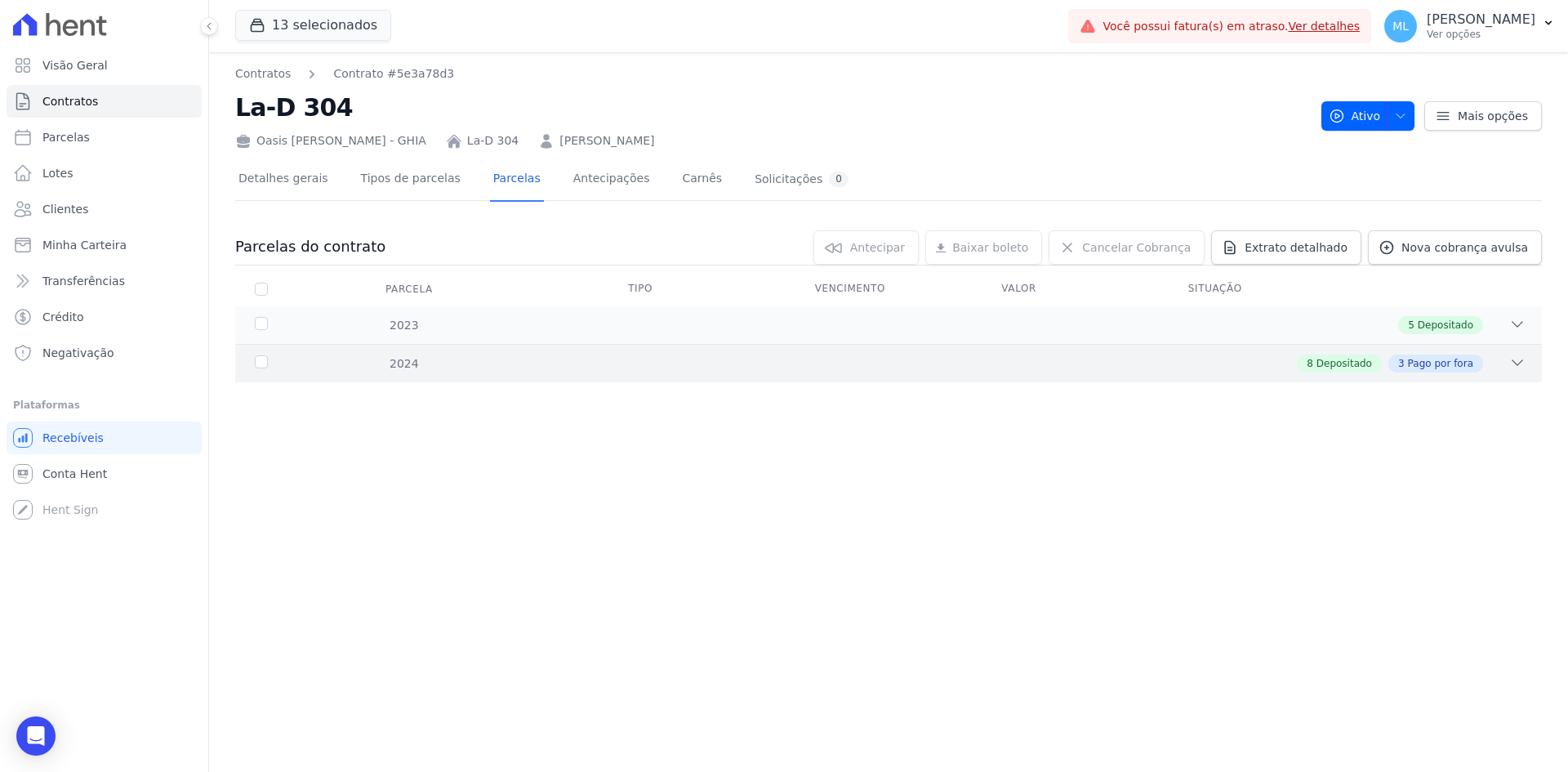
click at [528, 360] on div "8 Depositado 3 Pago por fora" at bounding box center [953, 363] width 1146 height 18
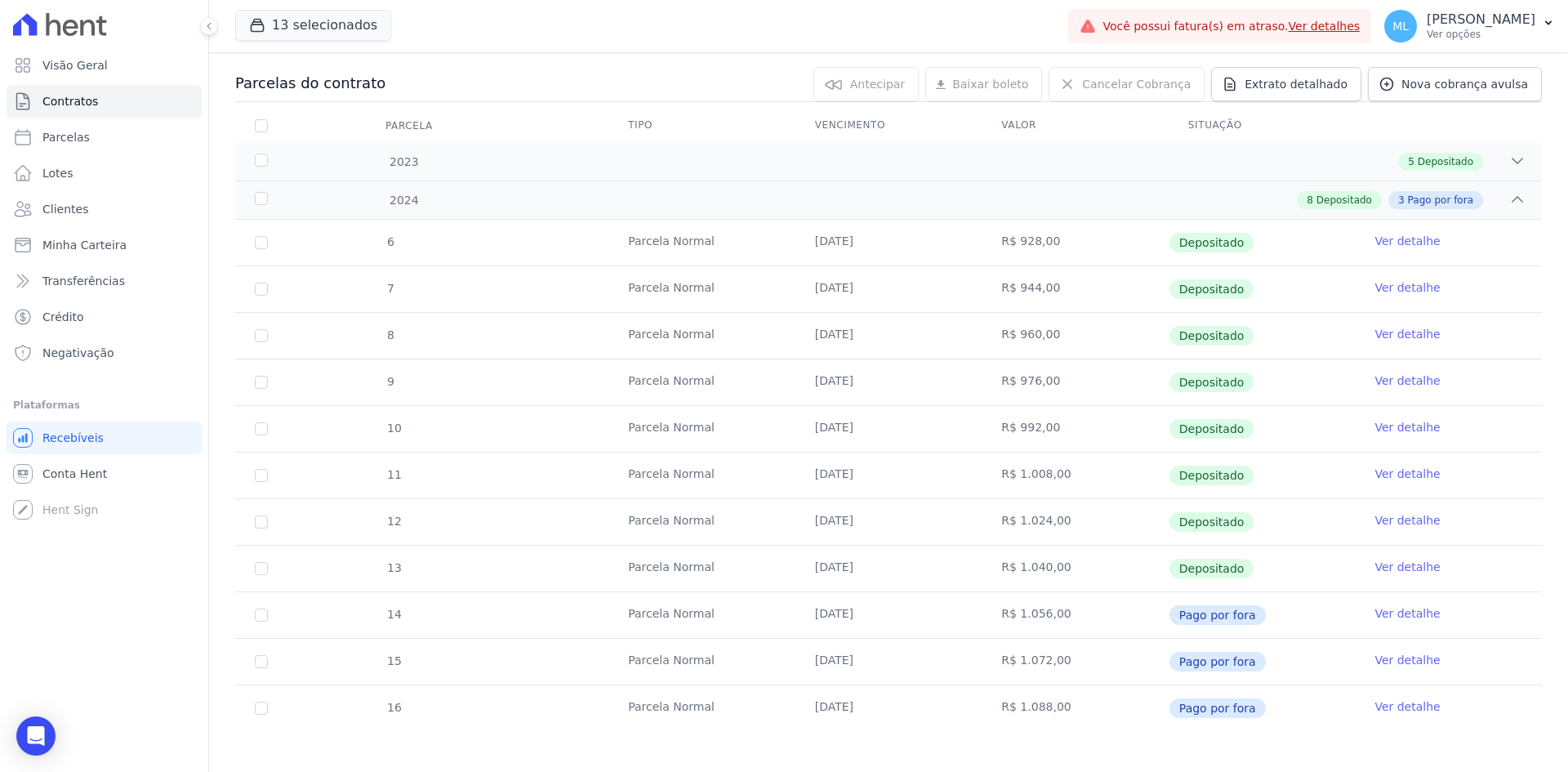
scroll to position [172, 0]
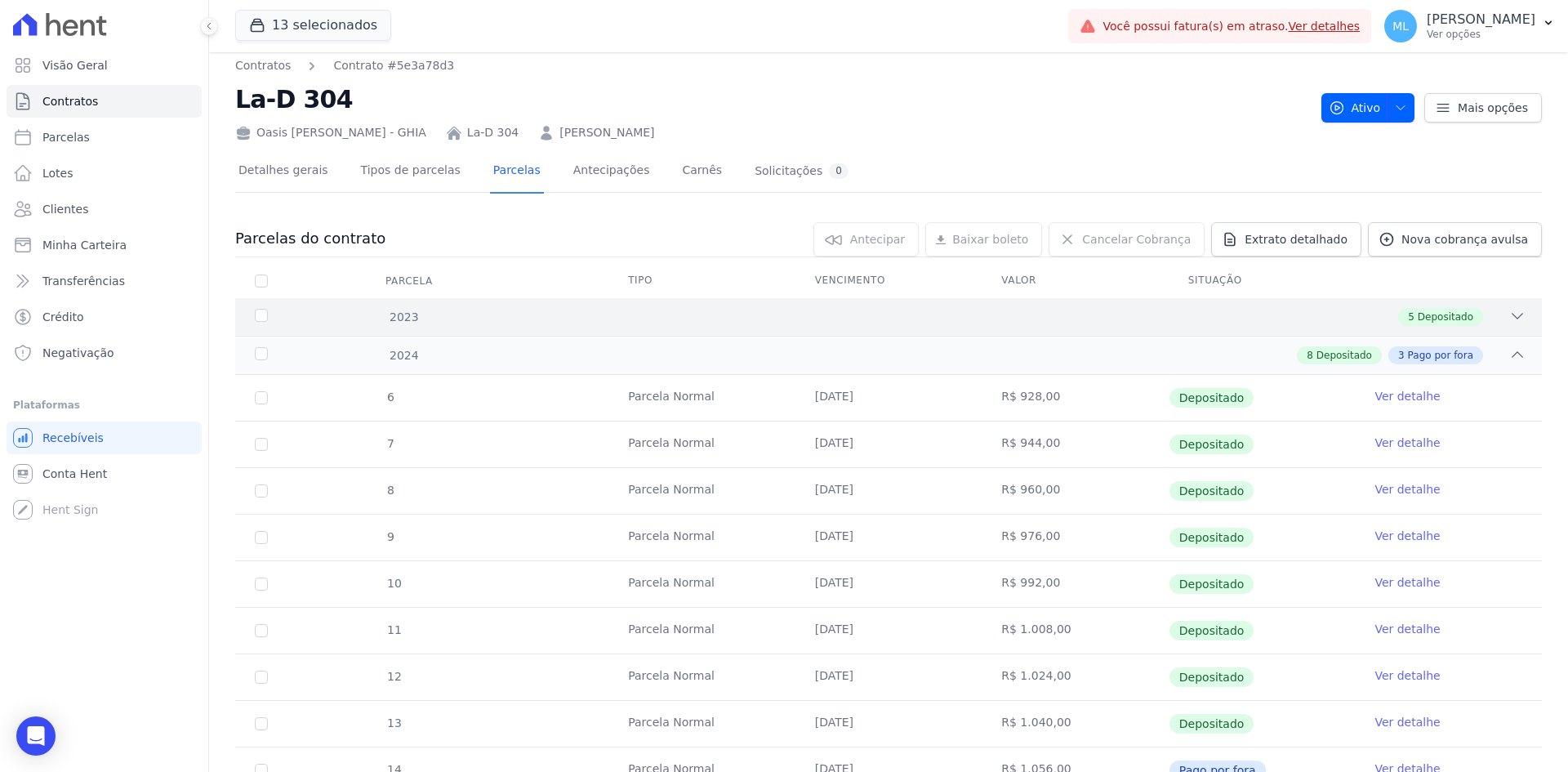
click at [558, 305] on div "2023 5 Depositado" at bounding box center [888, 317] width 1307 height 38
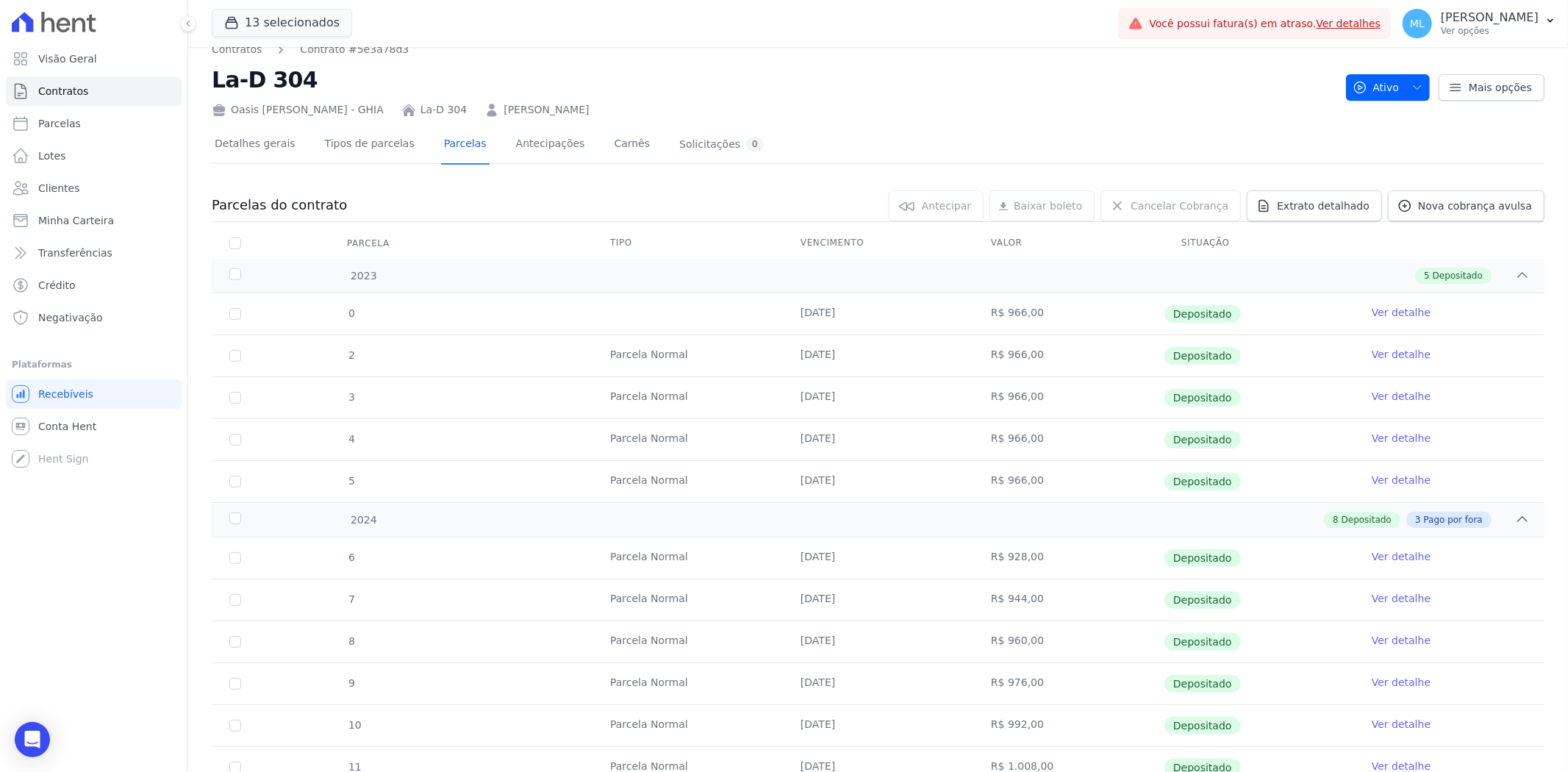
scroll to position [0, 0]
